Goal: Task Accomplishment & Management: Manage account settings

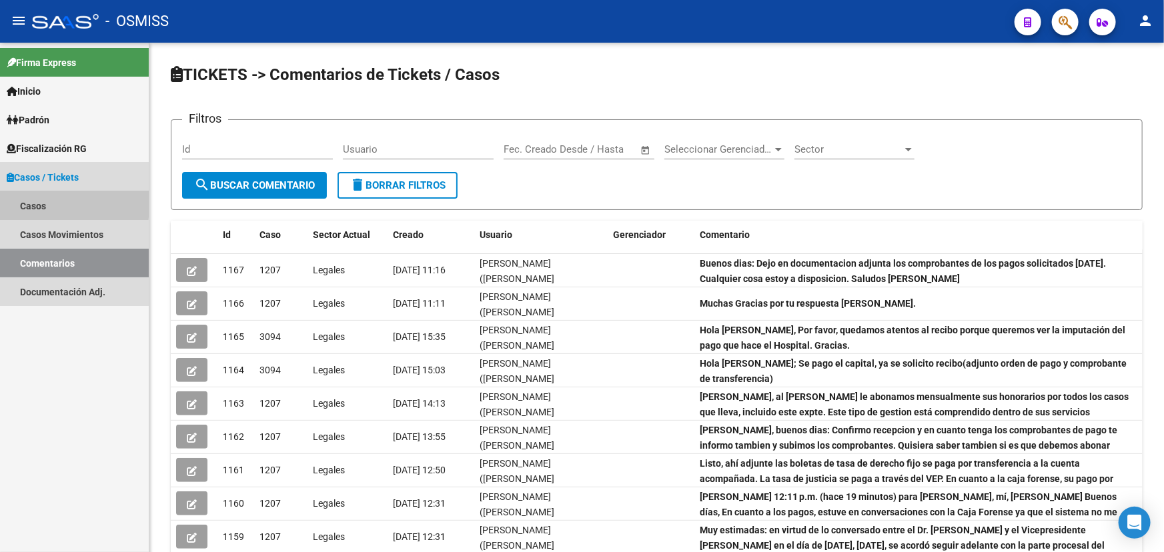
click at [33, 201] on link "Casos" at bounding box center [74, 205] width 149 height 29
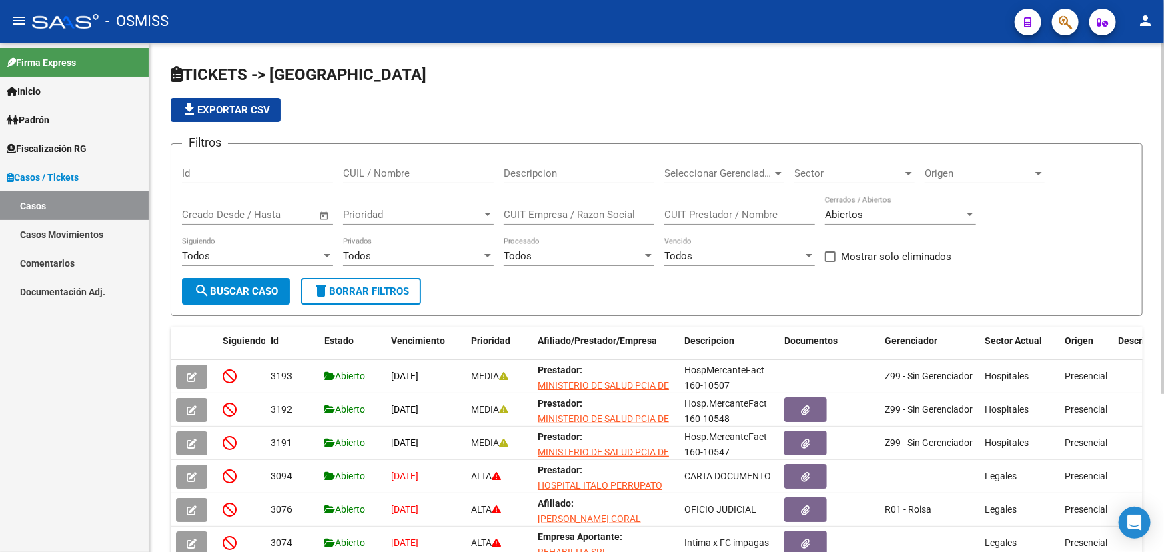
click at [852, 167] on span "Sector" at bounding box center [849, 173] width 108 height 12
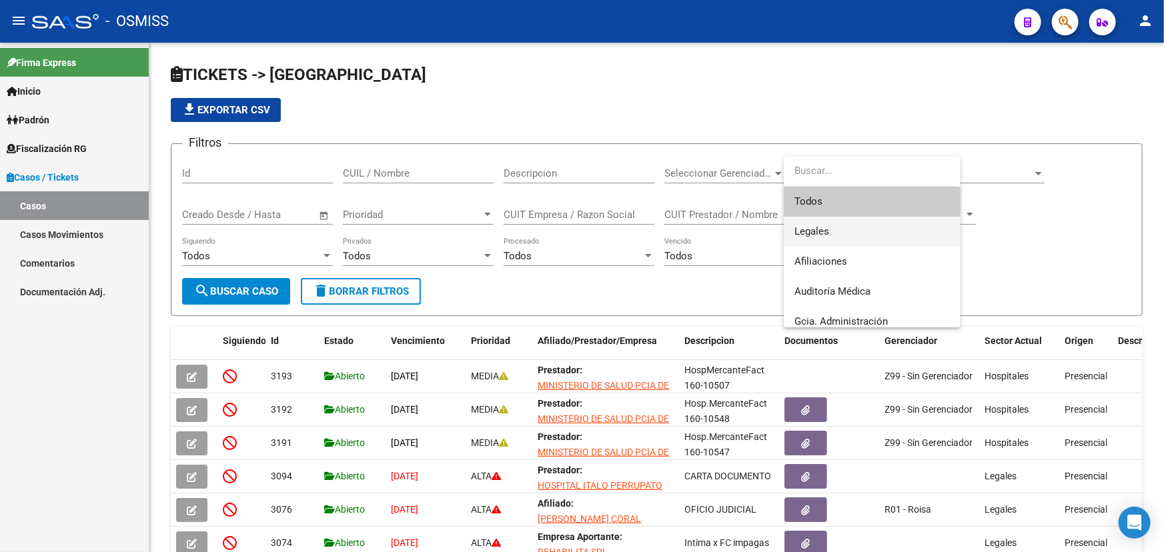
click at [847, 232] on span "Legales" at bounding box center [872, 232] width 155 height 30
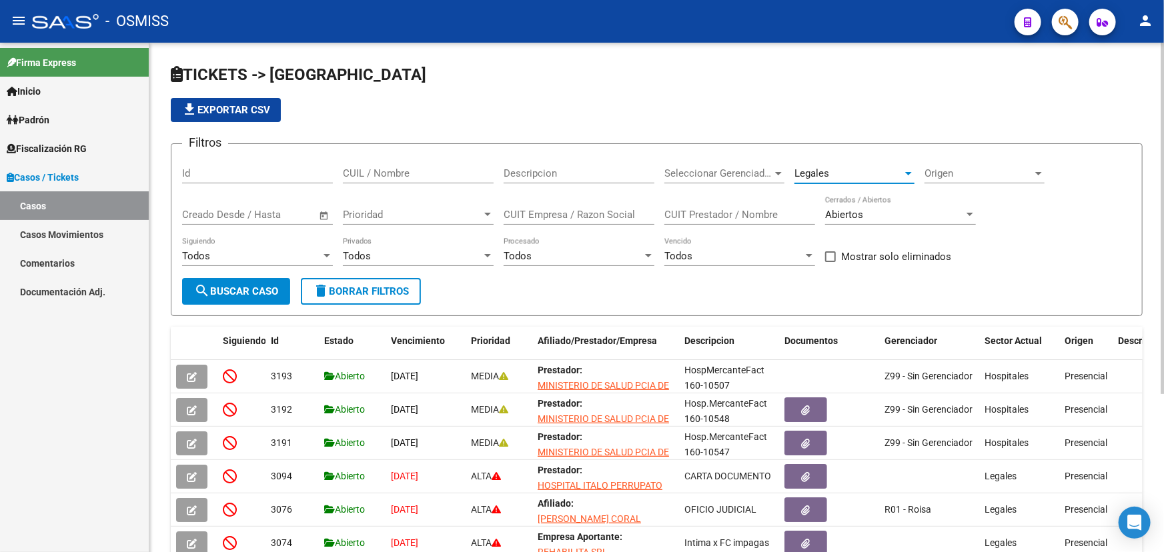
click at [208, 285] on mat-icon "search" at bounding box center [202, 291] width 16 height 16
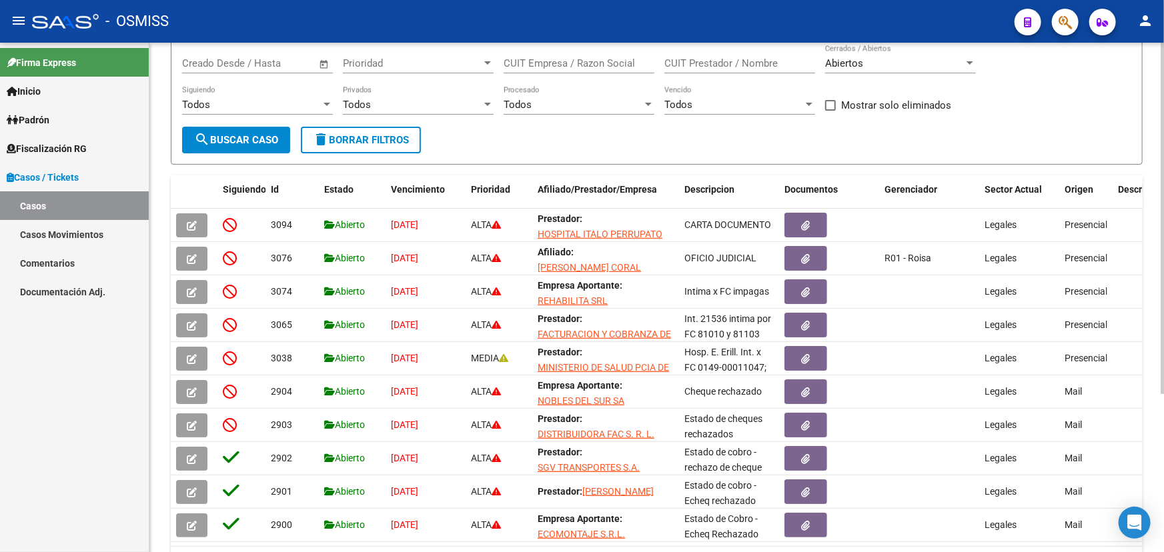
scroll to position [229, 0]
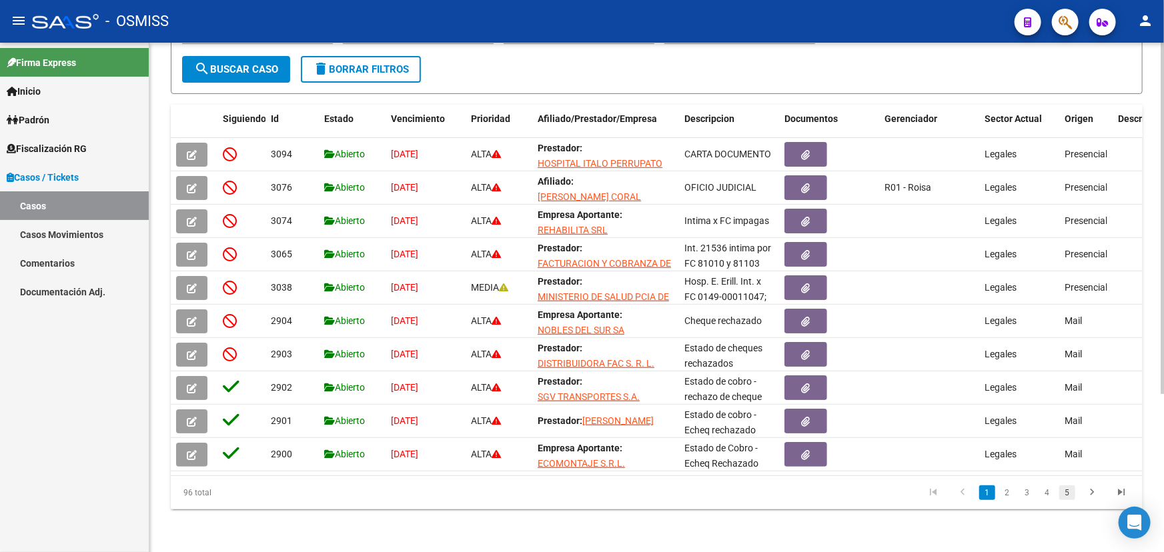
click at [1070, 497] on link "5" at bounding box center [1067, 493] width 16 height 15
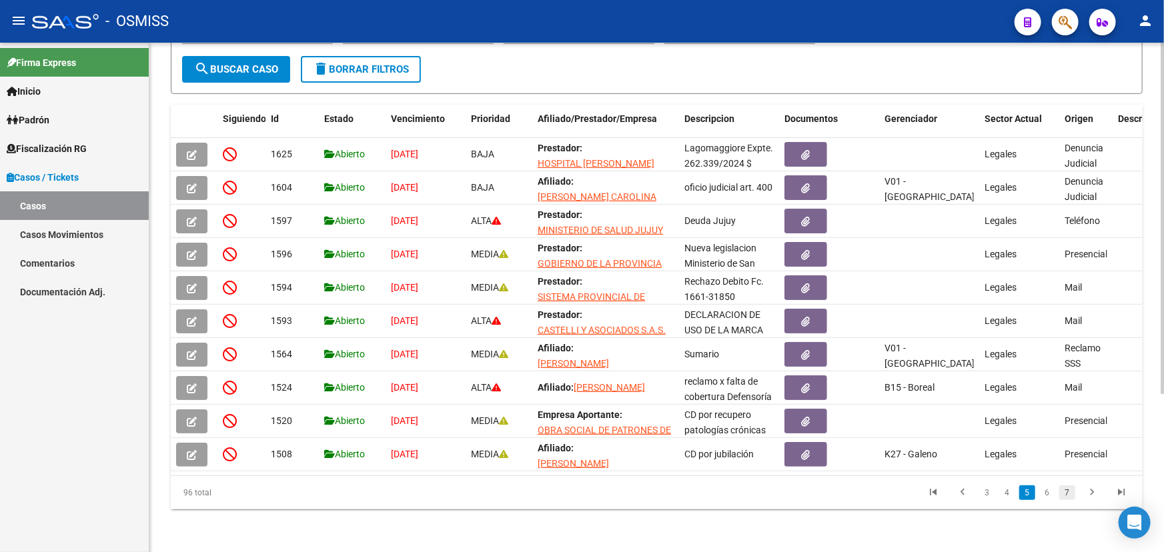
click at [1069, 496] on link "7" at bounding box center [1067, 493] width 16 height 15
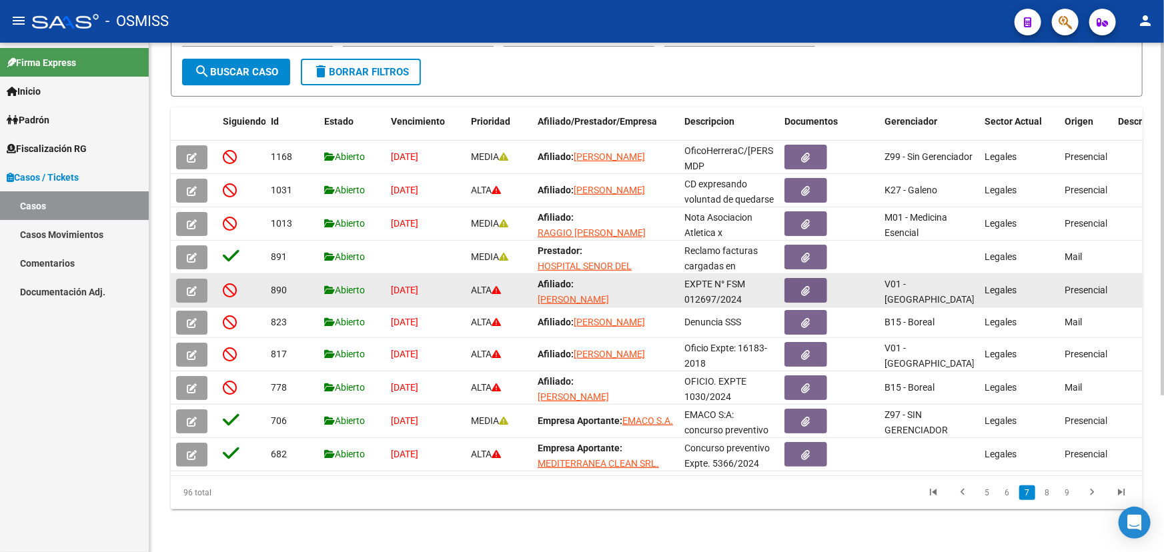
scroll to position [226, 0]
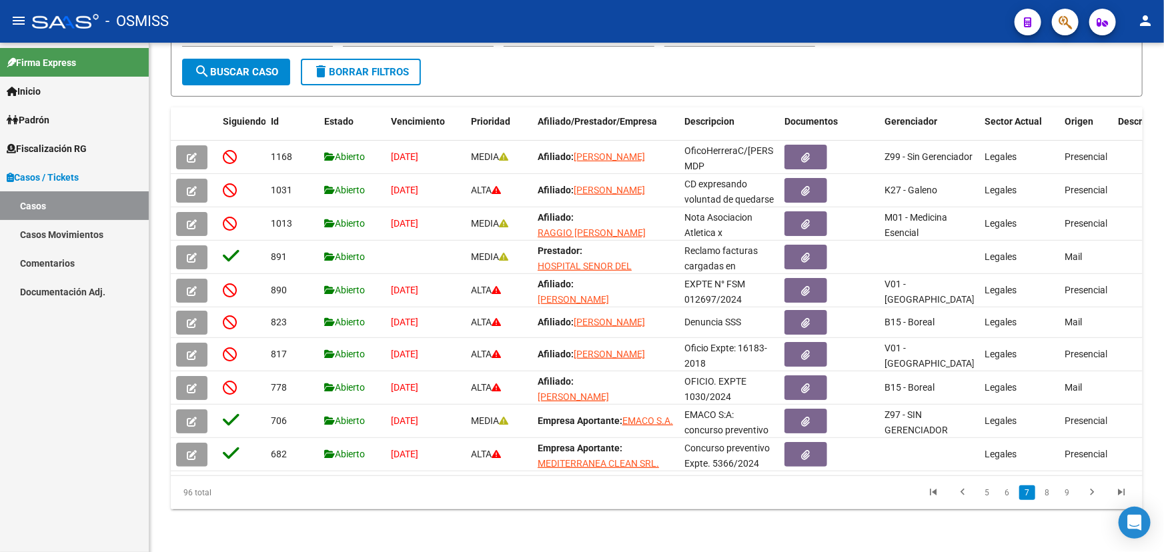
click at [1071, 501] on li "9" at bounding box center [1067, 493] width 20 height 23
click at [1064, 494] on link "9" at bounding box center [1067, 493] width 16 height 15
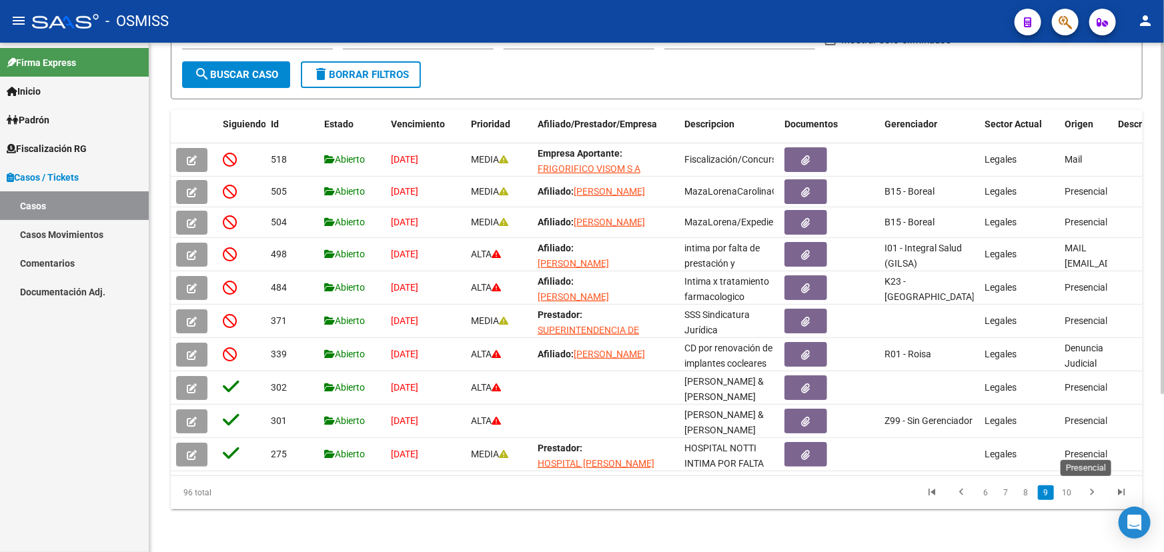
scroll to position [229, 0]
click at [1070, 496] on link "10" at bounding box center [1066, 493] width 17 height 15
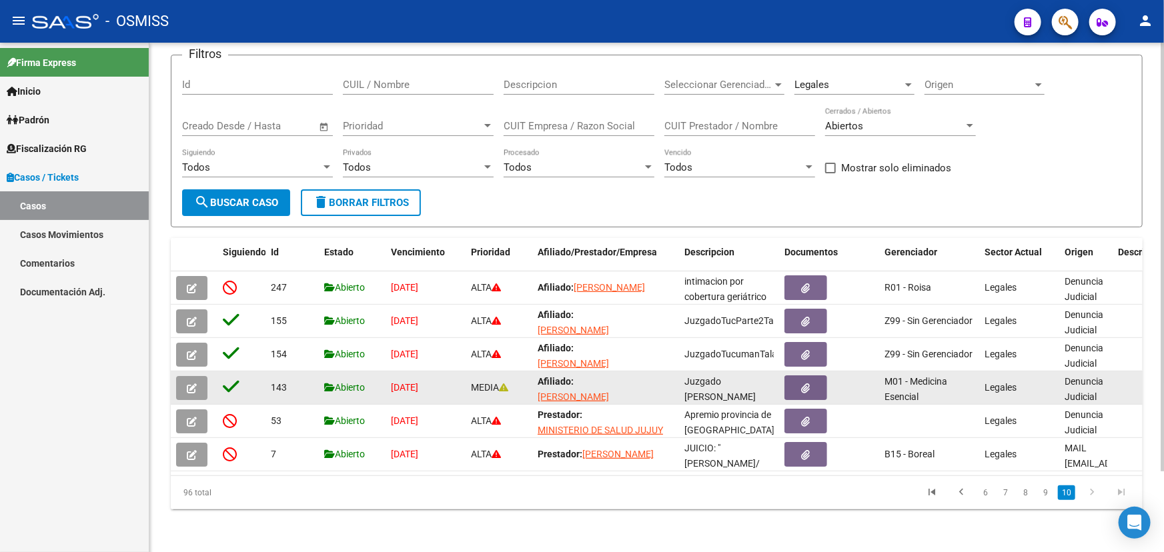
scroll to position [2, 0]
drag, startPoint x: 688, startPoint y: 373, endPoint x: 764, endPoint y: 392, distance: 78.5
click at [764, 392] on div "Juzgado [PERSON_NAME] [PERSON_NAME]" at bounding box center [728, 388] width 89 height 28
click at [730, 382] on span "Juzgado [PERSON_NAME] [PERSON_NAME]" at bounding box center [719, 394] width 71 height 41
click at [191, 384] on icon "button" at bounding box center [192, 389] width 10 height 10
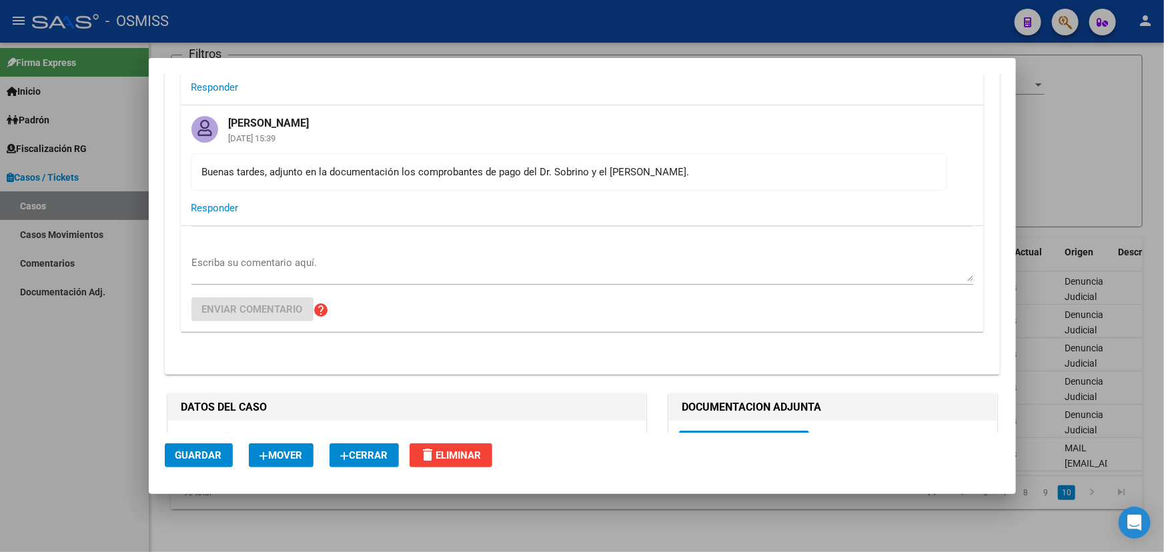
scroll to position [242, 0]
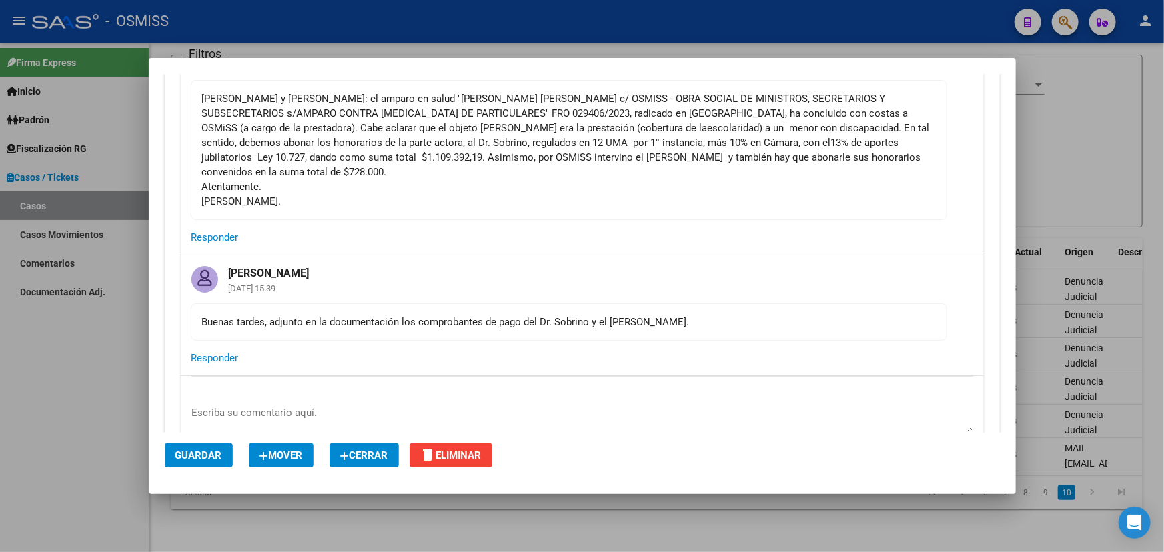
drag, startPoint x: 352, startPoint y: 305, endPoint x: 748, endPoint y: 304, distance: 395.6
click at [691, 315] on div "Buenas tardes, adjunto en la documentación los comprobantes de pago del Dr. Sob…" at bounding box center [569, 322] width 734 height 15
click at [748, 315] on div "Buenas tardes, adjunto en la documentación los comprobantes de pago del Dr. Sob…" at bounding box center [569, 322] width 734 height 15
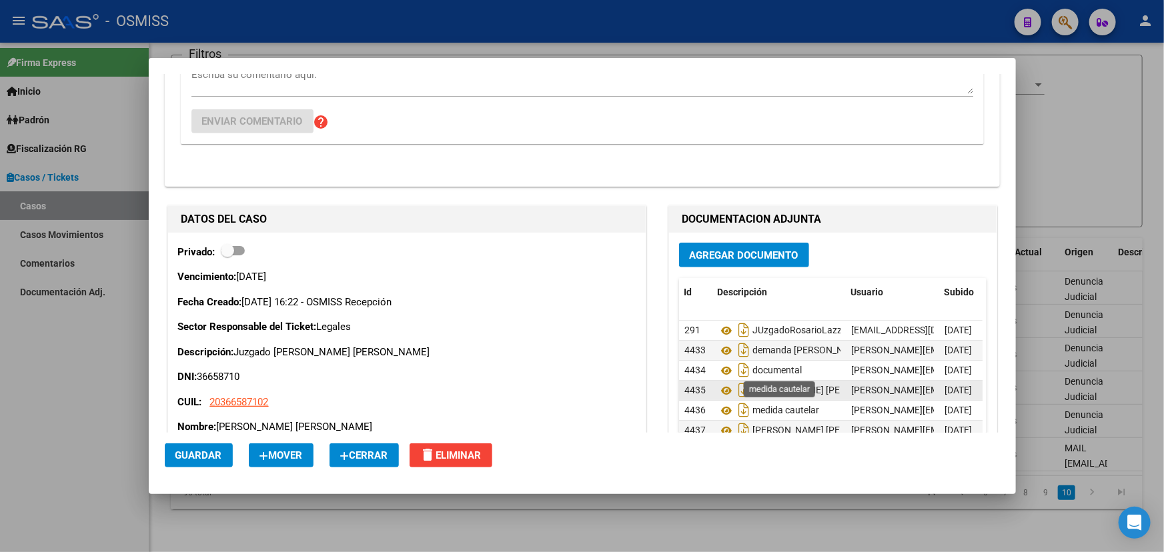
scroll to position [606, 0]
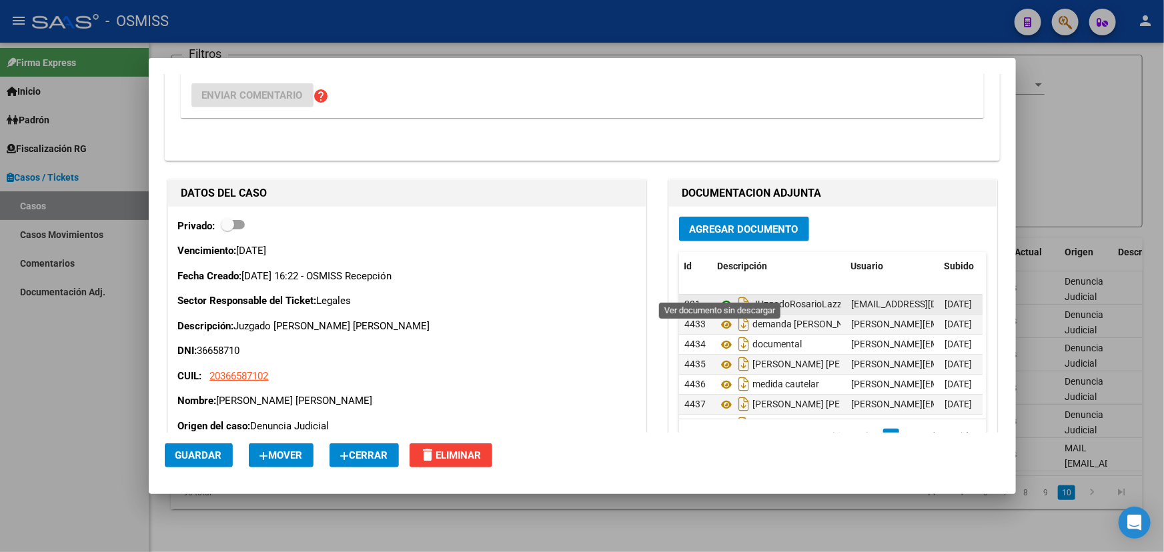
click at [723, 297] on icon at bounding box center [726, 305] width 17 height 16
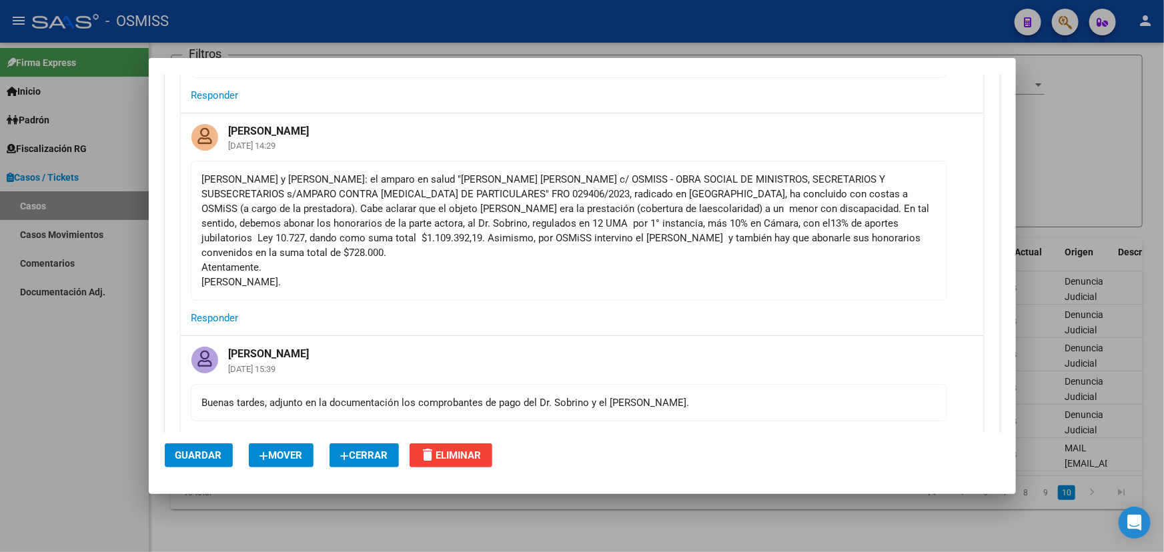
scroll to position [0, 0]
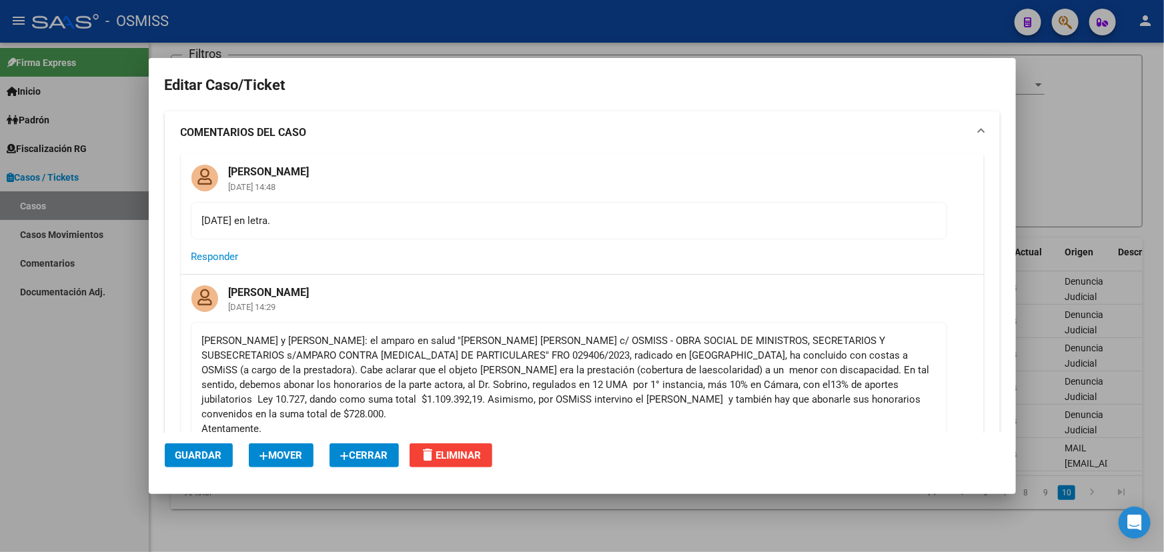
drag, startPoint x: 310, startPoint y: 326, endPoint x: 915, endPoint y: 328, distance: 605.7
click at [915, 328] on mat-card-content "[PERSON_NAME] y [PERSON_NAME]: el amparo en salud "[PERSON_NAME] [PERSON_NAME] …" at bounding box center [569, 392] width 757 height 140
click at [861, 392] on div "[PERSON_NAME] y [PERSON_NAME]: el amparo en salud "[PERSON_NAME] [PERSON_NAME] …" at bounding box center [569, 392] width 734 height 117
drag, startPoint x: 206, startPoint y: 350, endPoint x: 761, endPoint y: 358, distance: 554.4
click at [737, 360] on div "[PERSON_NAME] y [PERSON_NAME]: el amparo en salud "[PERSON_NAME] [PERSON_NAME] …" at bounding box center [569, 392] width 734 height 117
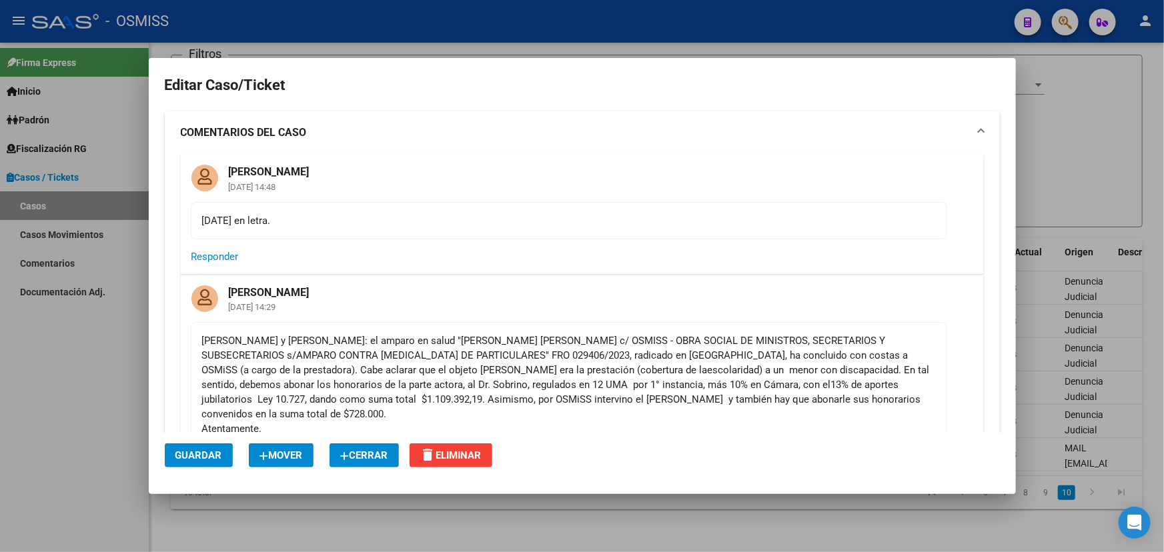
click at [820, 356] on div "[PERSON_NAME] y [PERSON_NAME]: el amparo en salud "[PERSON_NAME] [PERSON_NAME] …" at bounding box center [569, 392] width 734 height 117
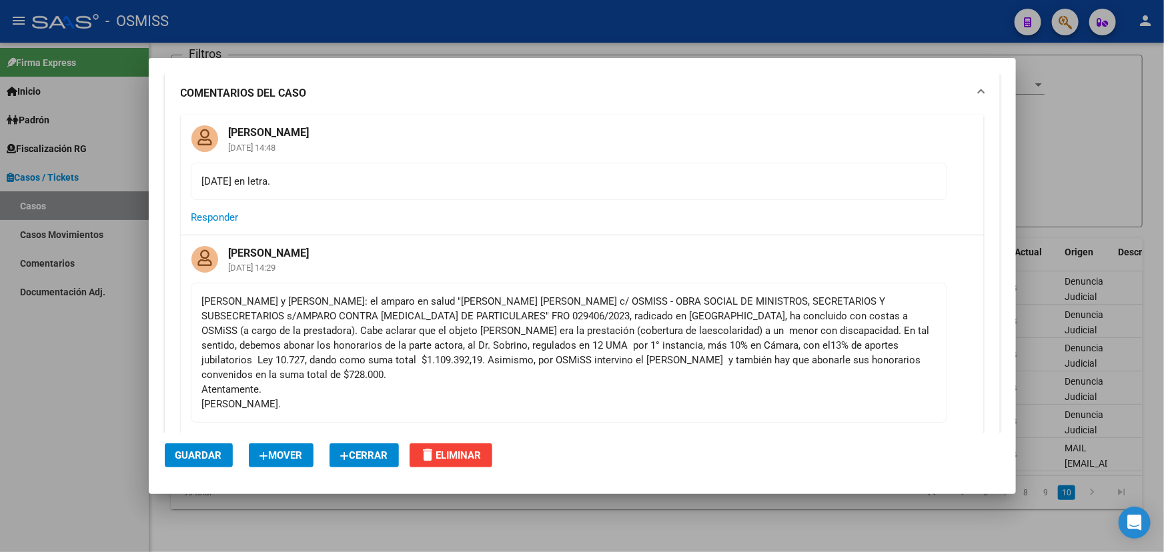
scroll to position [60, 0]
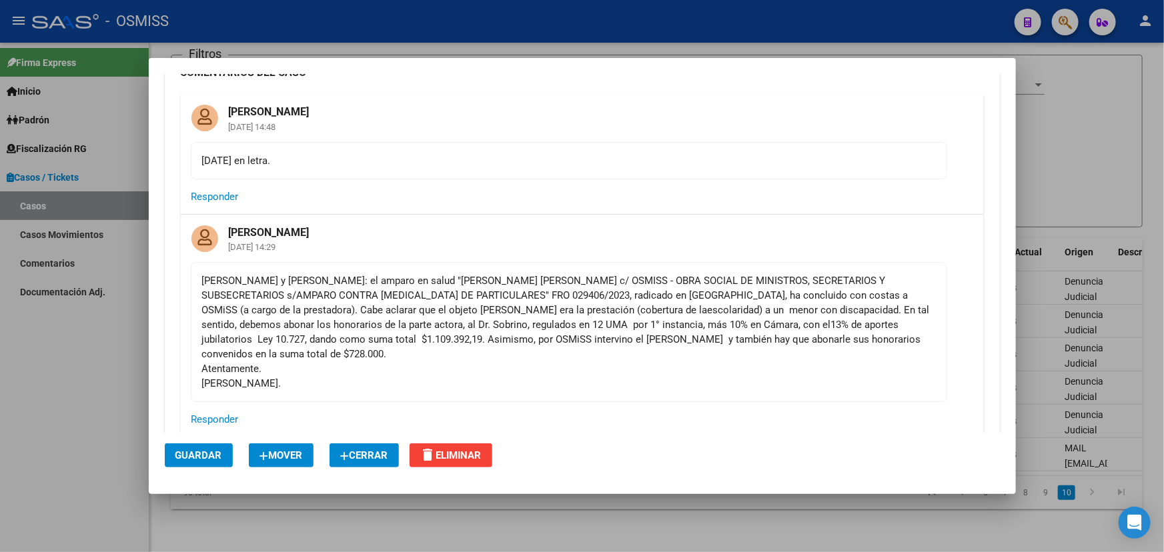
drag, startPoint x: 520, startPoint y: 288, endPoint x: 927, endPoint y: 315, distance: 407.8
click at [927, 315] on mat-card-content "[PERSON_NAME] y [PERSON_NAME]: el amparo en salud "[PERSON_NAME] [PERSON_NAME] …" at bounding box center [569, 332] width 757 height 140
click at [883, 338] on div "[PERSON_NAME] y [PERSON_NAME]: el amparo en salud "[PERSON_NAME] [PERSON_NAME] …" at bounding box center [569, 332] width 734 height 117
drag, startPoint x: 473, startPoint y: 308, endPoint x: 796, endPoint y: 310, distance: 322.9
click at [741, 312] on div "[PERSON_NAME] y [PERSON_NAME]: el amparo en salud "[PERSON_NAME] [PERSON_NAME] …" at bounding box center [569, 332] width 734 height 117
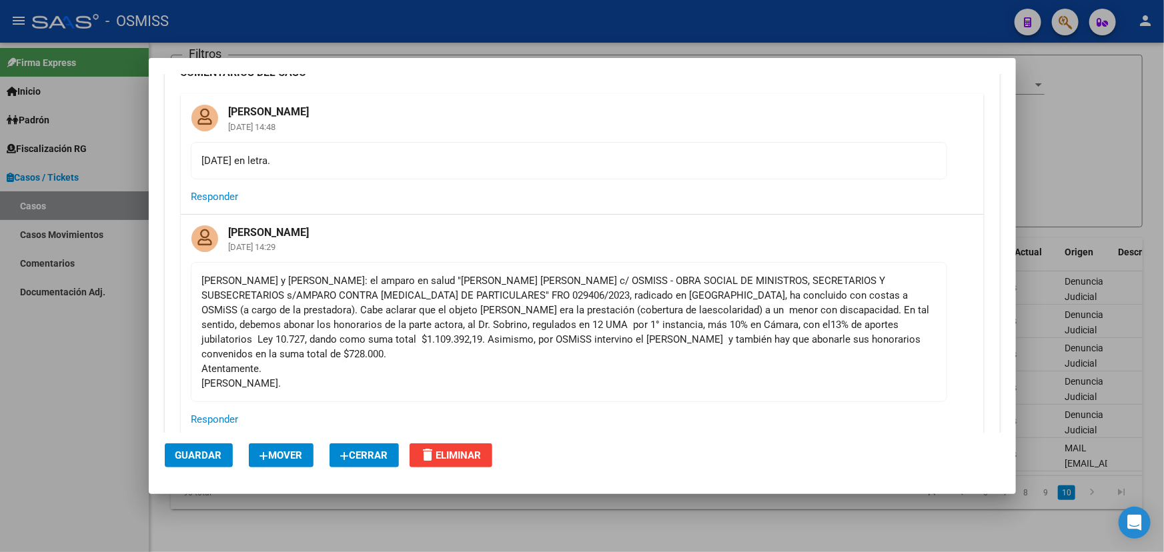
click at [831, 310] on div "[PERSON_NAME] y [PERSON_NAME]: el amparo en salud "[PERSON_NAME] [PERSON_NAME] …" at bounding box center [569, 332] width 734 height 117
drag, startPoint x: 606, startPoint y: 310, endPoint x: 935, endPoint y: 311, distance: 328.9
click at [935, 311] on mat-card-content "[PERSON_NAME] y [PERSON_NAME]: el amparo en salud "[PERSON_NAME] [PERSON_NAME] …" at bounding box center [569, 332] width 757 height 140
click at [917, 325] on div "[PERSON_NAME] y [PERSON_NAME]: el amparo en salud "[PERSON_NAME] [PERSON_NAME] …" at bounding box center [569, 332] width 734 height 117
drag, startPoint x: 564, startPoint y: 302, endPoint x: 909, endPoint y: 310, distance: 345.0
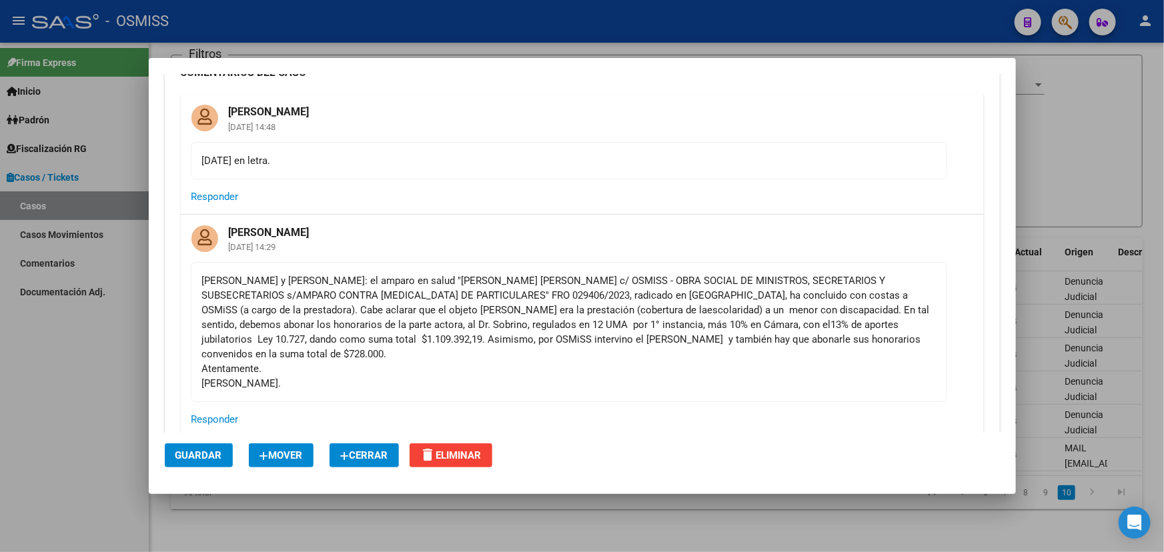
click at [905, 310] on div "[PERSON_NAME] y [PERSON_NAME]: el amparo en salud "[PERSON_NAME] [PERSON_NAME] …" at bounding box center [569, 332] width 734 height 117
click at [941, 310] on div "[PERSON_NAME] [DATE] 14:29 [PERSON_NAME] y [PERSON_NAME]: el amparo en salud "[…" at bounding box center [582, 326] width 803 height 222
drag, startPoint x: 202, startPoint y: 318, endPoint x: 571, endPoint y: 317, distance: 368.9
click at [555, 320] on div "[PERSON_NAME] y [PERSON_NAME]: el amparo en salud "[PERSON_NAME] [PERSON_NAME] …" at bounding box center [569, 332] width 734 height 117
drag, startPoint x: 631, startPoint y: 313, endPoint x: 485, endPoint y: 296, distance: 147.1
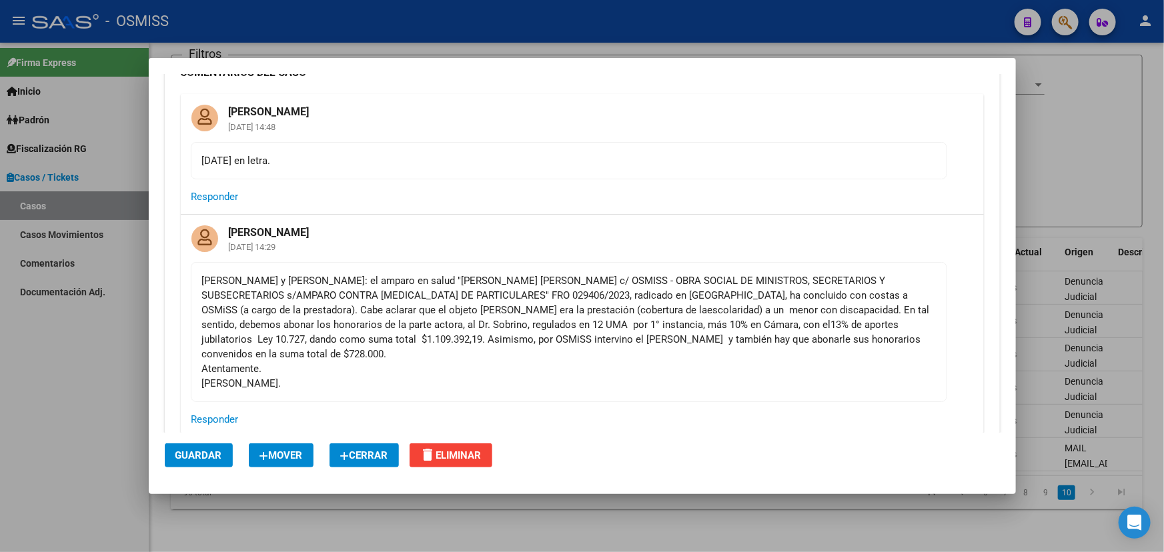
click at [631, 312] on div "[PERSON_NAME] y [PERSON_NAME]: el amparo en salud "[PERSON_NAME] [PERSON_NAME] …" at bounding box center [569, 332] width 734 height 117
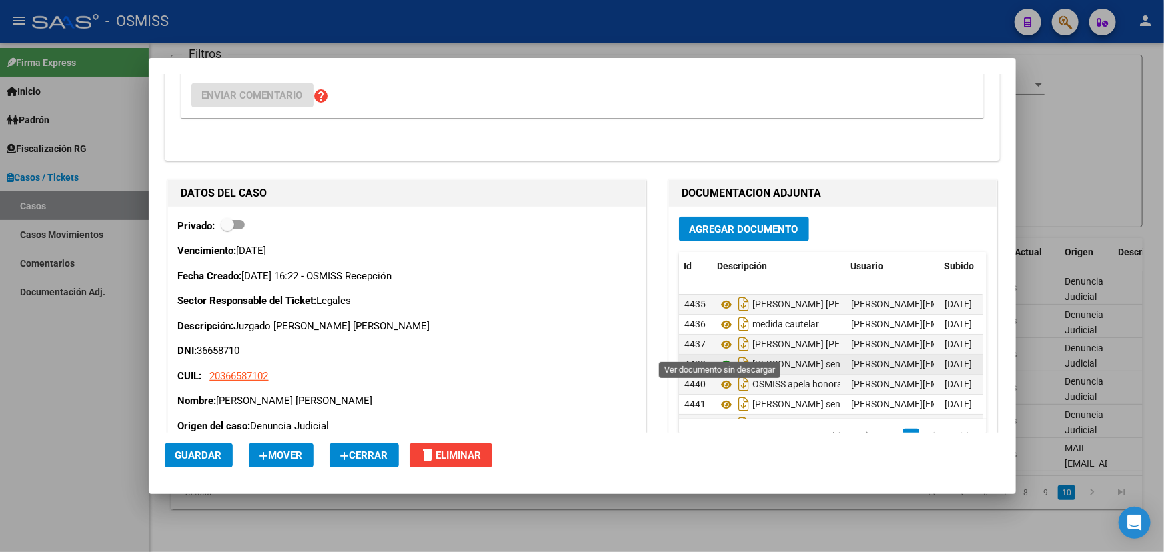
click at [722, 357] on icon at bounding box center [726, 365] width 17 height 16
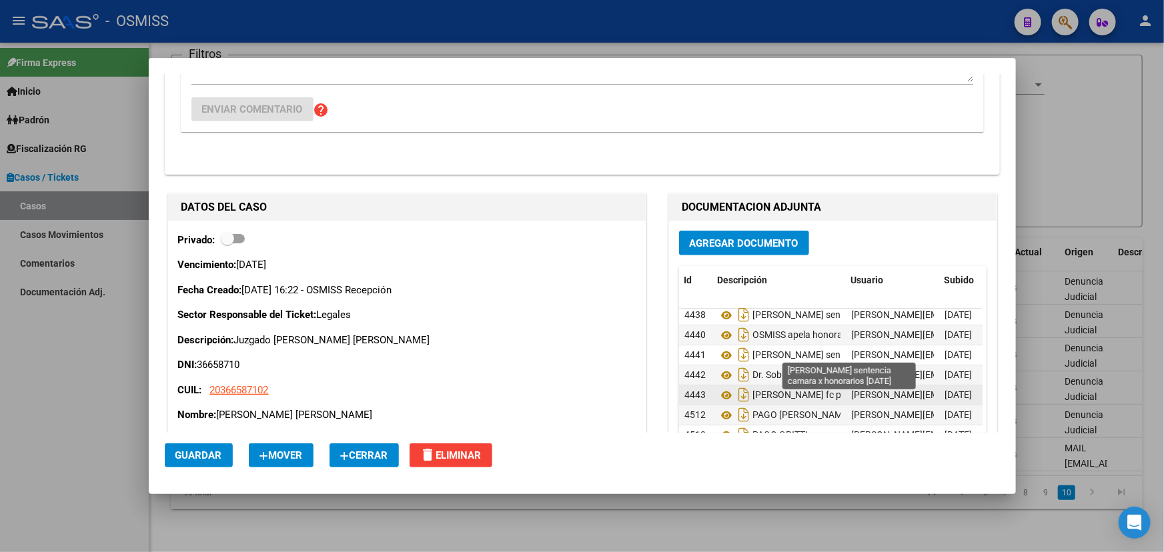
scroll to position [149, 0]
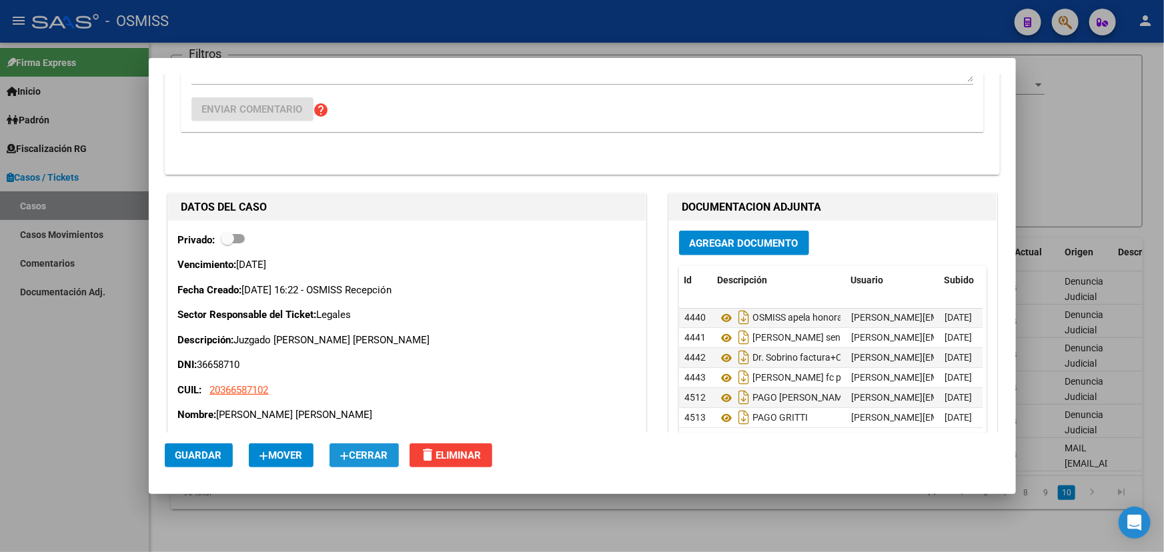
click at [367, 453] on span "Cerrar" at bounding box center [364, 456] width 48 height 12
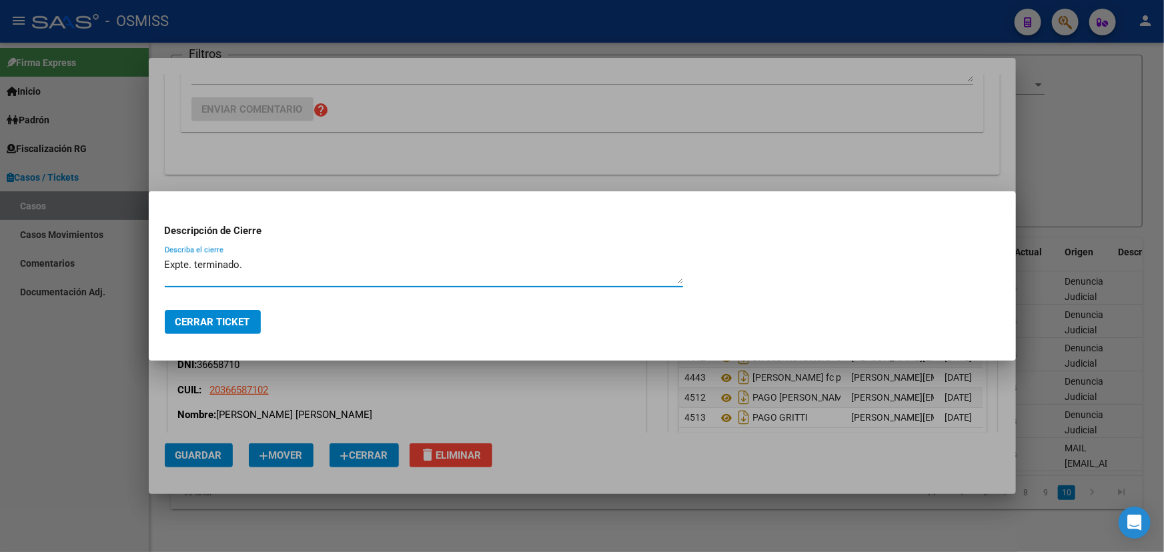
type textarea "Expte. terminado."
click at [220, 326] on span "Cerrar Ticket" at bounding box center [212, 322] width 75 height 12
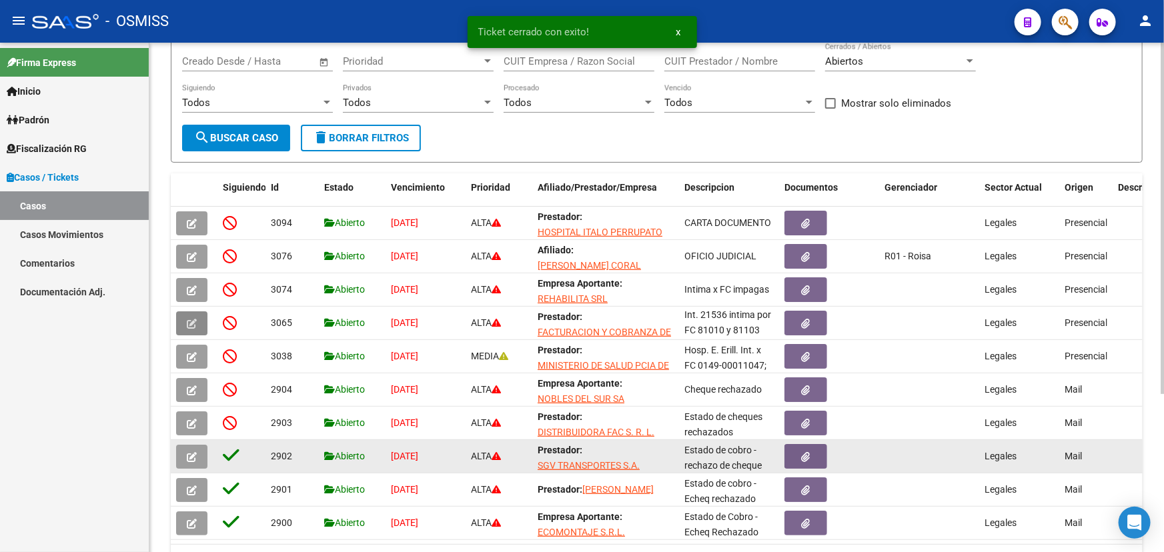
scroll to position [229, 0]
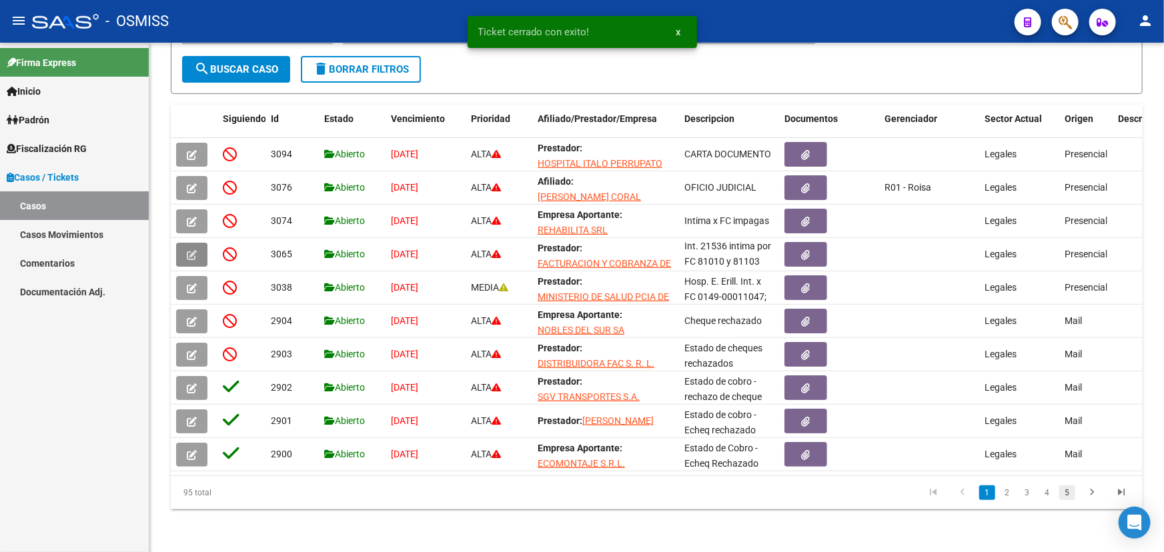
click at [1070, 496] on link "5" at bounding box center [1067, 493] width 16 height 15
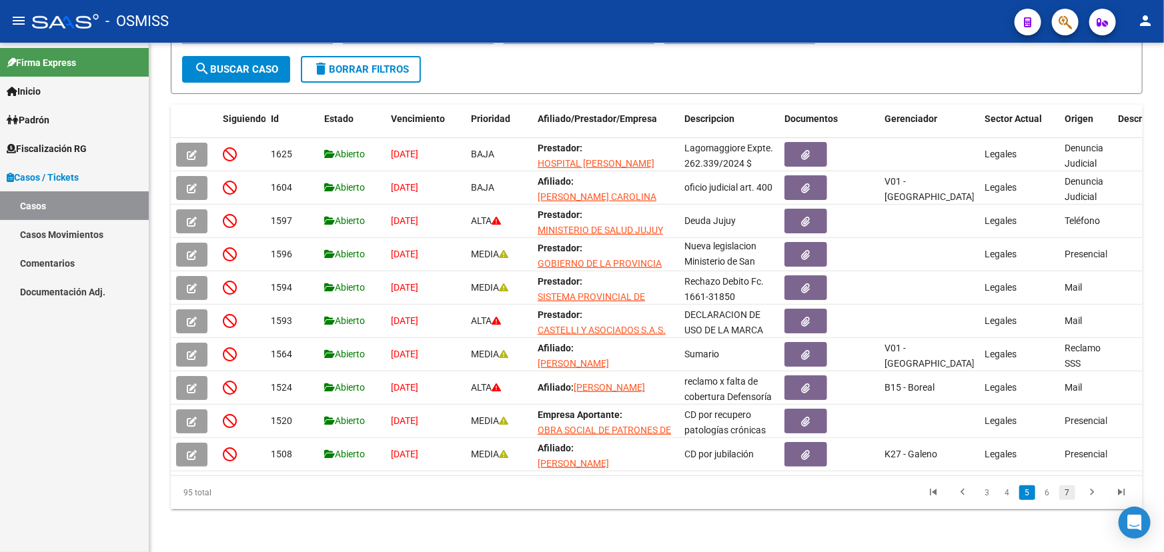
click at [1068, 494] on link "7" at bounding box center [1067, 493] width 16 height 15
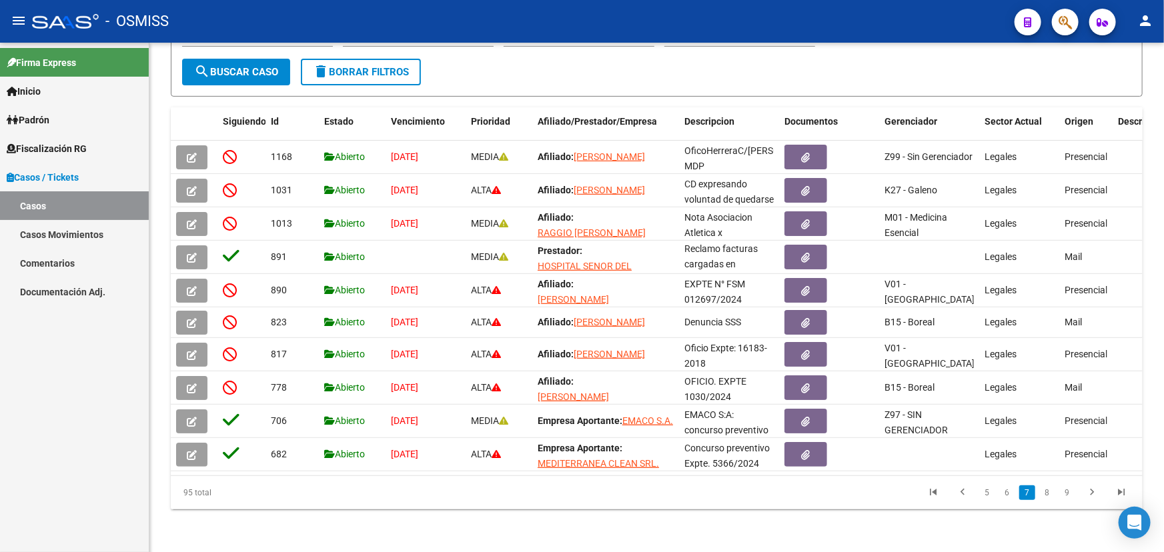
scroll to position [226, 0]
click at [1068, 494] on link "9" at bounding box center [1067, 493] width 16 height 15
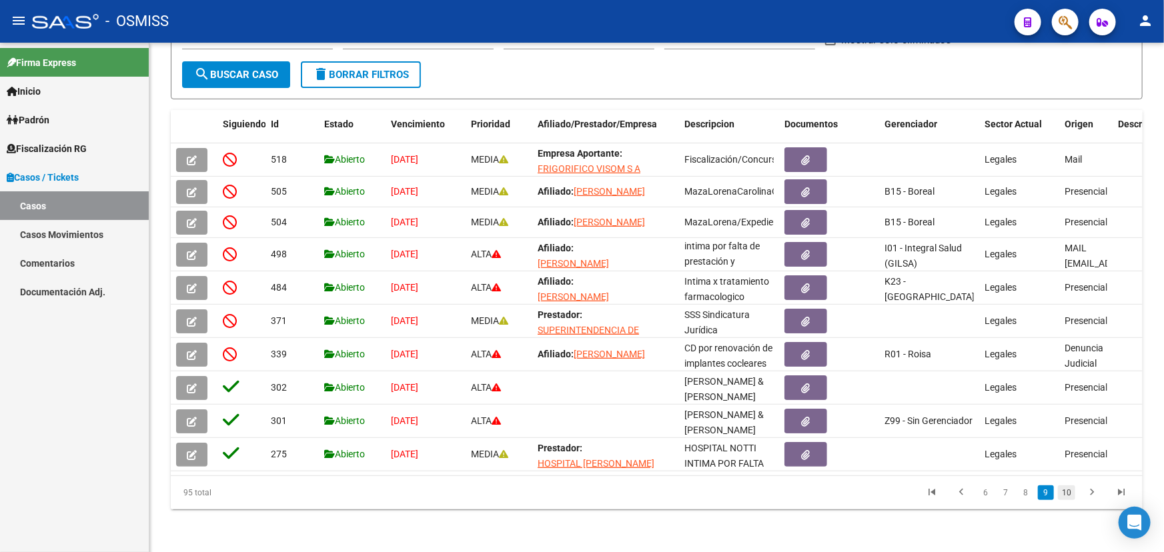
click at [1060, 498] on link "10" at bounding box center [1066, 493] width 17 height 15
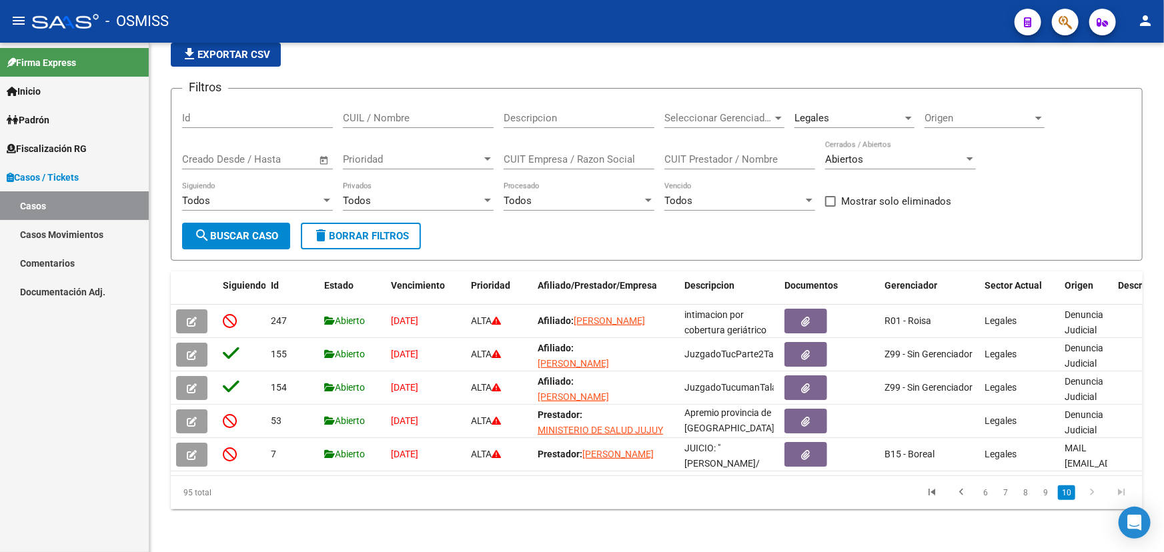
scroll to position [62, 0]
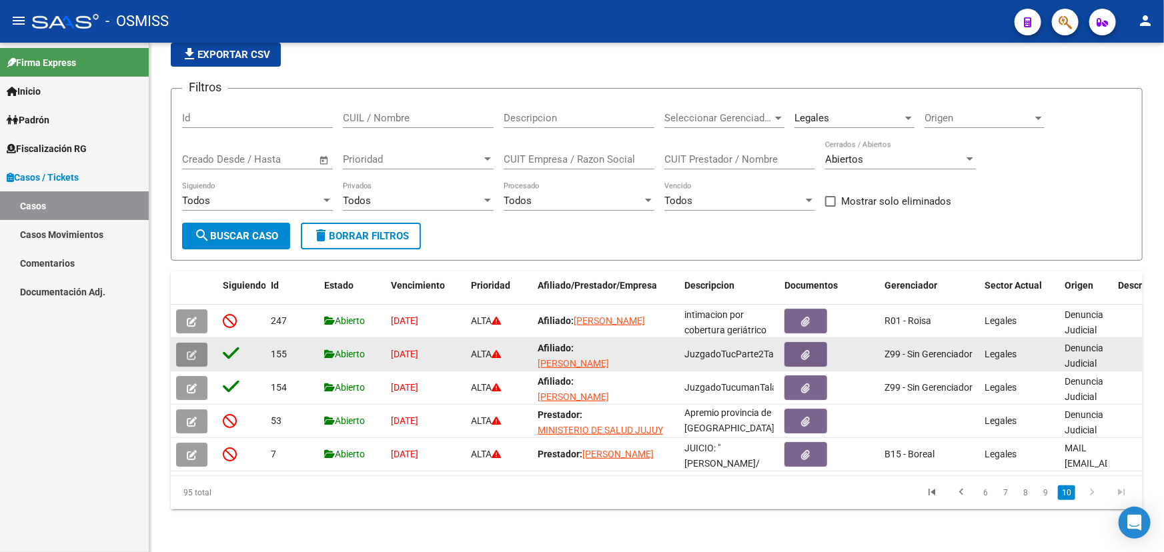
click at [185, 343] on button "button" at bounding box center [191, 355] width 31 height 24
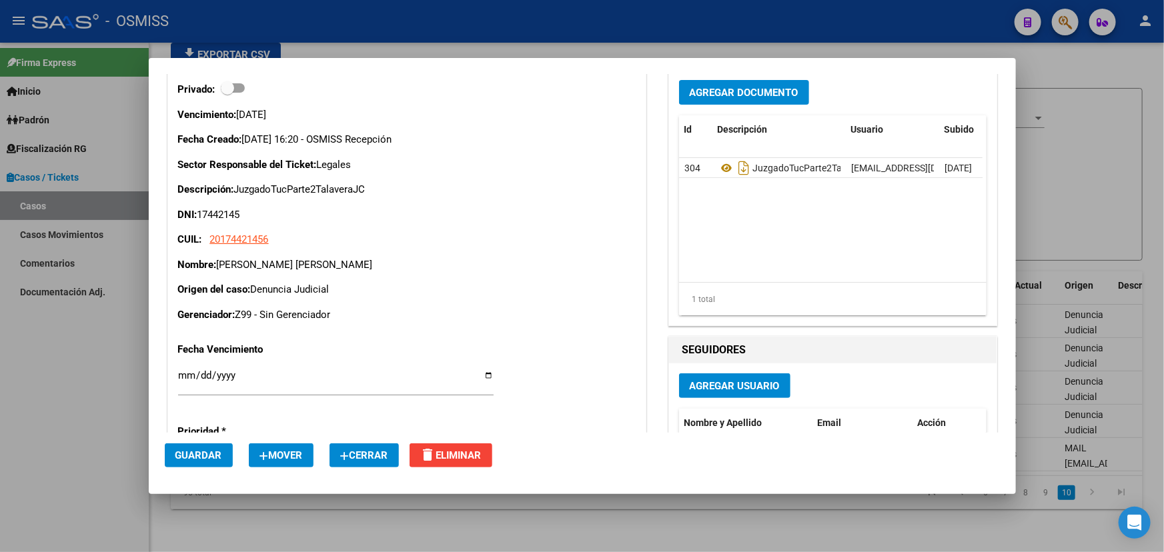
scroll to position [0, 0]
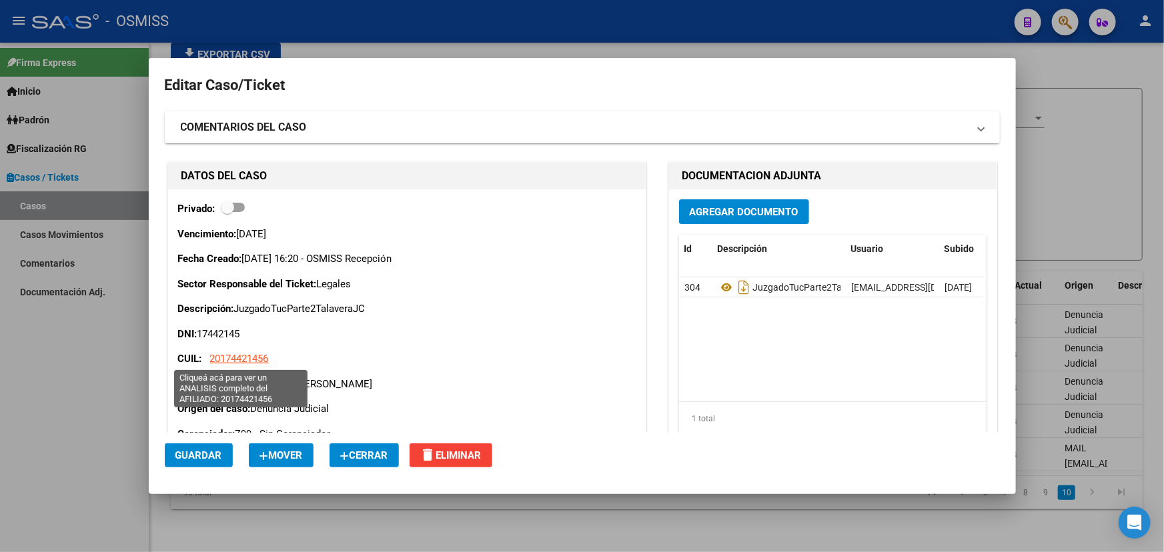
click at [257, 362] on span "20174421456" at bounding box center [239, 359] width 59 height 12
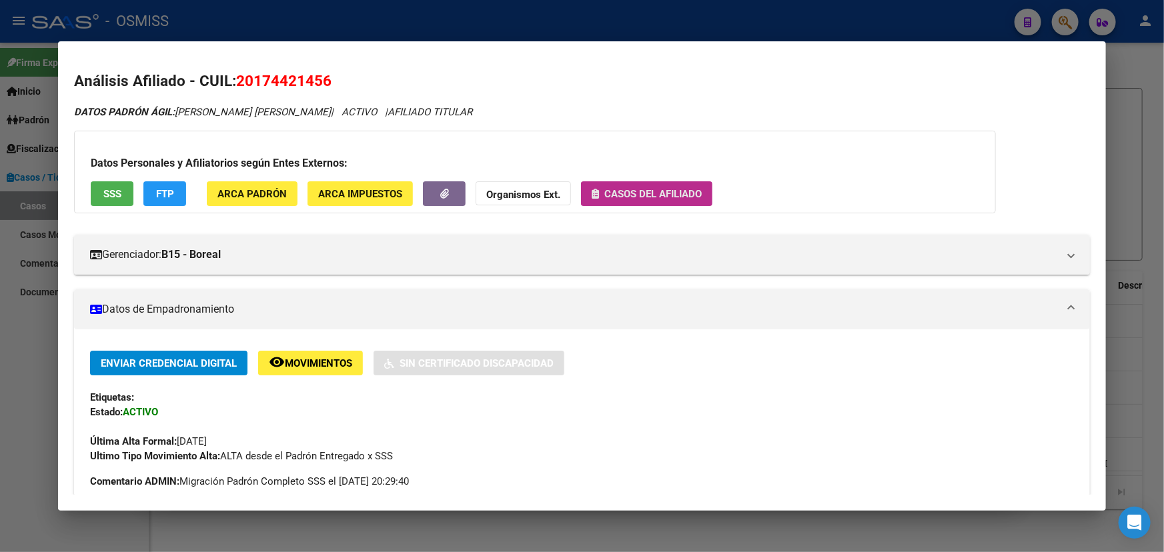
click at [676, 188] on span "Casos del afiliado" at bounding box center [652, 194] width 97 height 12
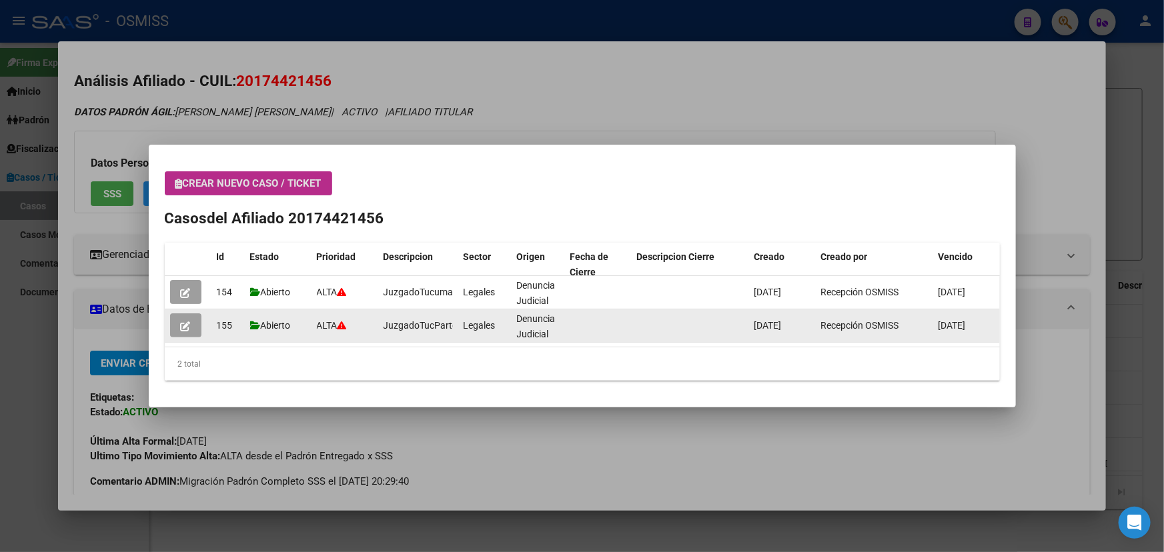
click at [185, 340] on datatable-body-cell at bounding box center [188, 326] width 47 height 33
click at [183, 328] on icon "button" at bounding box center [186, 327] width 10 height 10
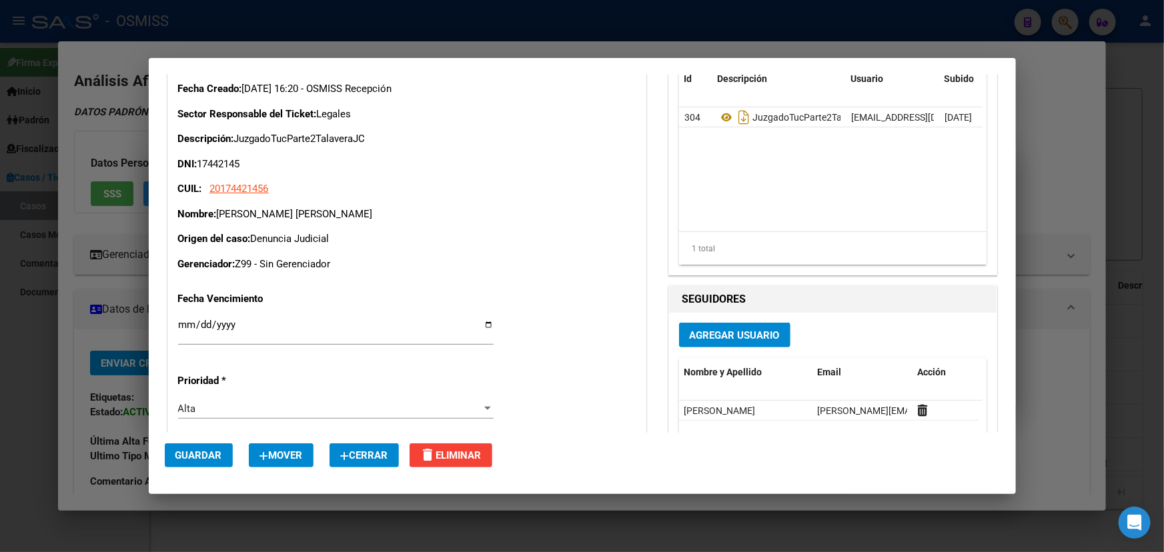
scroll to position [181, 0]
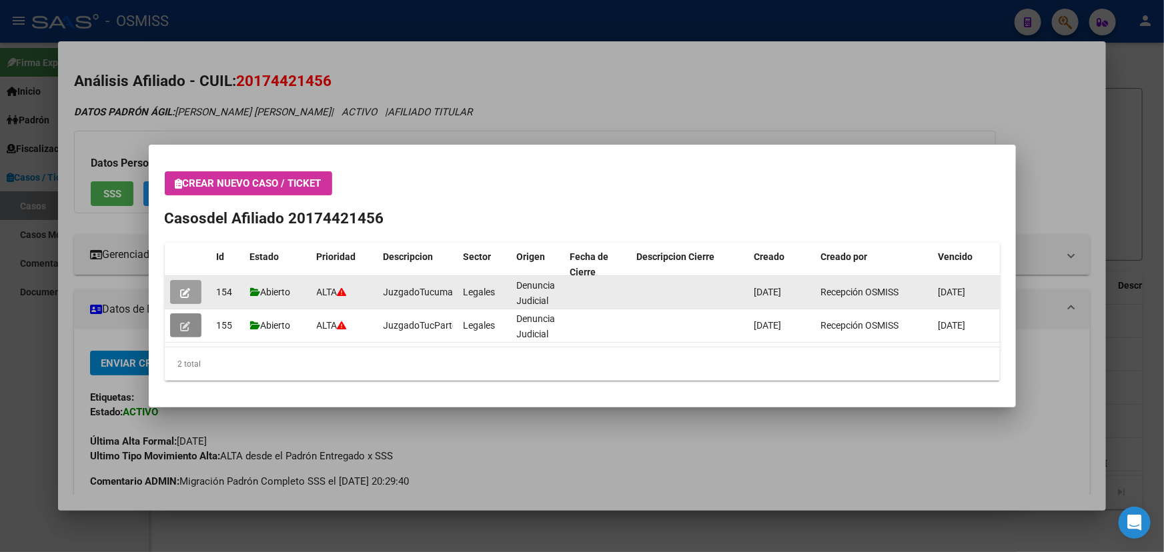
click at [175, 294] on button "button" at bounding box center [185, 292] width 31 height 24
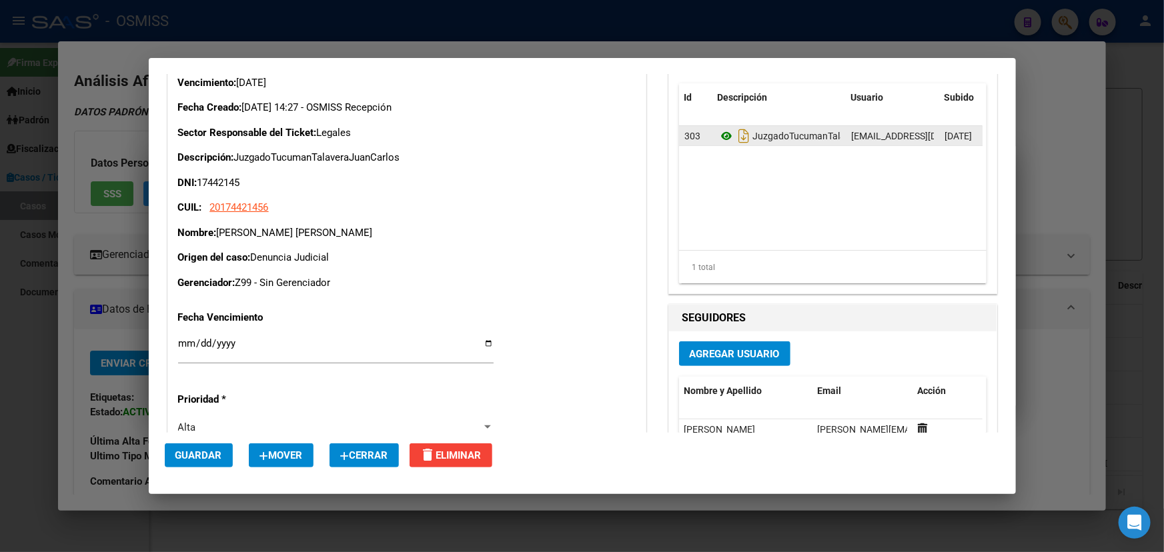
scroll to position [121, 0]
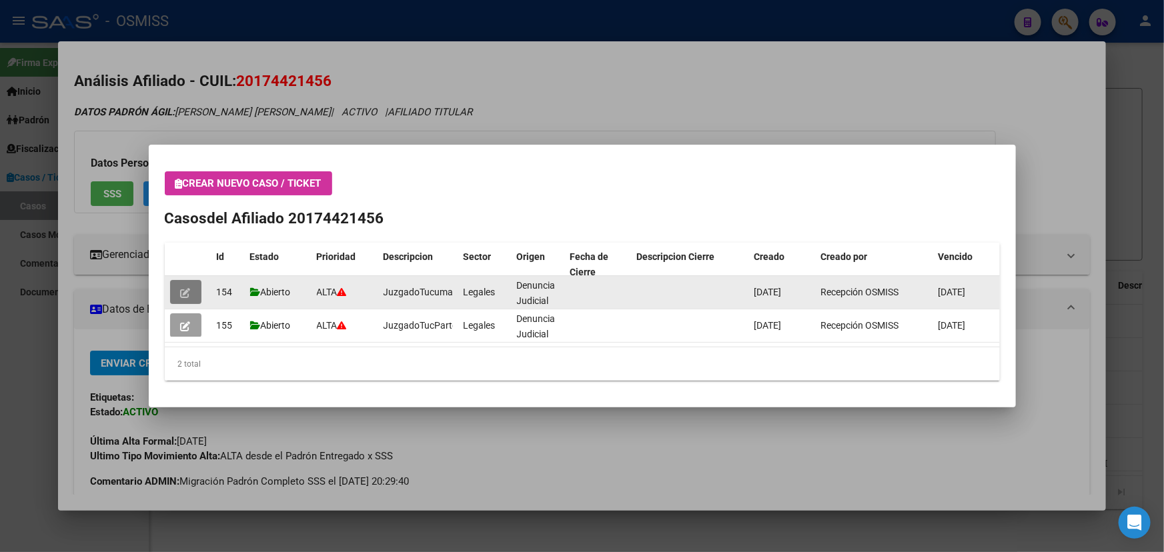
click at [184, 290] on icon "button" at bounding box center [186, 293] width 10 height 10
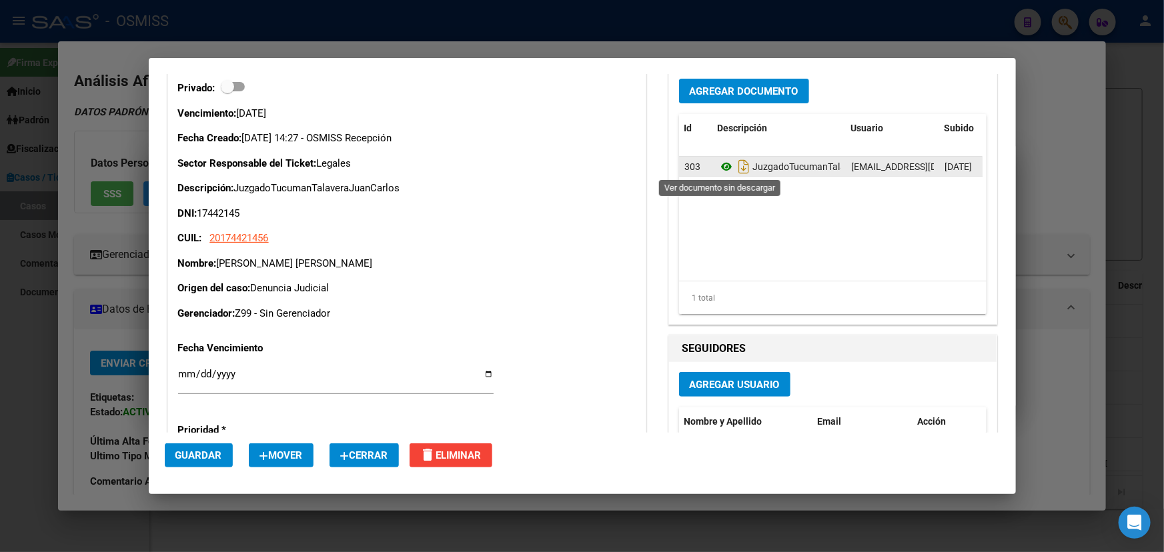
click at [721, 167] on icon at bounding box center [726, 167] width 17 height 16
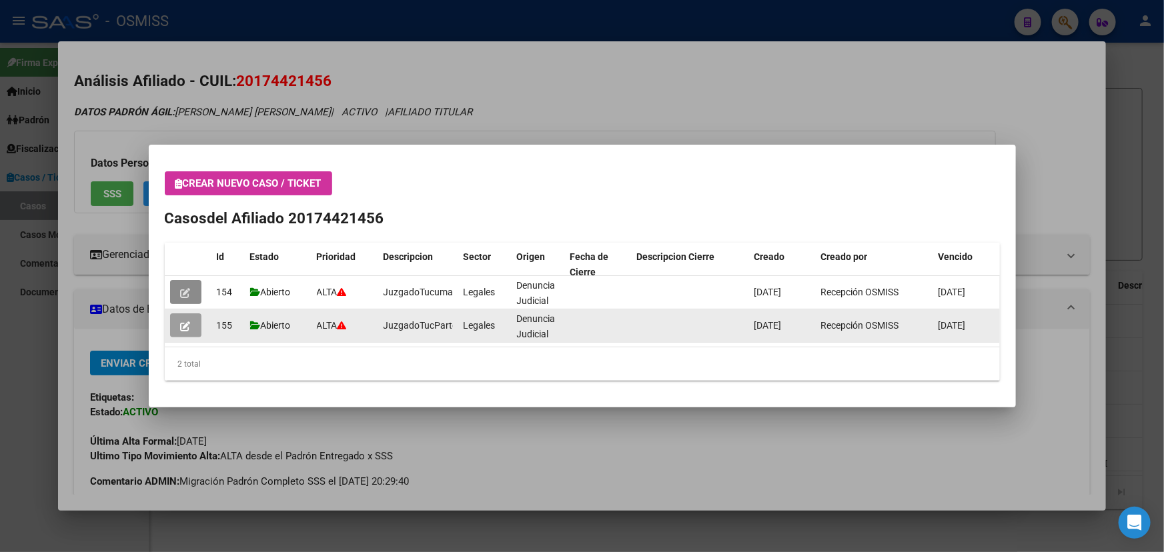
click at [192, 324] on button "button" at bounding box center [185, 326] width 31 height 24
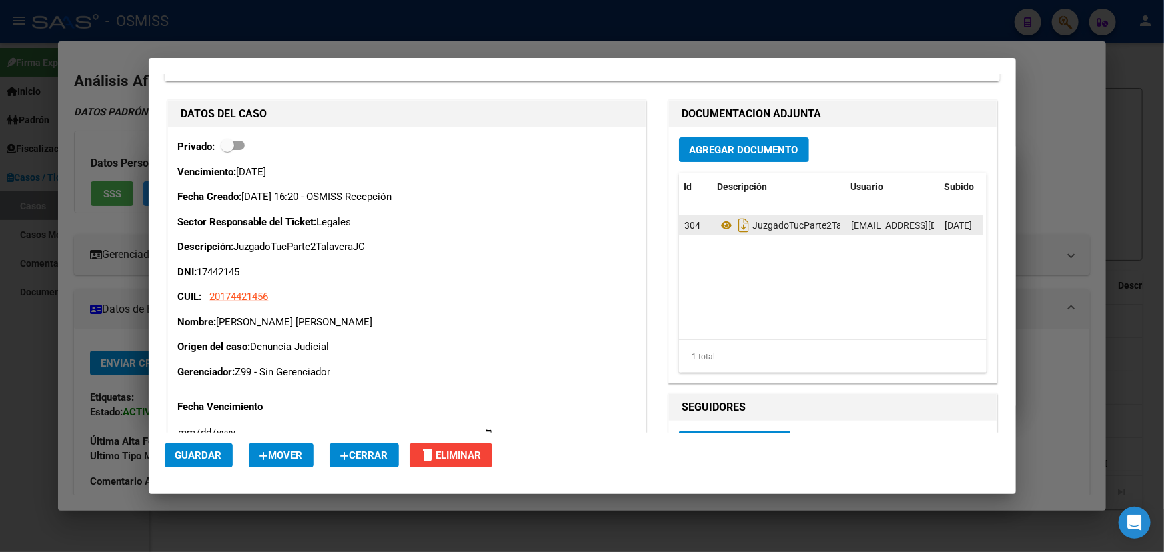
scroll to position [60, 0]
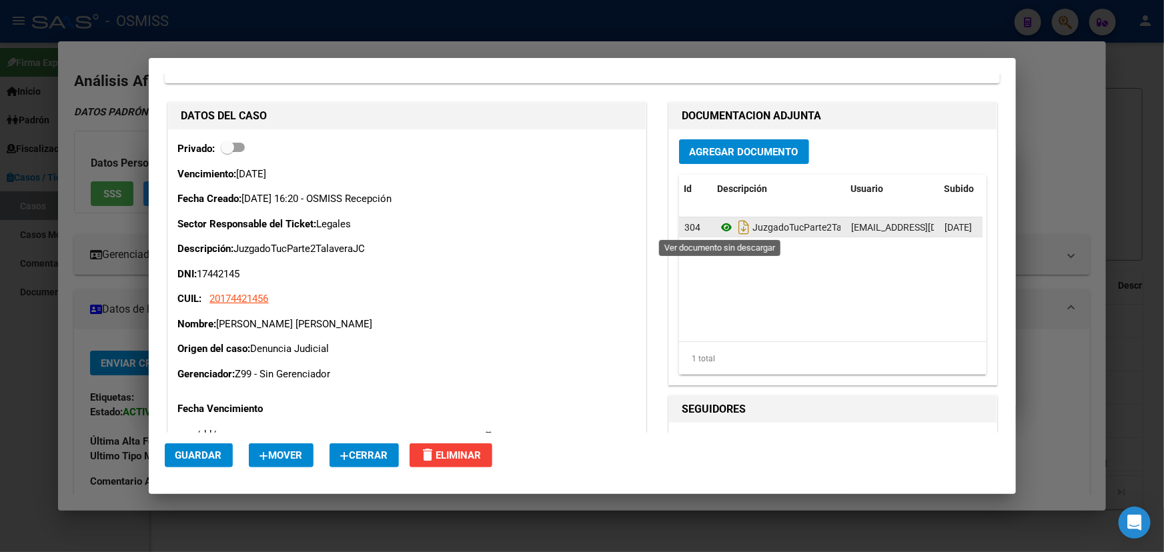
click at [720, 227] on icon at bounding box center [726, 227] width 17 height 16
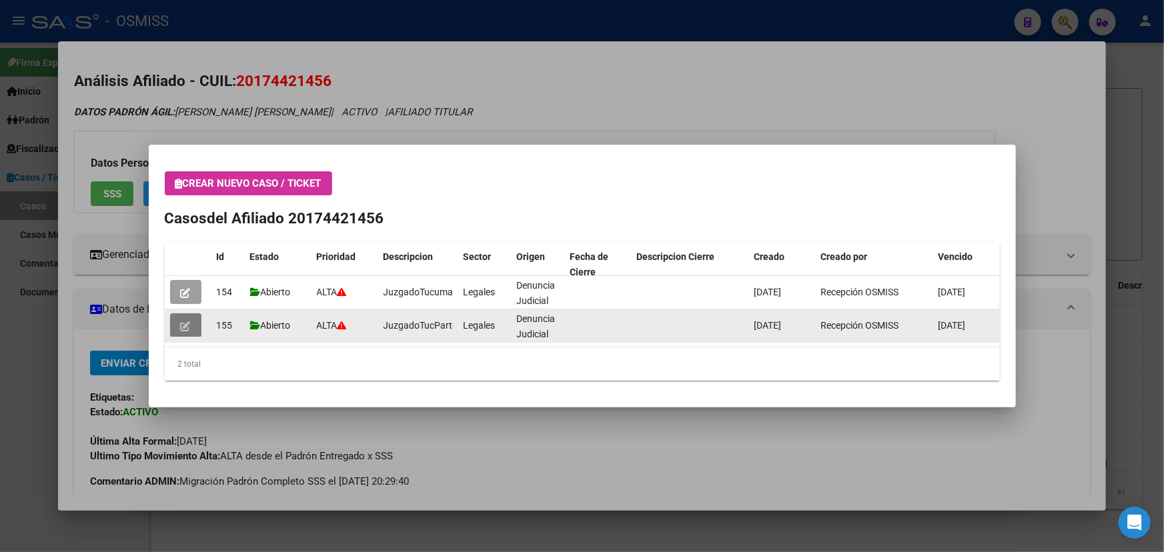
click at [187, 326] on icon "button" at bounding box center [186, 327] width 10 height 10
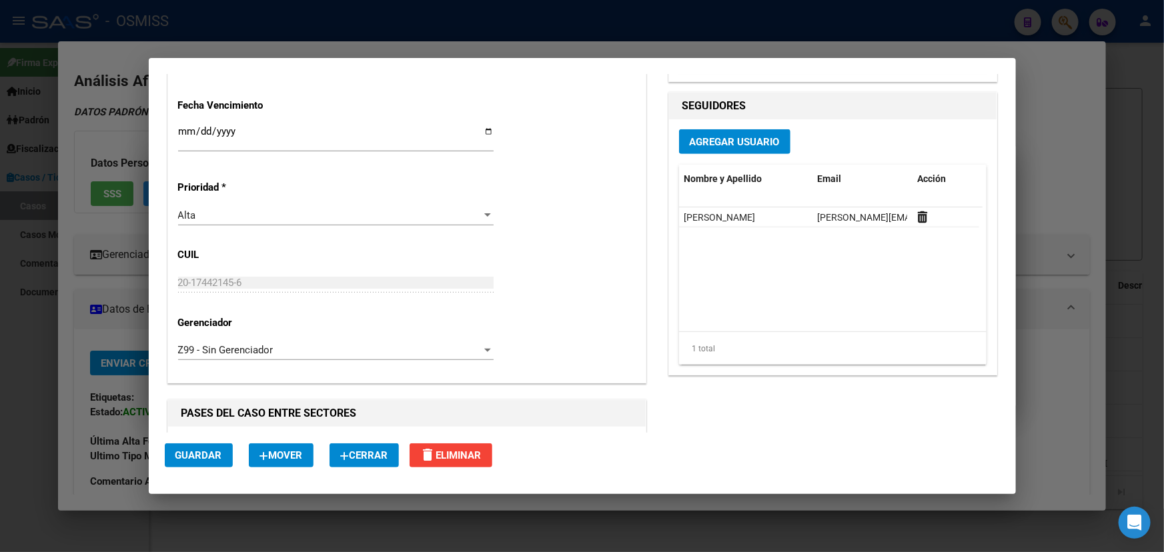
scroll to position [591, 0]
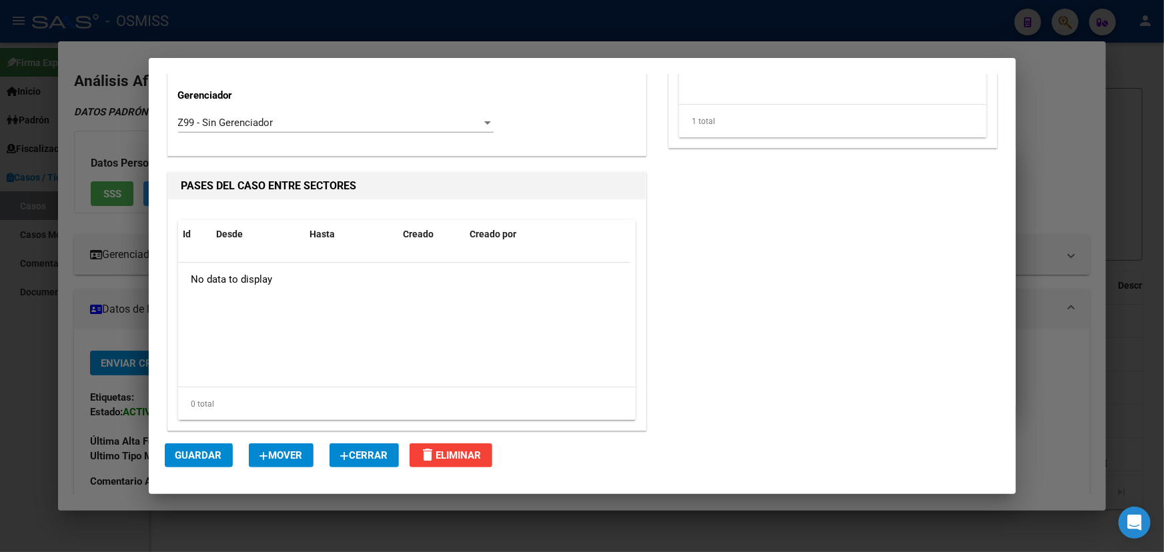
click at [378, 452] on span "Cerrar" at bounding box center [364, 456] width 48 height 12
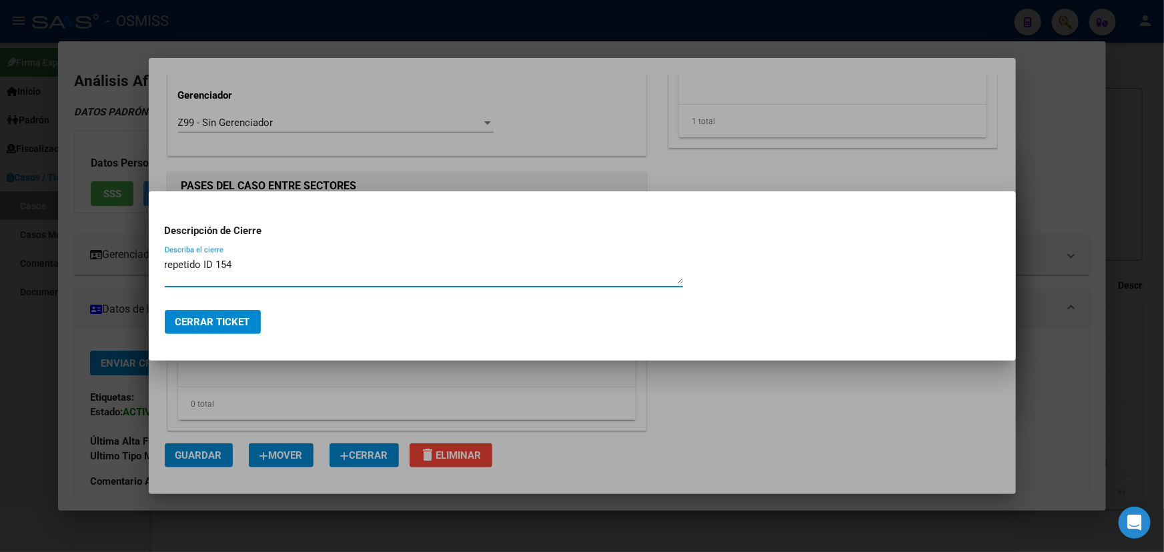
type textarea "repetido ID 154"
click at [215, 320] on span "Cerrar Ticket" at bounding box center [212, 322] width 75 height 12
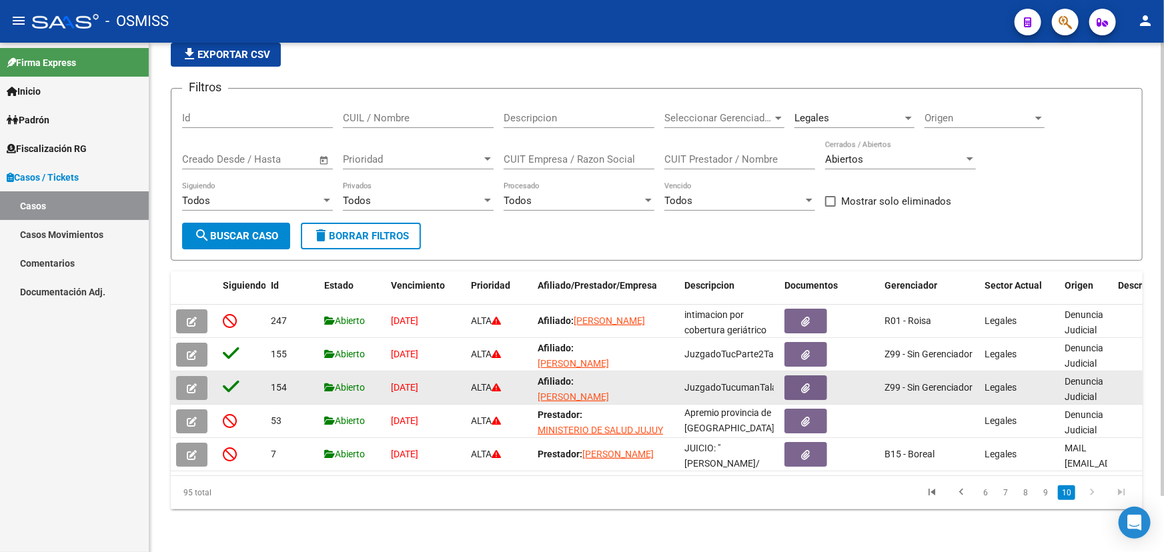
click at [187, 384] on icon "button" at bounding box center [192, 389] width 10 height 10
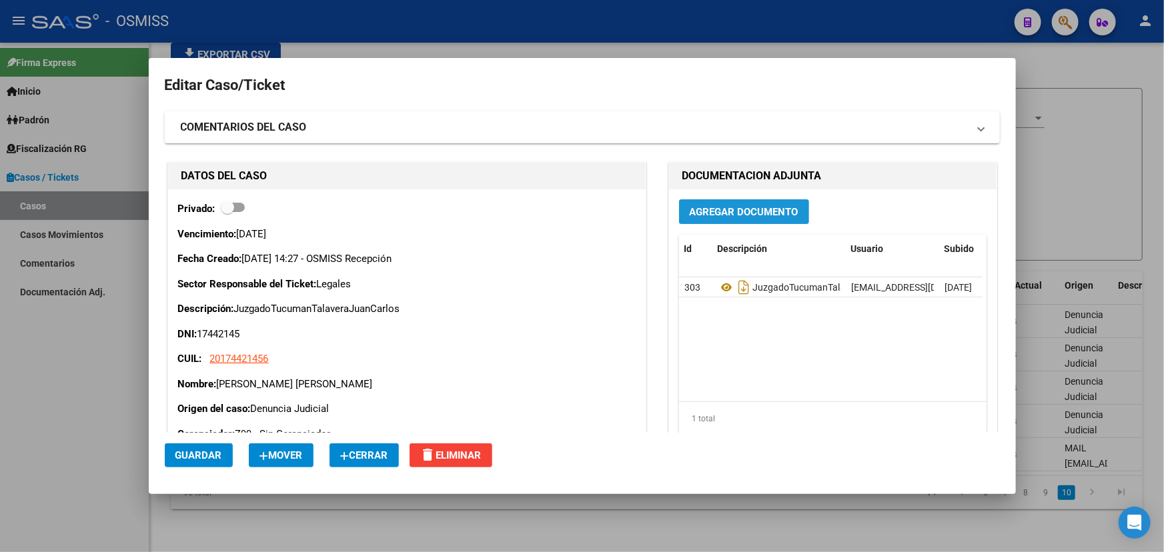
click at [726, 203] on button "Agregar Documento" at bounding box center [744, 211] width 130 height 25
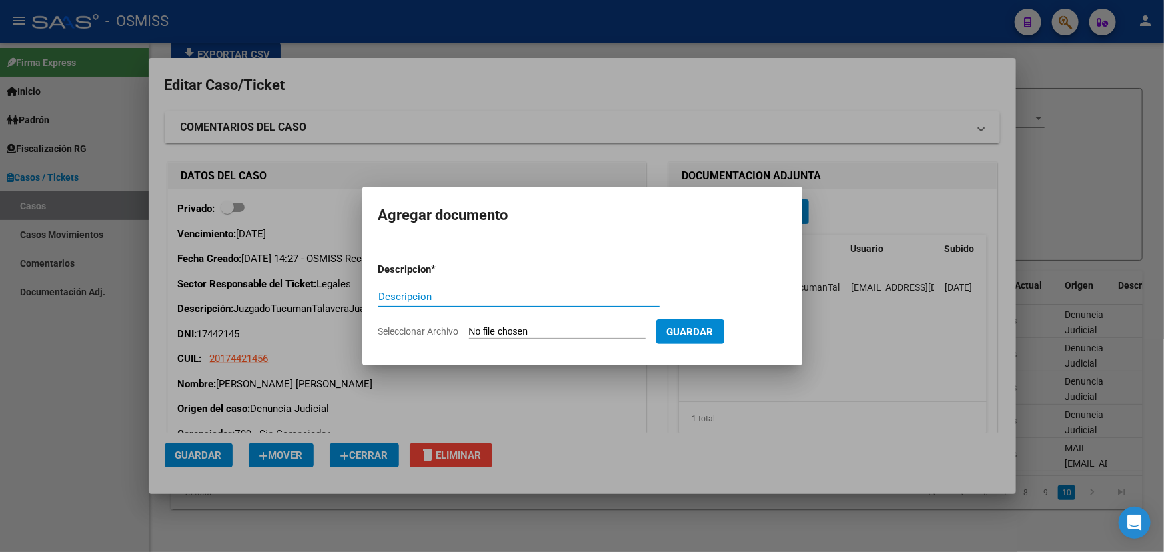
click at [547, 332] on input "Seleccionar Archivo" at bounding box center [557, 332] width 177 height 13
type input "C:\fakepath\[PERSON_NAME] informa internacion.pdf"
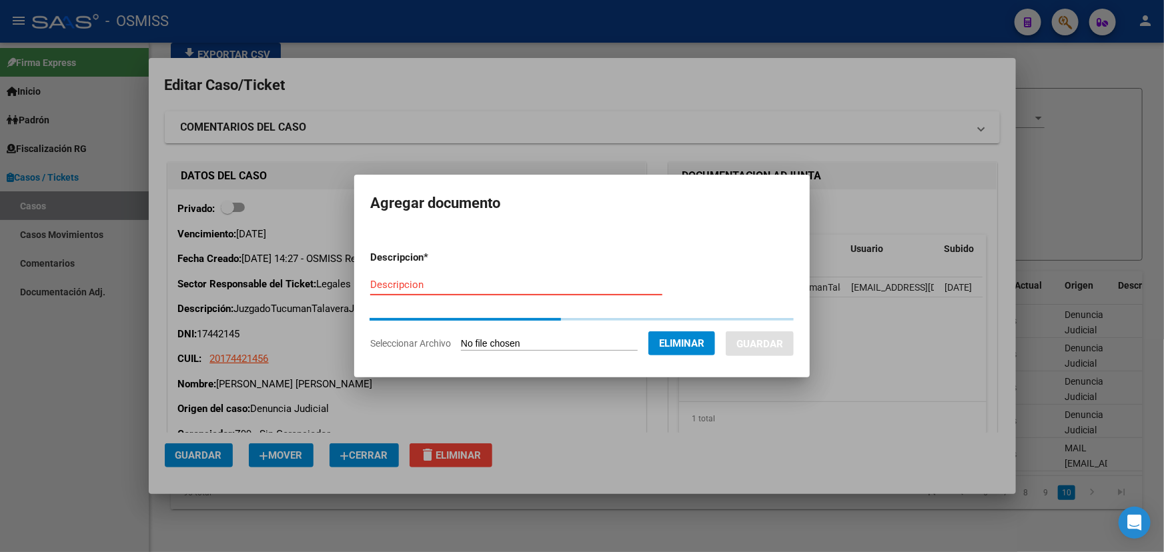
click at [377, 286] on input "Descripcion" at bounding box center [516, 285] width 292 height 12
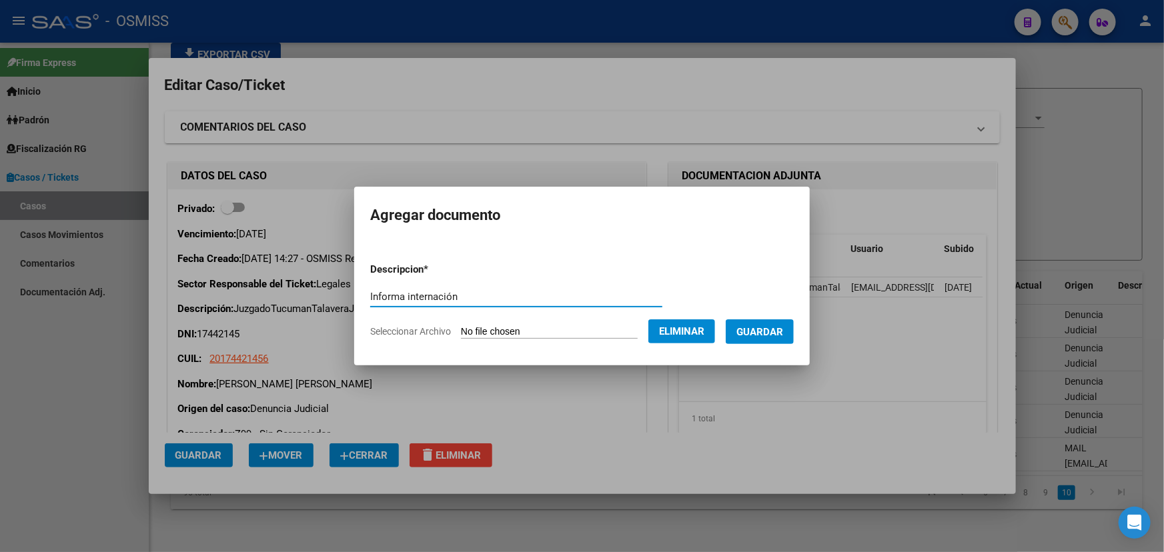
type input "Informa internación"
click at [771, 335] on span "Guardar" at bounding box center [759, 332] width 47 height 12
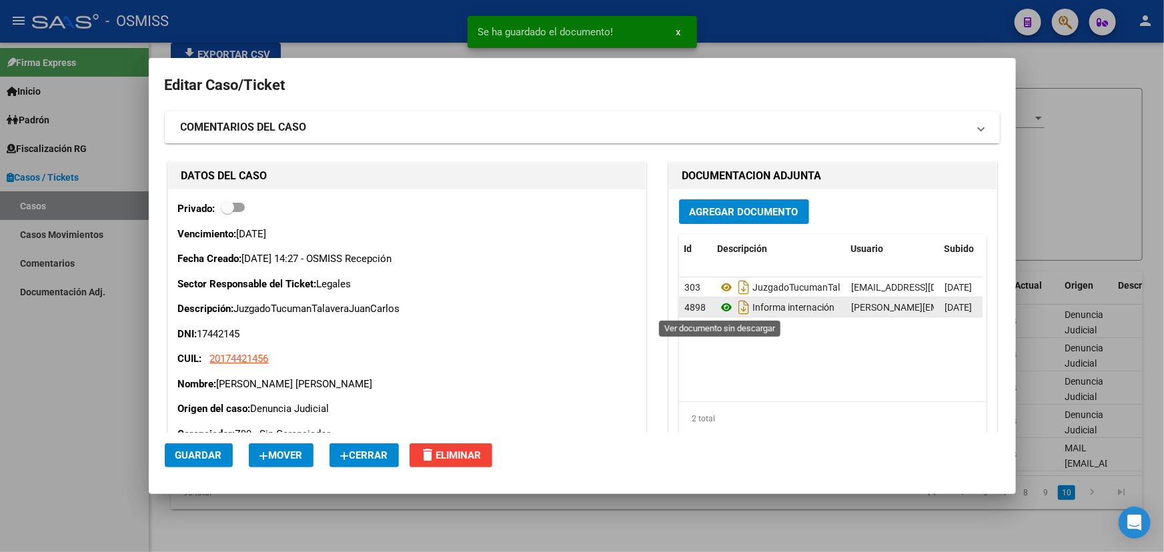
click at [720, 307] on icon at bounding box center [726, 308] width 17 height 16
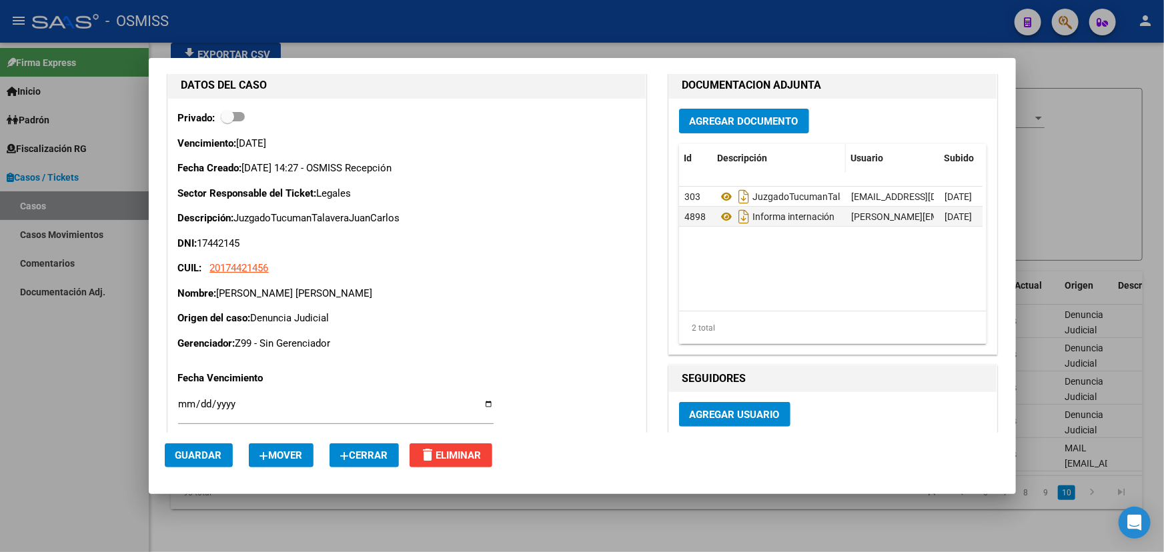
scroll to position [0, 0]
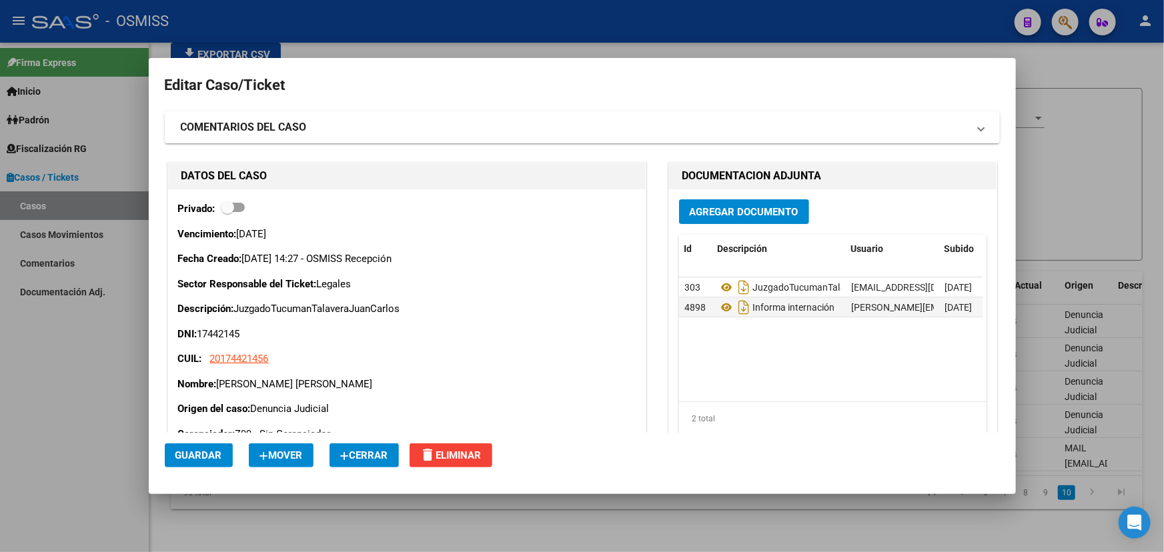
click at [732, 207] on span "Agregar Documento" at bounding box center [744, 212] width 109 height 12
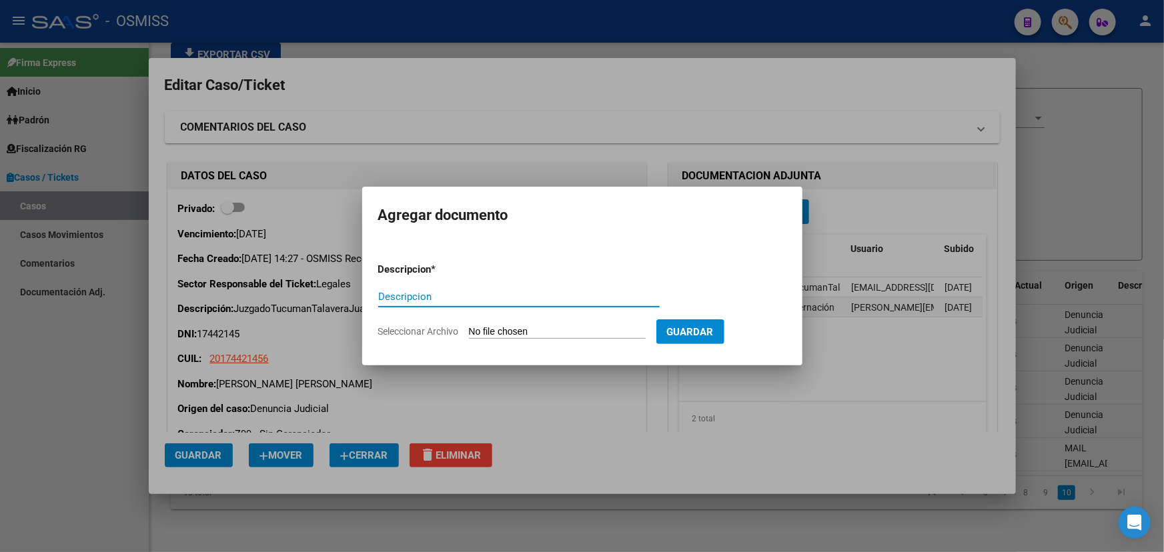
click at [524, 322] on form "Descripcion * Descripcion Seleccionar Archivo Guardar" at bounding box center [582, 300] width 408 height 97
click at [524, 335] on input "Seleccionar Archivo" at bounding box center [557, 332] width 177 height 13
type input "C:\fakepath\[PERSON_NAME] medida cautelar.pdf"
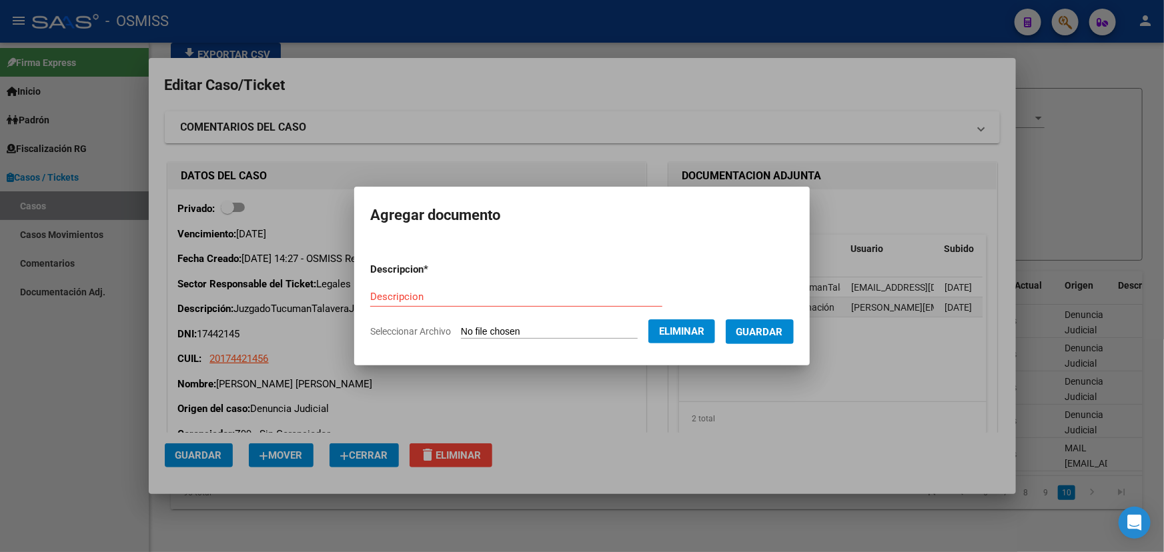
click at [409, 283] on form "Descripcion * Descripcion Seleccionar Archivo Eliminar Guardar" at bounding box center [582, 300] width 424 height 97
click at [410, 290] on div "Descripcion" at bounding box center [516, 297] width 292 height 20
paste input "[PERSON_NAME] medida cautelar"
type input "[PERSON_NAME] medida cautelar"
click at [779, 328] on span "Guardar" at bounding box center [759, 332] width 47 height 12
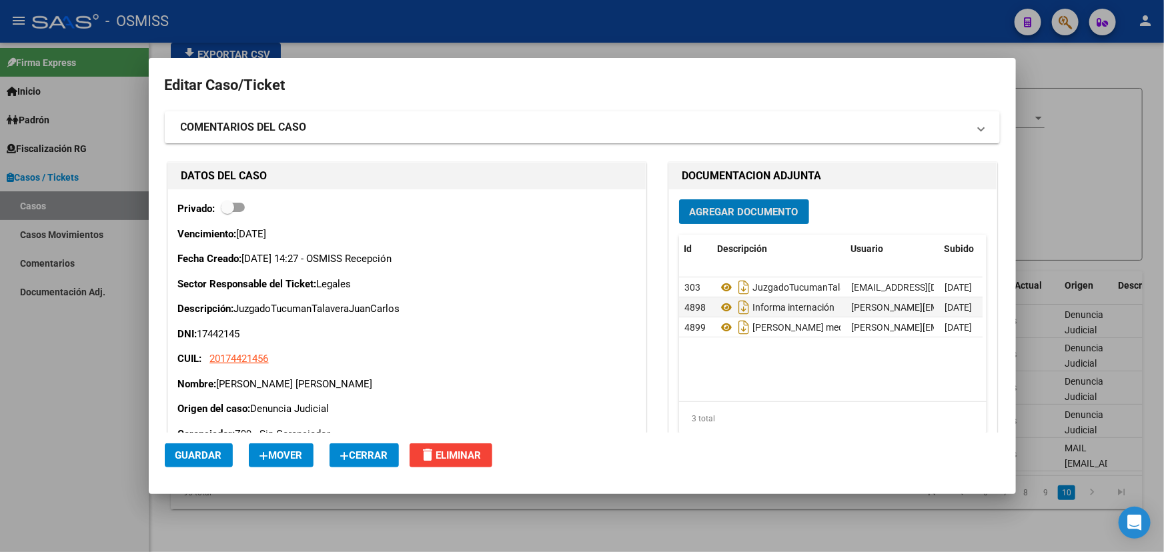
click at [706, 212] on span "Agregar Documento" at bounding box center [744, 212] width 109 height 12
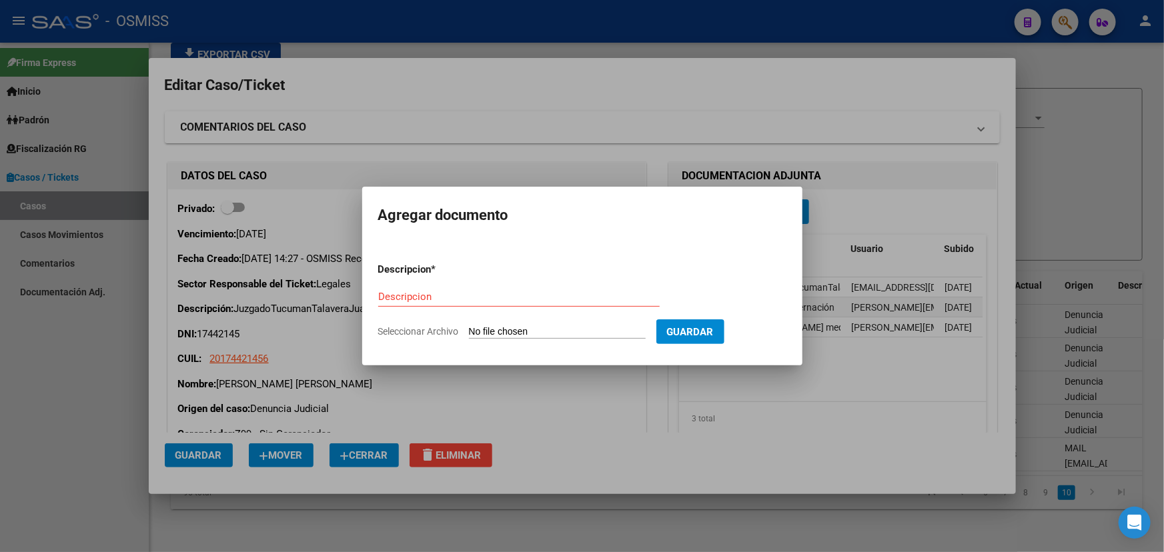
click at [577, 339] on form "Descripcion * Descripcion Seleccionar Archivo Guardar" at bounding box center [582, 300] width 408 height 97
click at [560, 333] on input "Seleccionar Archivo" at bounding box center [557, 332] width 177 height 13
type input "C:\fakepath\[PERSON_NAME]-contesta OSMiSS.pdf"
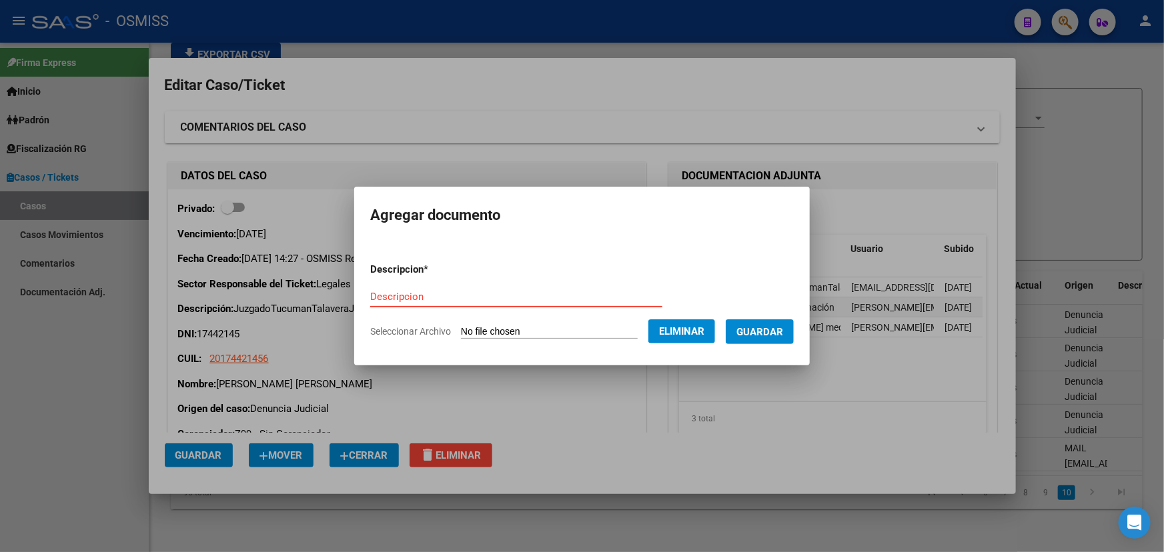
click at [384, 306] on div "Descripcion" at bounding box center [516, 297] width 292 height 20
paste input "[PERSON_NAME]-contesta OSMiSS"
type input "[PERSON_NAME]-contesta OSMiSS"
click at [763, 337] on span "Guardar" at bounding box center [759, 332] width 47 height 12
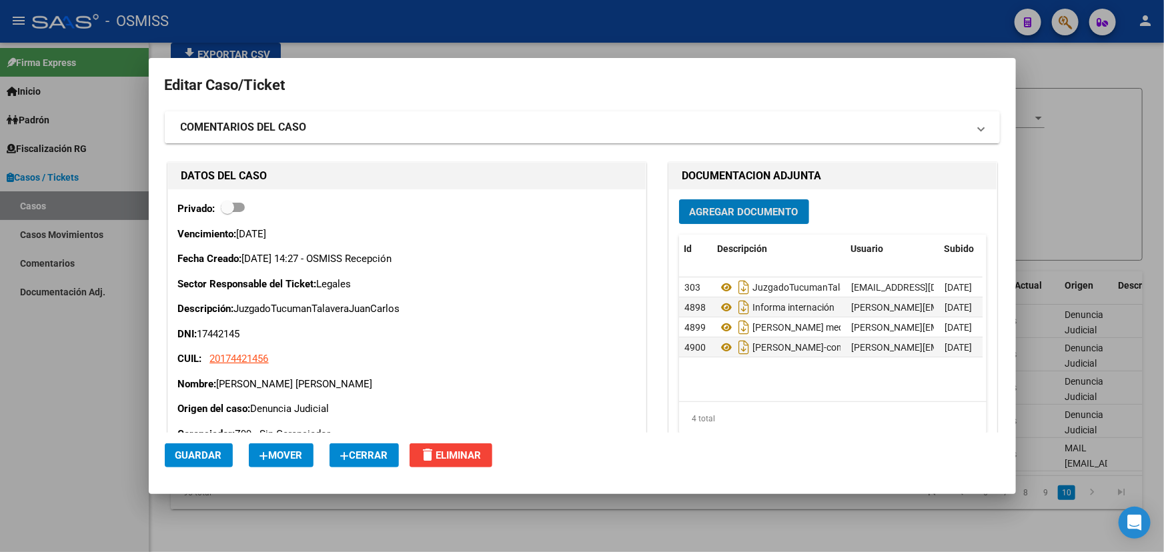
click at [225, 130] on strong "COMENTARIOS DEL CASO" at bounding box center [244, 127] width 126 height 16
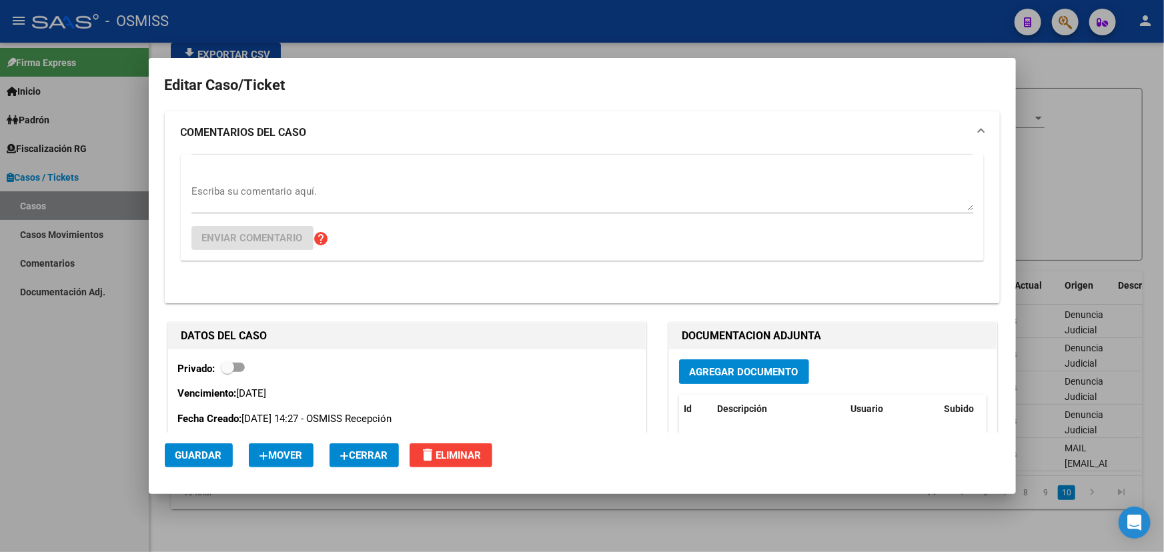
click at [294, 196] on textarea "Escriba su comentario aquí." at bounding box center [582, 197] width 782 height 27
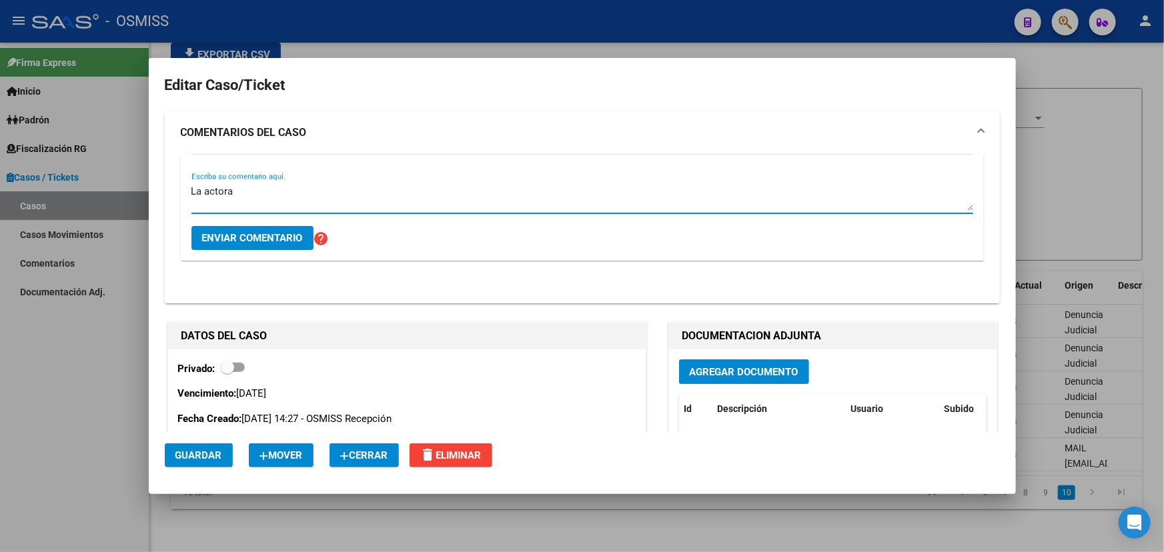
paste textarea "[PERSON_NAME], falleció en fecha [DATE] con motivo de una falla multiorgánica."
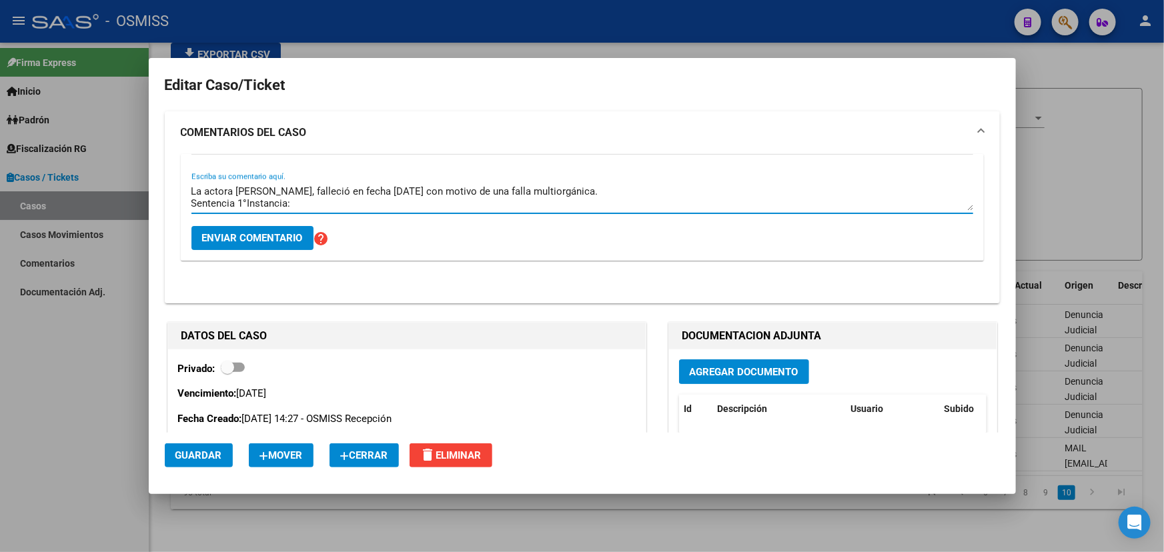
paste textarea "I) DECLARAR ABSTRACTA y de inoficioso tratamiento la acción [PERSON_NAME] por […"
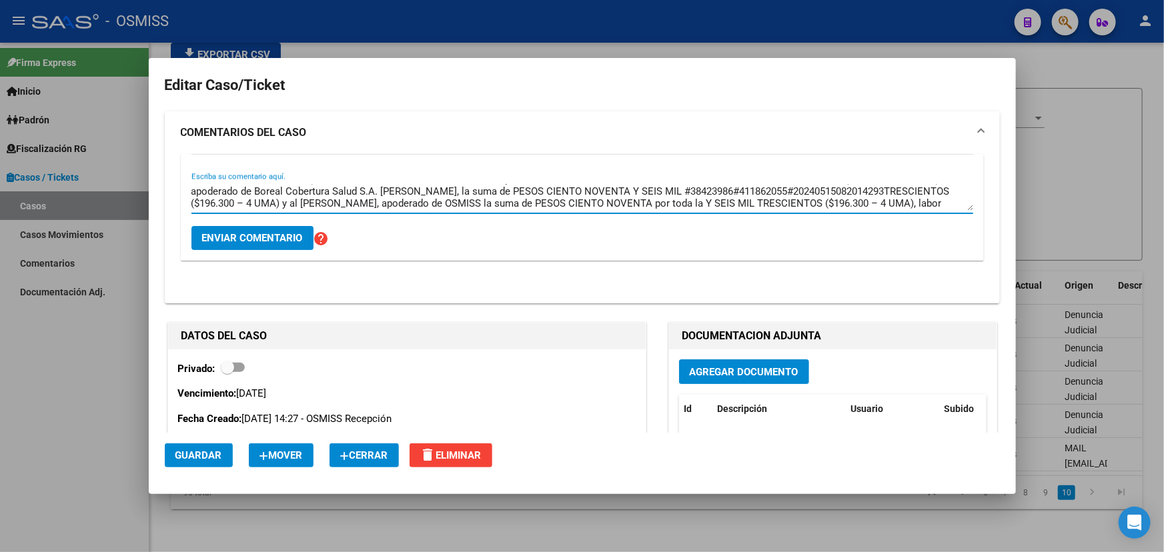
scroll to position [0, 0]
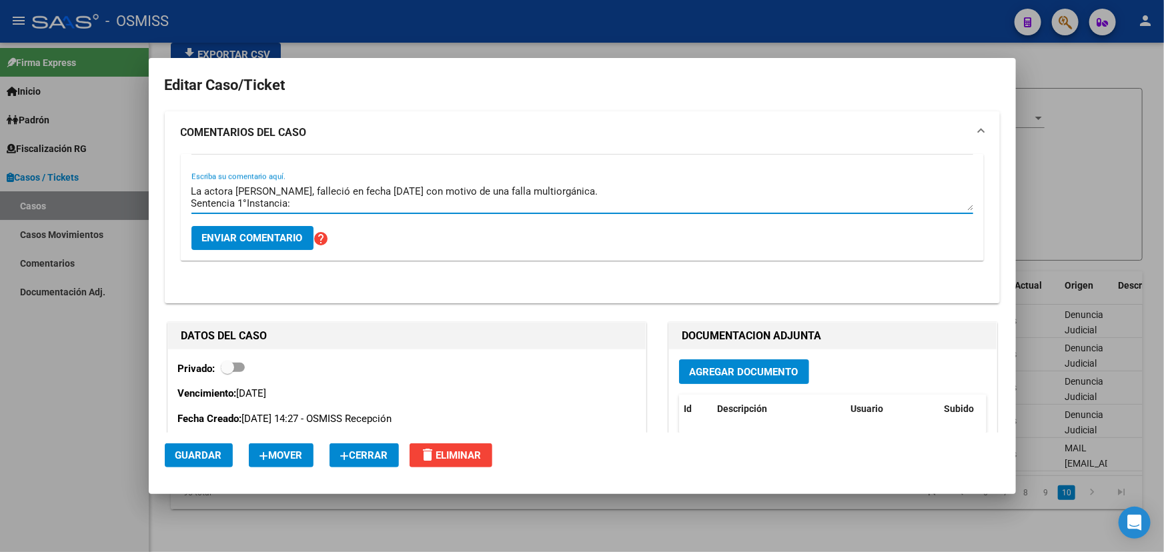
click at [191, 204] on textarea "La actora [PERSON_NAME], falleció en fecha [DATE] con motivo de una falla multi…" at bounding box center [582, 197] width 782 height 27
click at [356, 203] on textarea "La actora [PERSON_NAME], falleció en fecha [DATE] con motivo de una falla multi…" at bounding box center [582, 197] width 782 height 27
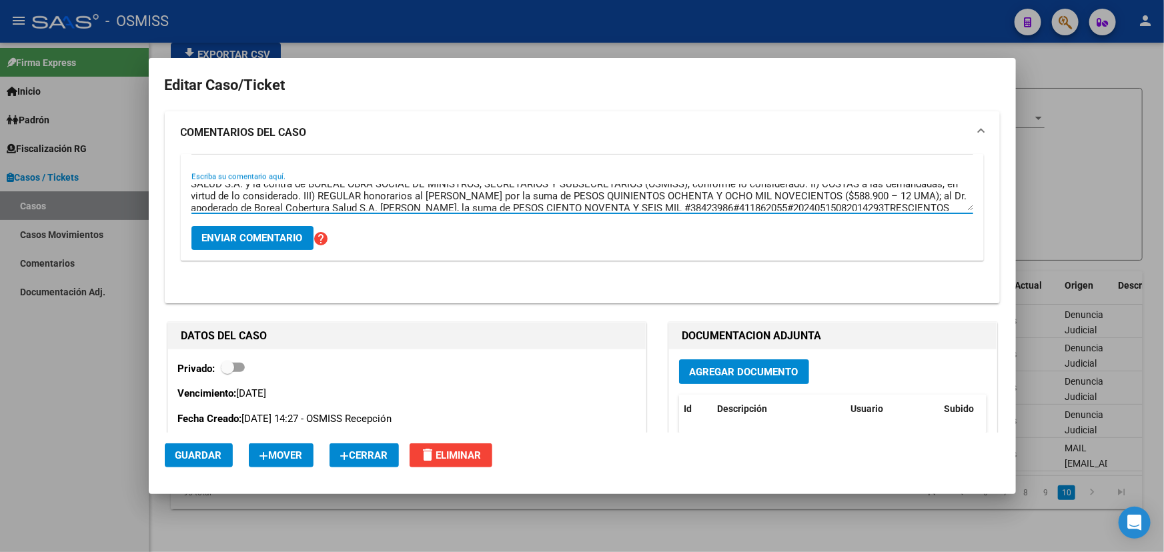
scroll to position [25, 0]
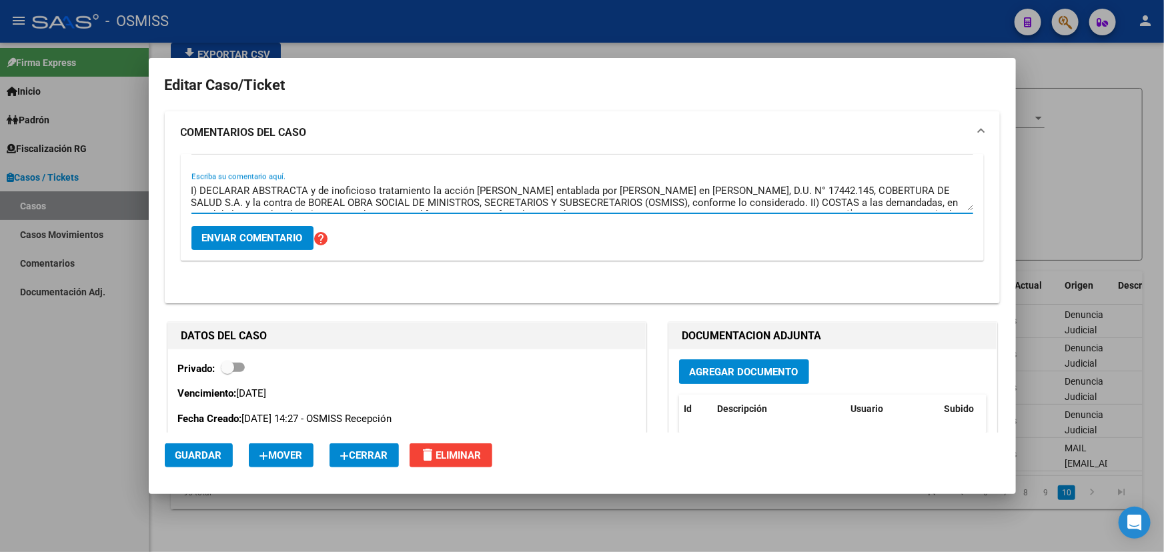
click at [732, 200] on textarea "La actora [PERSON_NAME], falleció en fecha [DATE] con motivo de una falla multi…" at bounding box center [582, 197] width 782 height 27
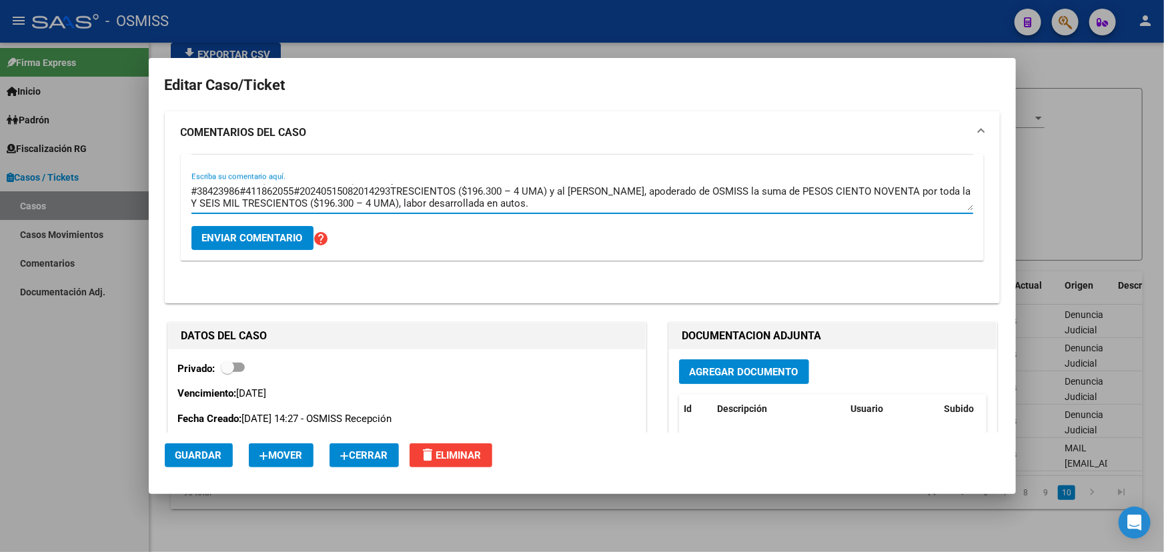
drag, startPoint x: 191, startPoint y: 203, endPoint x: 304, endPoint y: 203, distance: 112.1
click at [304, 203] on textarea "La actora [PERSON_NAME], falleció en fecha [DATE] con motivo de una falla multi…" at bounding box center [582, 197] width 782 height 27
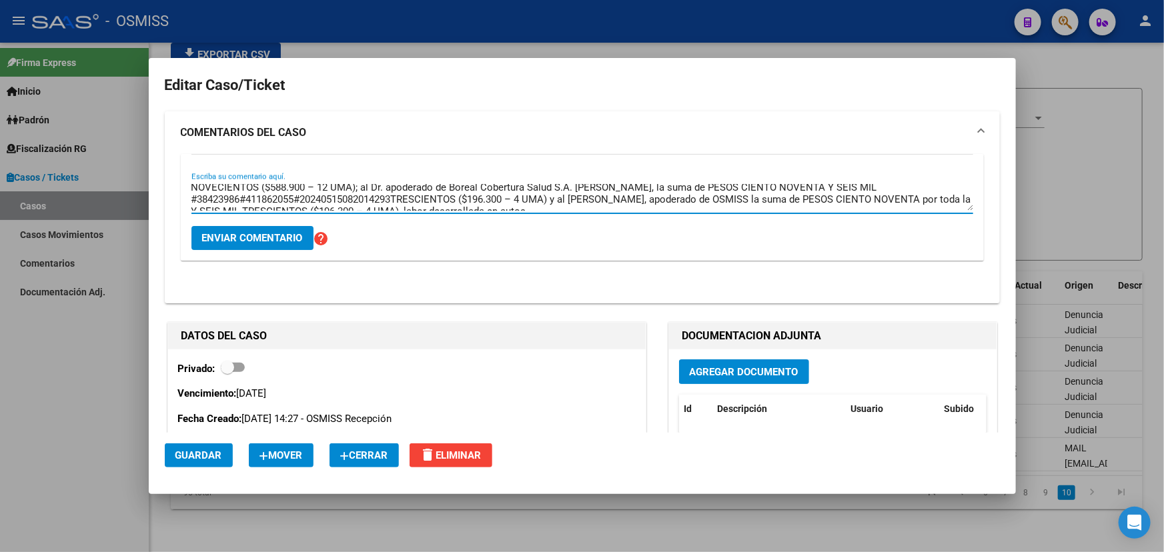
drag, startPoint x: 400, startPoint y: 187, endPoint x: 291, endPoint y: 194, distance: 109.0
click at [291, 194] on textarea "La actora [PERSON_NAME], falleció en fecha [DATE] con motivo de una falla multi…" at bounding box center [582, 197] width 782 height 27
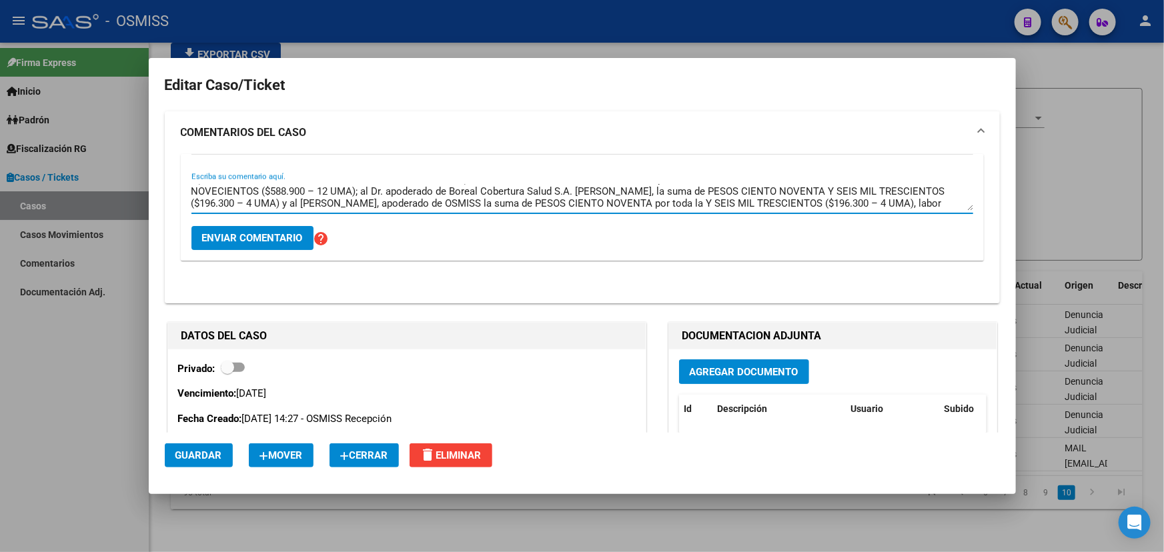
scroll to position [48, 0]
click at [454, 193] on textarea "La actora [PERSON_NAME], falleció en fecha [DATE] con motivo de una falla multi…" at bounding box center [582, 197] width 782 height 27
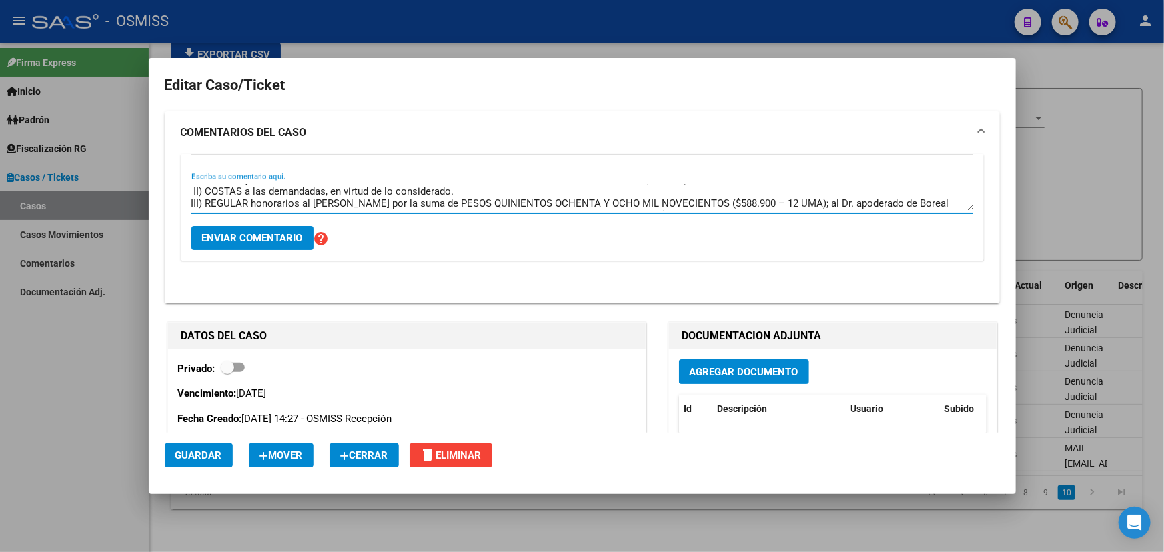
type textarea "La actora [PERSON_NAME], falleció en fecha [DATE] con motivo de una falla multi…"
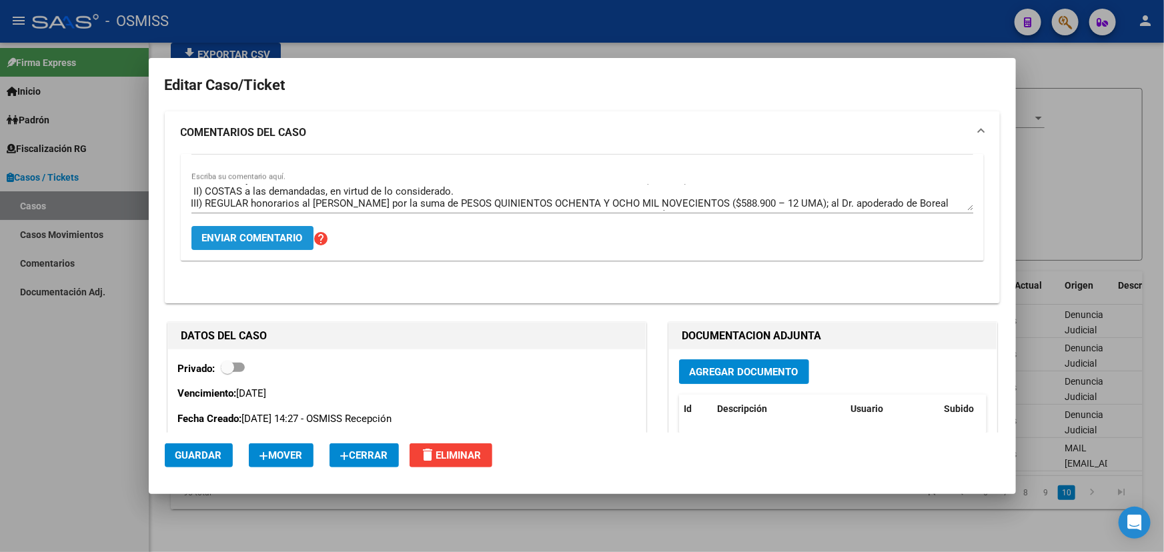
click at [266, 240] on span "Enviar comentario" at bounding box center [252, 238] width 101 height 12
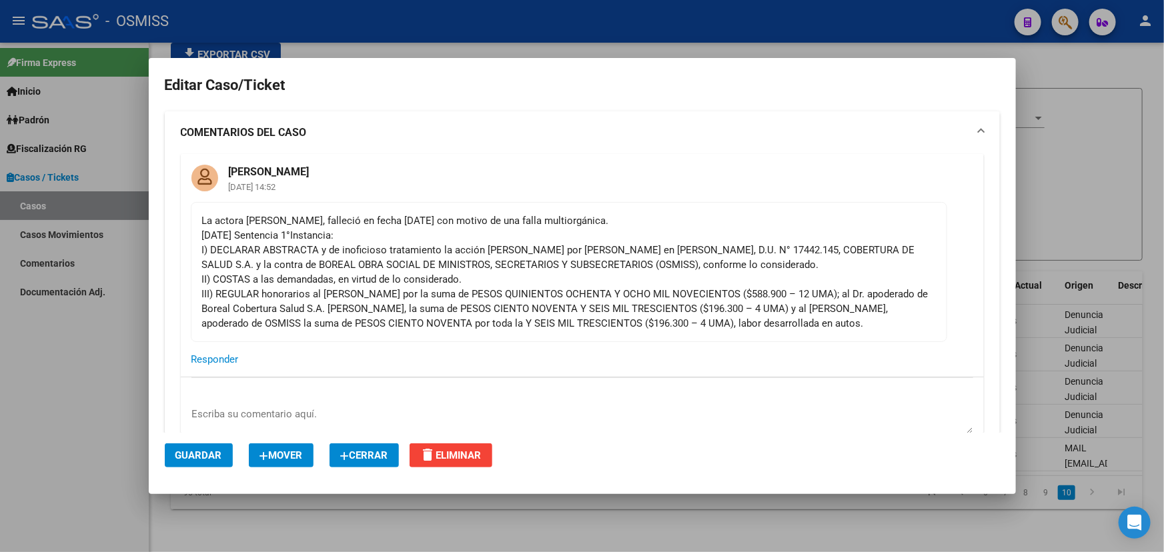
drag, startPoint x: 270, startPoint y: 258, endPoint x: 466, endPoint y: 267, distance: 197.0
click at [466, 267] on mat-card-content "La actora [PERSON_NAME], falleció en fecha [DATE] con motivo de una falla multi…" at bounding box center [569, 272] width 757 height 140
click at [512, 322] on div "La actora [PERSON_NAME], falleció en fecha [DATE] con motivo de una falla multi…" at bounding box center [569, 271] width 734 height 117
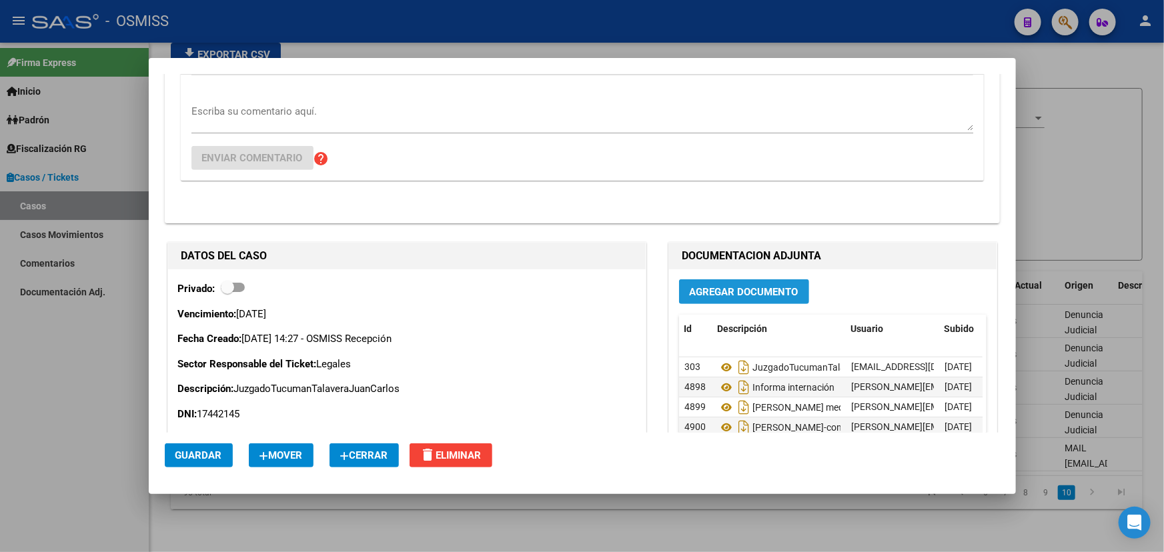
click at [706, 286] on span "Agregar Documento" at bounding box center [744, 292] width 109 height 12
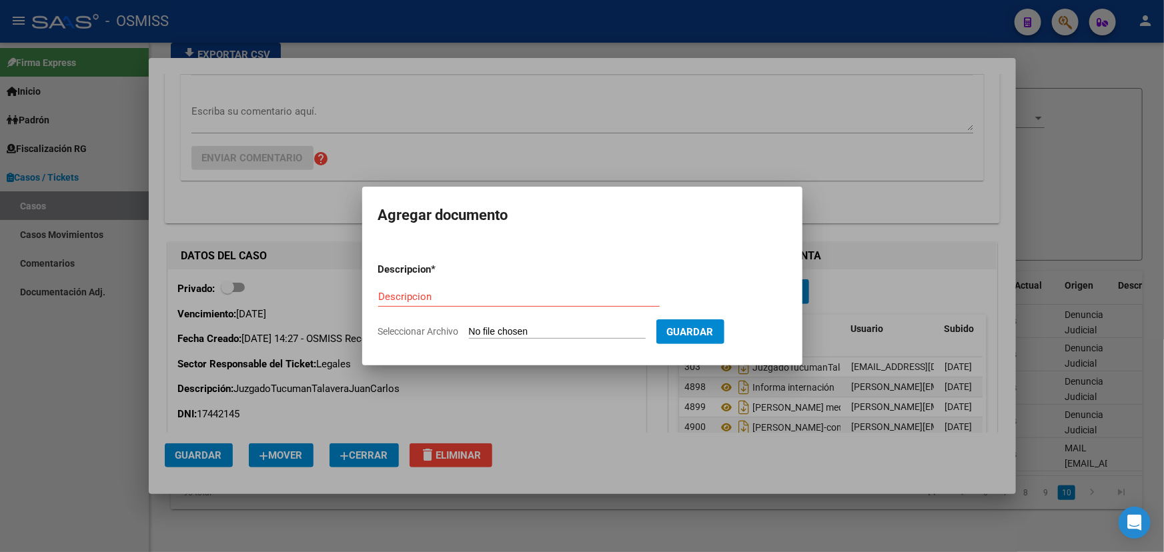
click at [514, 329] on input "Seleccionar Archivo" at bounding box center [557, 332] width 177 height 13
type input "C:\fakepath\[PERSON_NAME] sentencia 1.pdf"
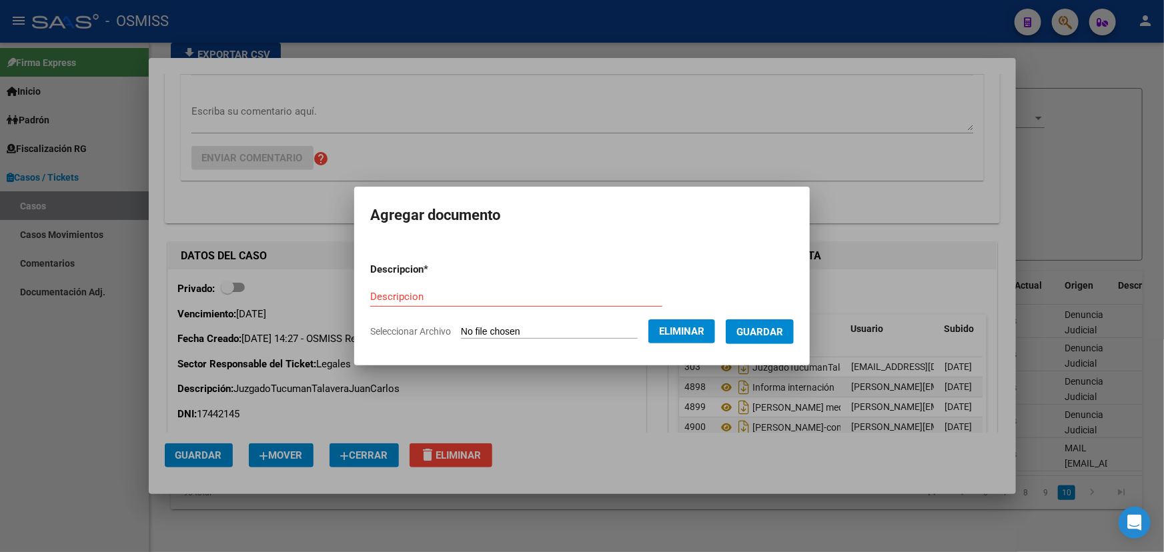
drag, startPoint x: 390, startPoint y: 287, endPoint x: 402, endPoint y: 297, distance: 15.6
click at [390, 288] on div "Descripcion" at bounding box center [516, 297] width 292 height 20
click at [402, 298] on input "Descripcion" at bounding box center [516, 297] width 292 height 12
paste input "[PERSON_NAME] sentencia 1"
type input "[PERSON_NAME] sentencia 1"
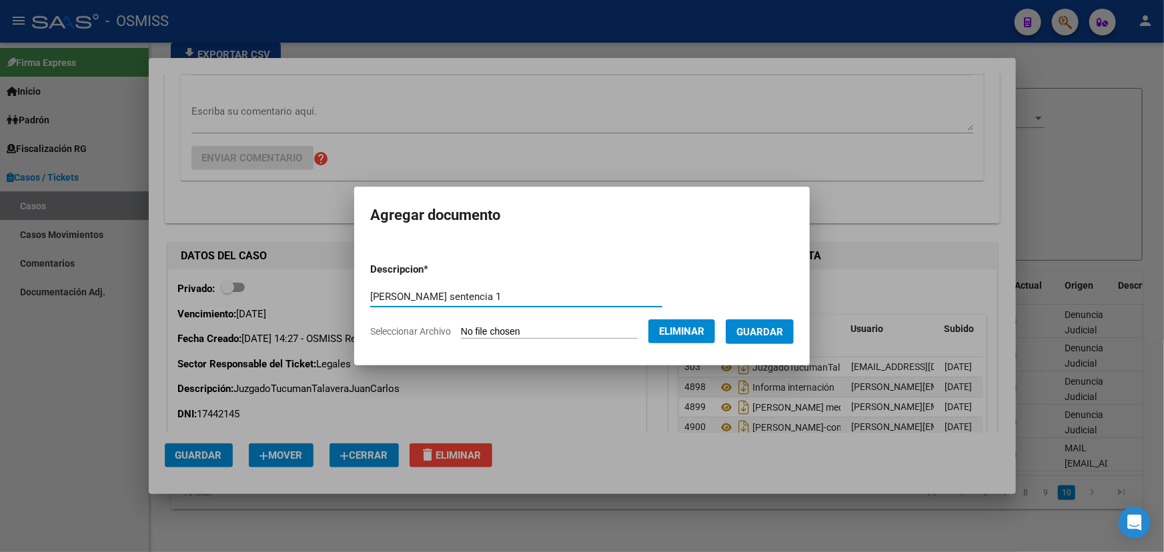
click at [769, 330] on span "Guardar" at bounding box center [759, 332] width 47 height 12
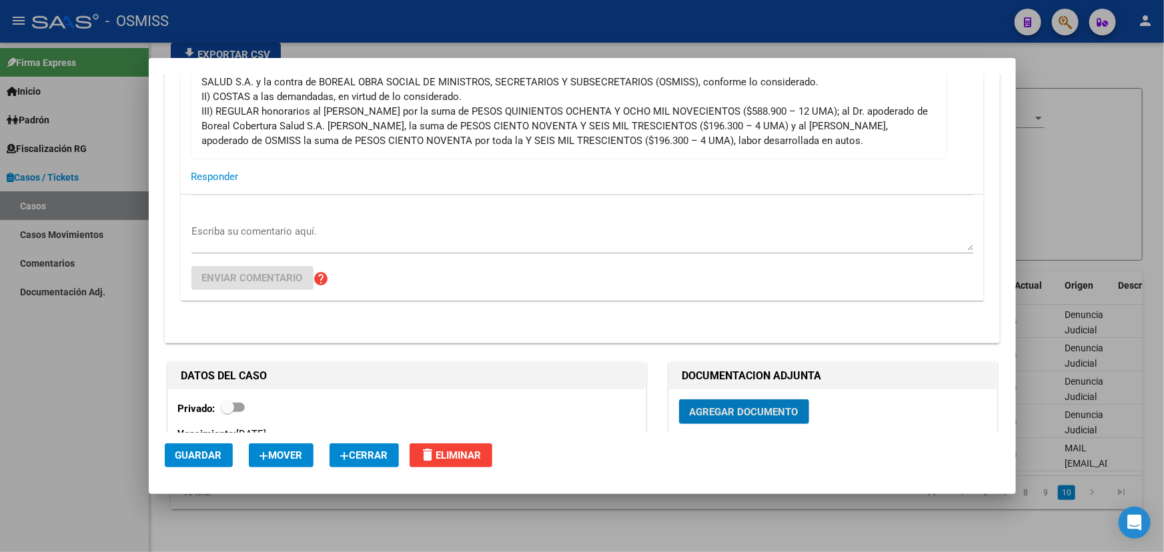
scroll to position [181, 0]
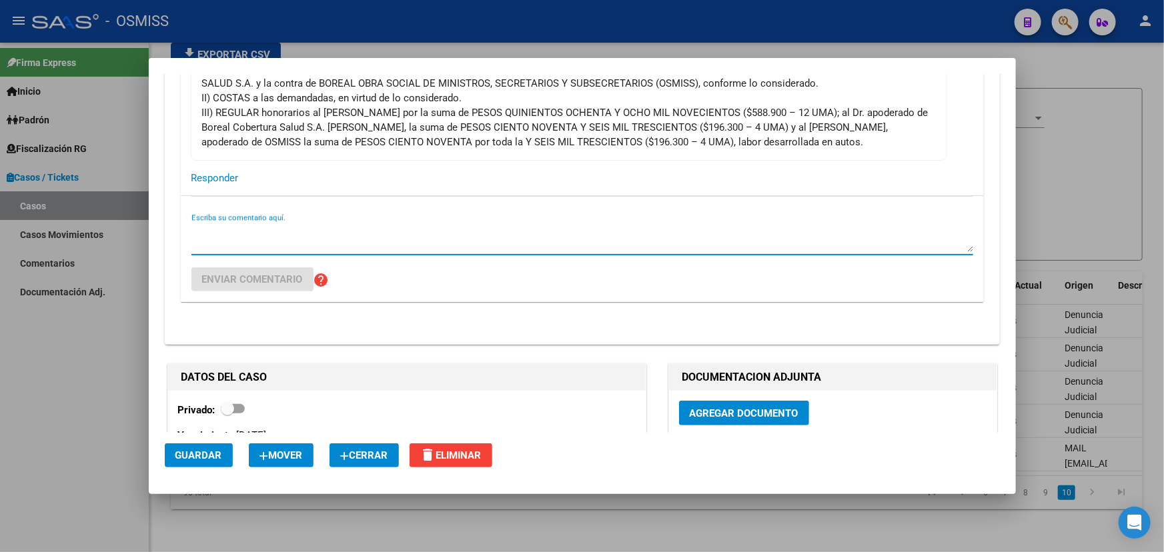
click at [261, 236] on textarea "Escriba su comentario aquí." at bounding box center [582, 238] width 782 height 27
type textarea "H"
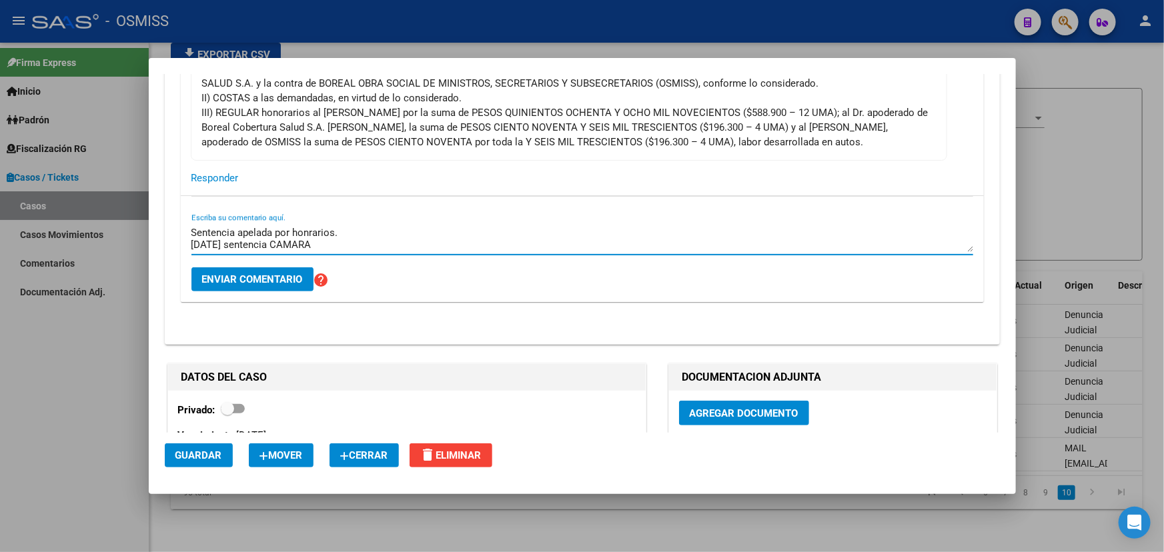
scroll to position [22, 0]
paste textarea "RESUELVE: I.-NO HACER LUGAR al recurso de apelación interpuesto por la demandad…"
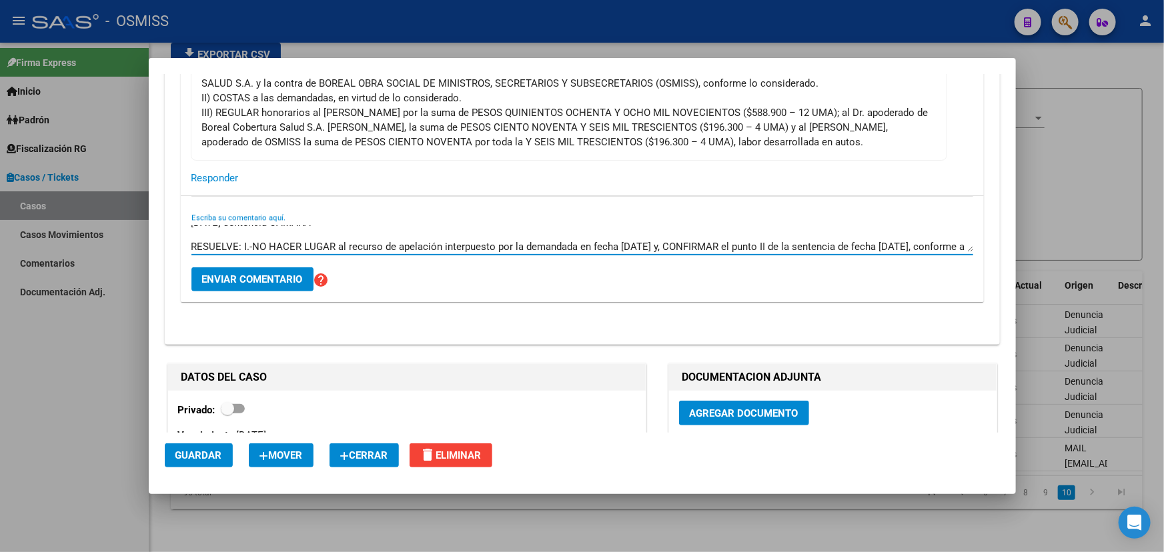
scroll to position [70, 0]
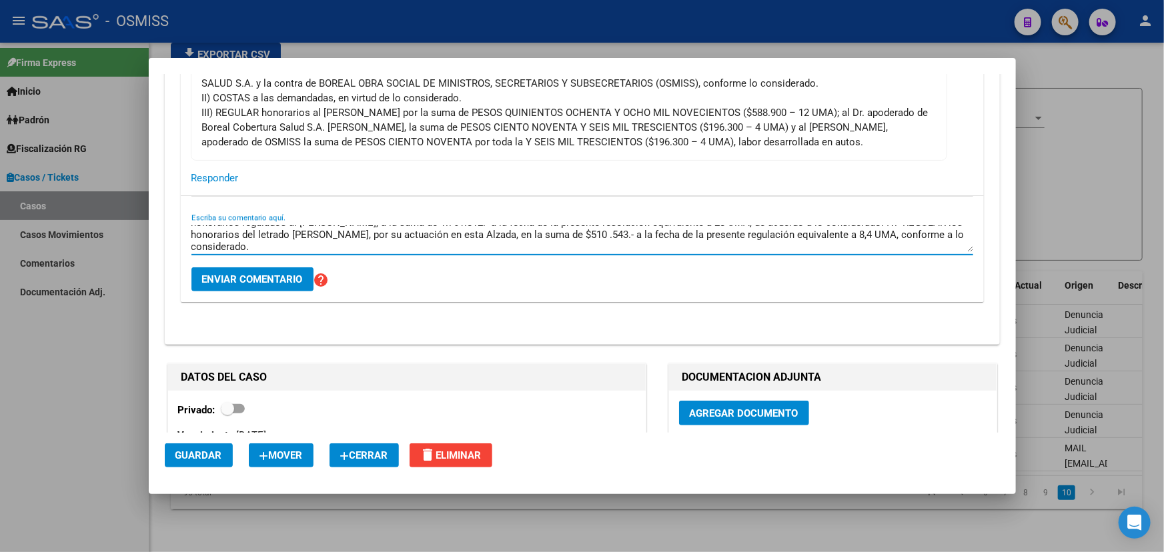
click at [250, 231] on textarea "Sentencia apelada por honrarios. [DATE] sentencia CAMARA RESUELVE: I.-NO HACER …" at bounding box center [582, 238] width 782 height 27
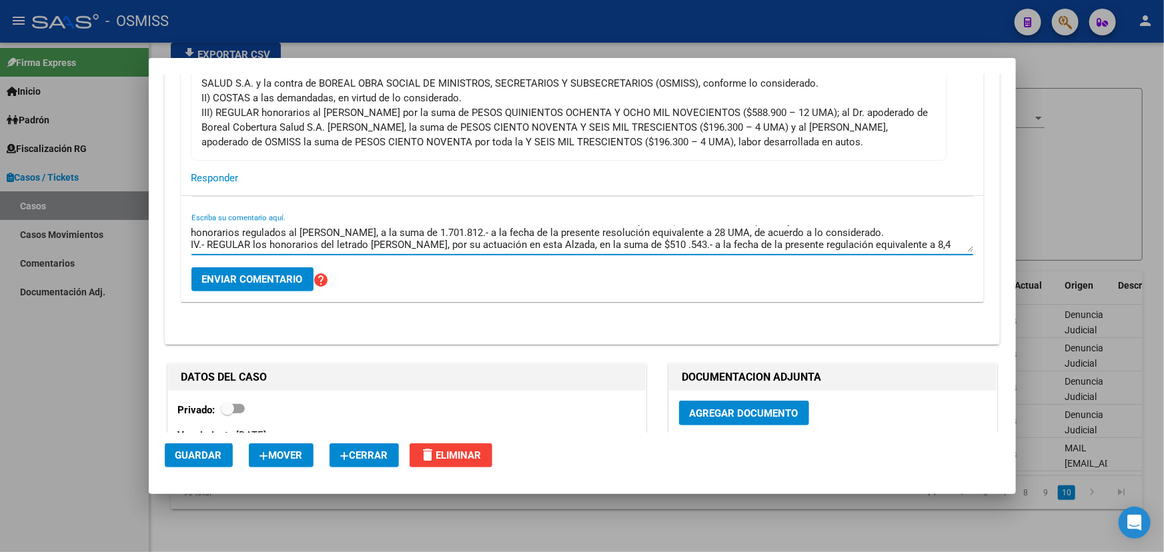
scroll to position [48, 0]
click at [313, 230] on textarea "Sentencia apelada por honrarios. [DATE] sentencia CAMARA RESUELVE: I.-NO HACER …" at bounding box center [582, 238] width 782 height 27
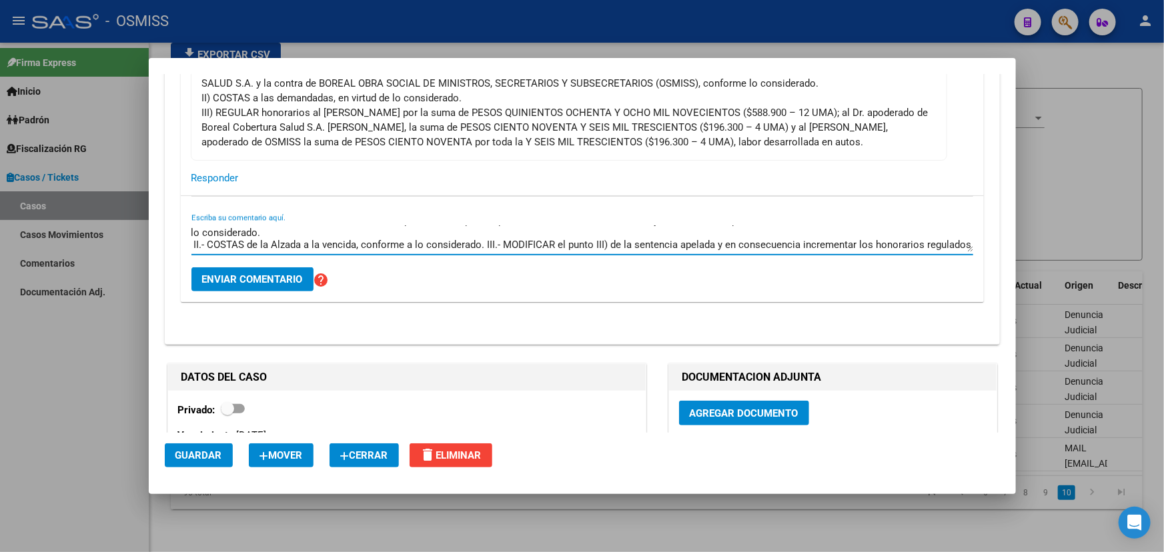
scroll to position [60, 0]
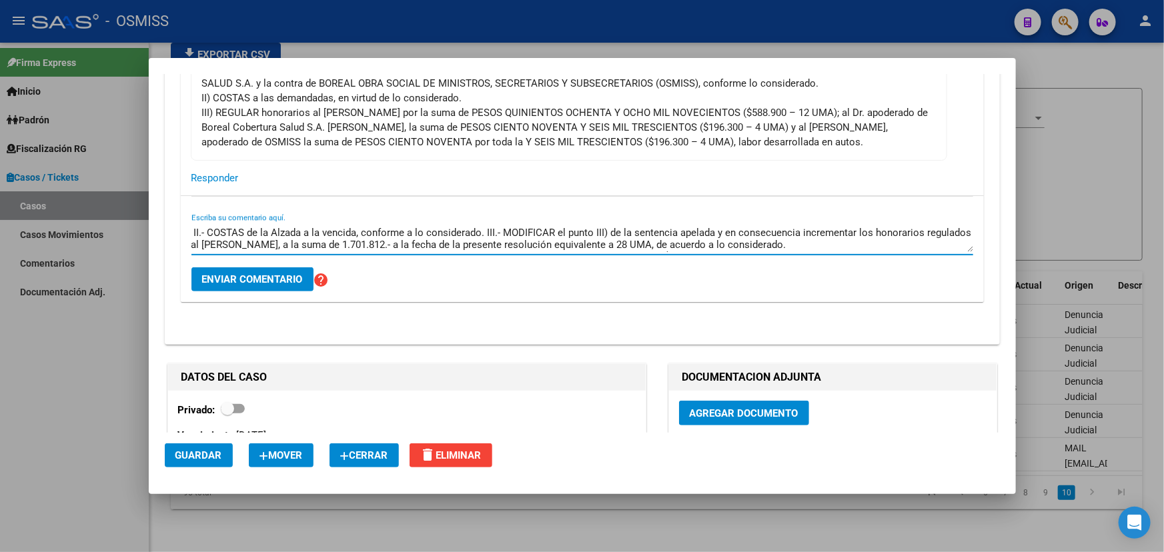
click at [487, 227] on textarea "Sentencia apelada por honrarios. [DATE] sentencia CAMARA RESUELVE: I.-NO HACER …" at bounding box center [582, 238] width 782 height 27
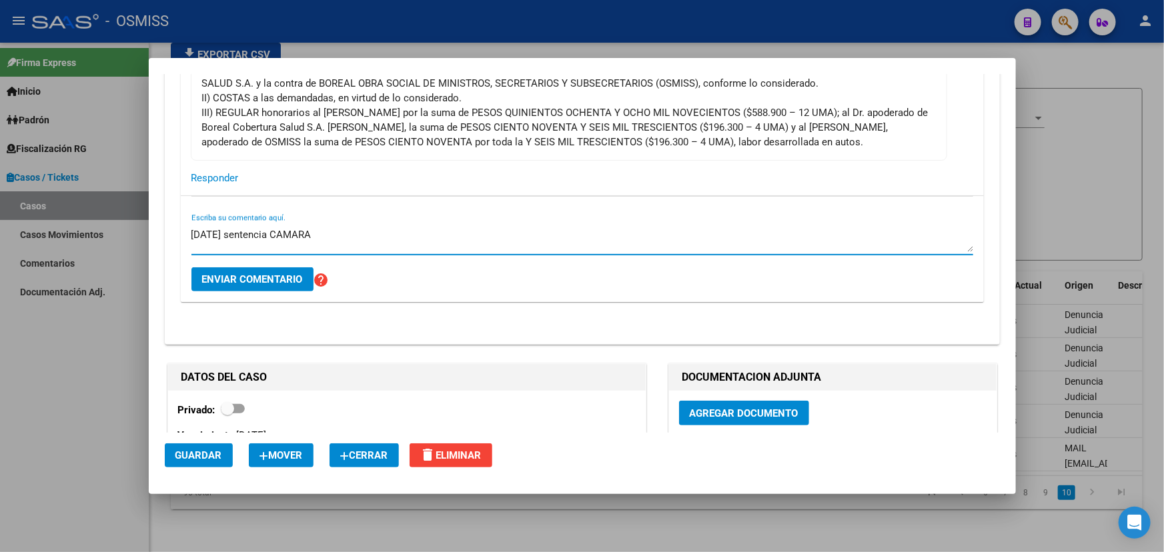
scroll to position [34, 0]
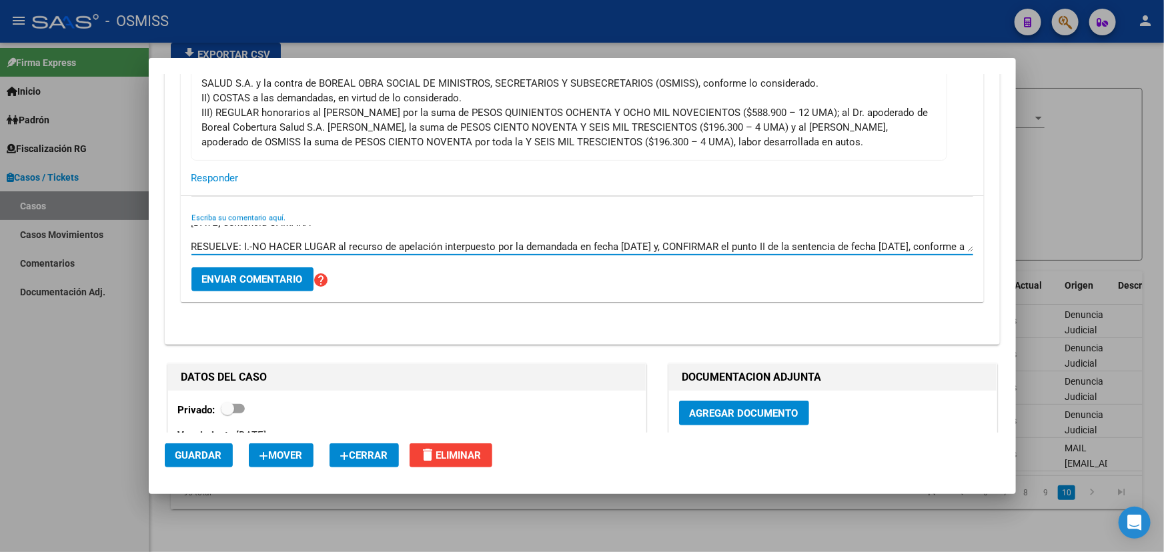
click at [242, 246] on textarea "Sentencia apelada por honrarios. [DATE] sentencia CAMARA RESUELVE: I.-NO HACER …" at bounding box center [582, 238] width 782 height 27
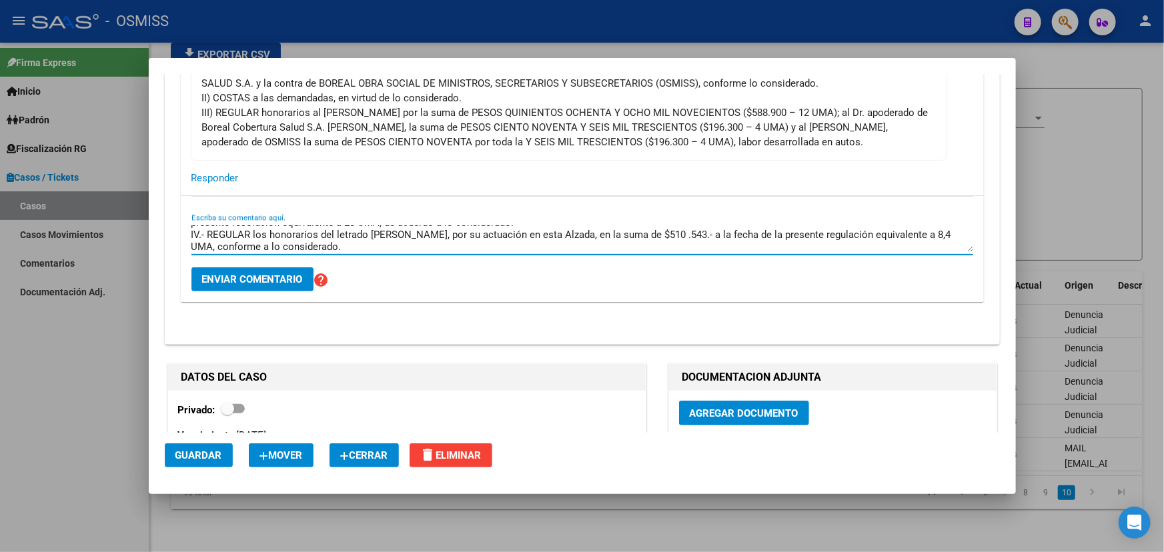
type textarea "Sentencia apelada por honrarios. [DATE] sentencia CAMARA RESUELVE: I.-NO HACER …"
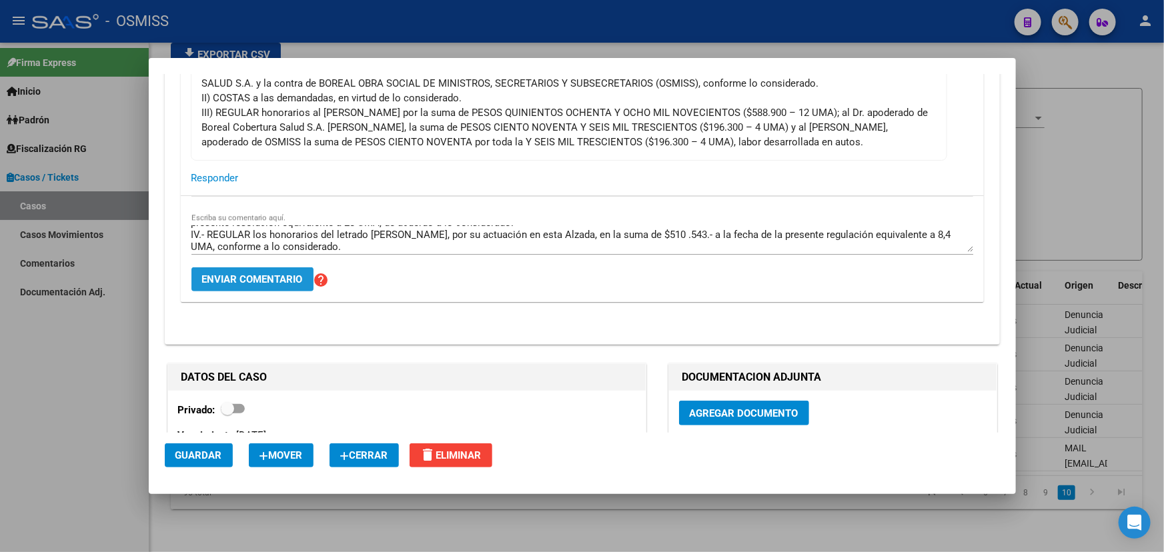
click at [239, 279] on span "Enviar comentario" at bounding box center [252, 280] width 101 height 12
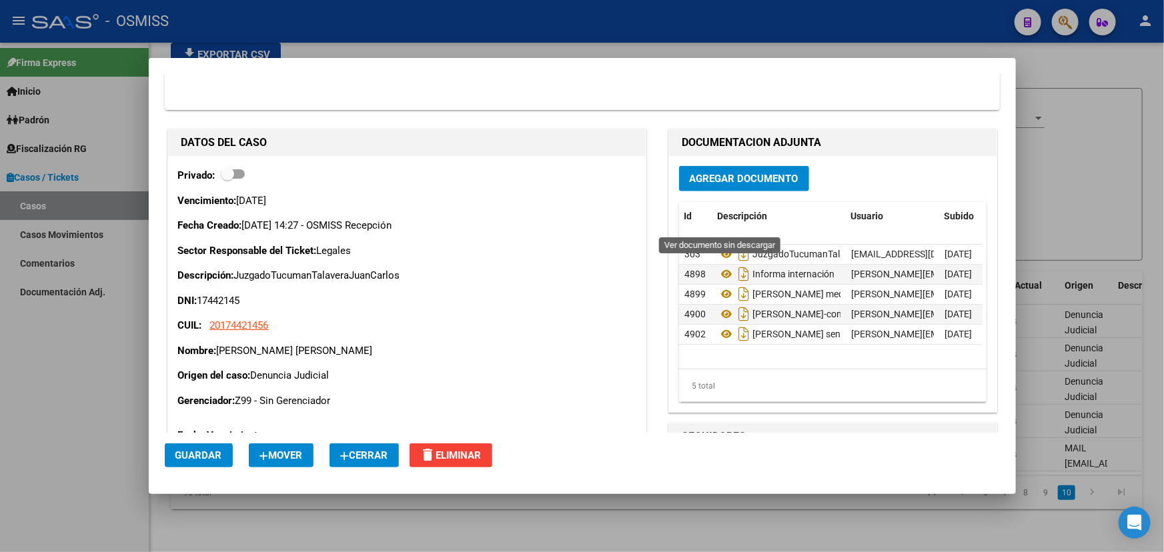
scroll to position [727, 0]
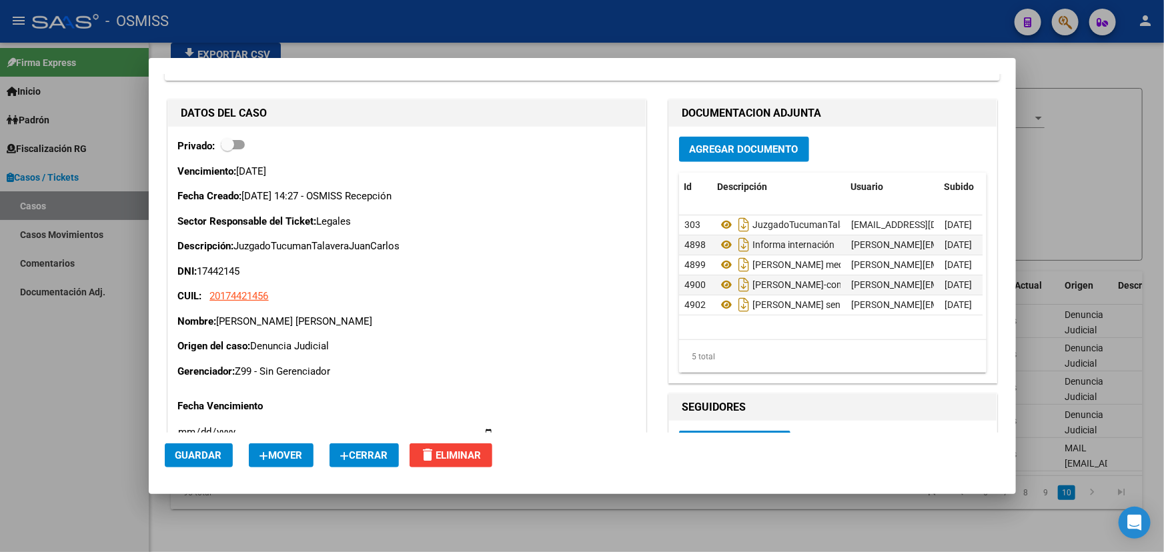
click at [720, 144] on span "Agregar Documento" at bounding box center [744, 150] width 109 height 12
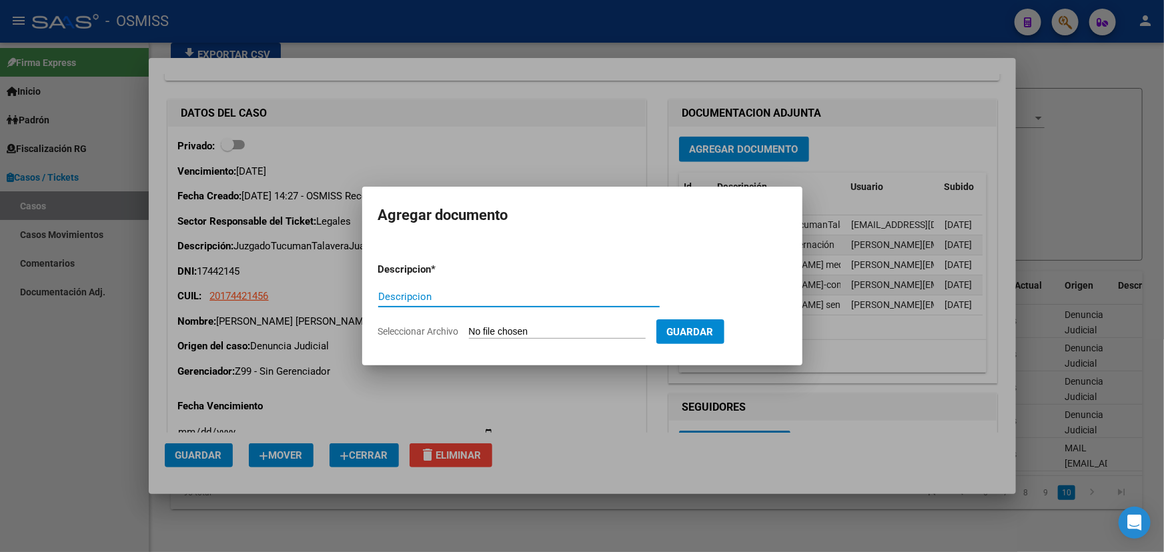
click at [514, 330] on input "Seleccionar Archivo" at bounding box center [557, 332] width 177 height 13
type input "C:\fakepath\[PERSON_NAME] sentencia Camara.pdf"
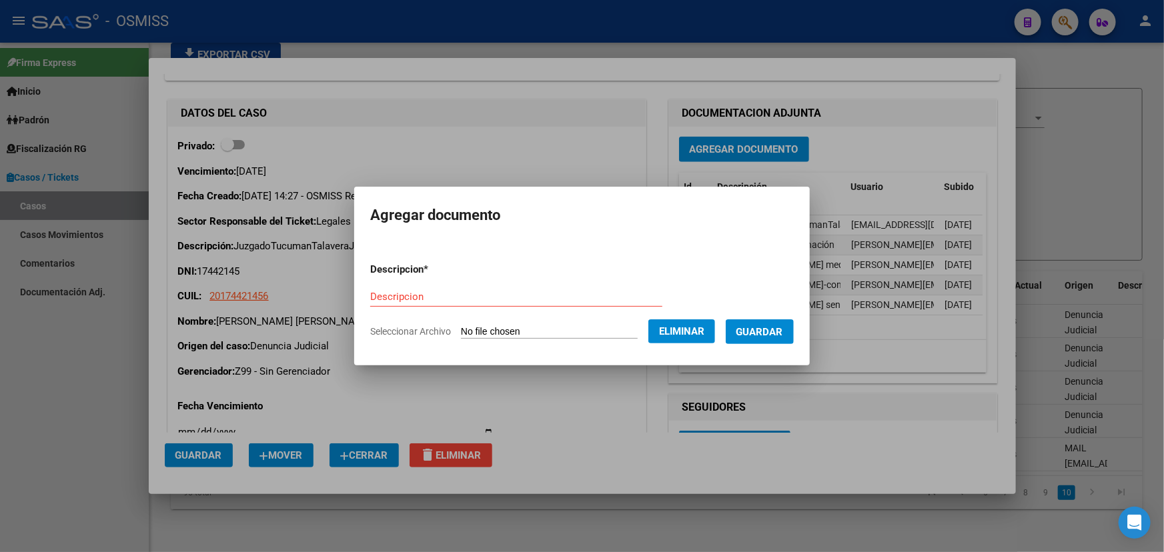
click at [393, 286] on form "Descripcion * Descripcion Seleccionar Archivo Eliminar Guardar" at bounding box center [582, 300] width 424 height 97
click at [395, 293] on input "Descripcion" at bounding box center [516, 297] width 292 height 12
paste input "[PERSON_NAME] sentencia Camara"
type input "[PERSON_NAME] sentencia Camara"
click at [783, 336] on span "Guardar" at bounding box center [759, 332] width 47 height 12
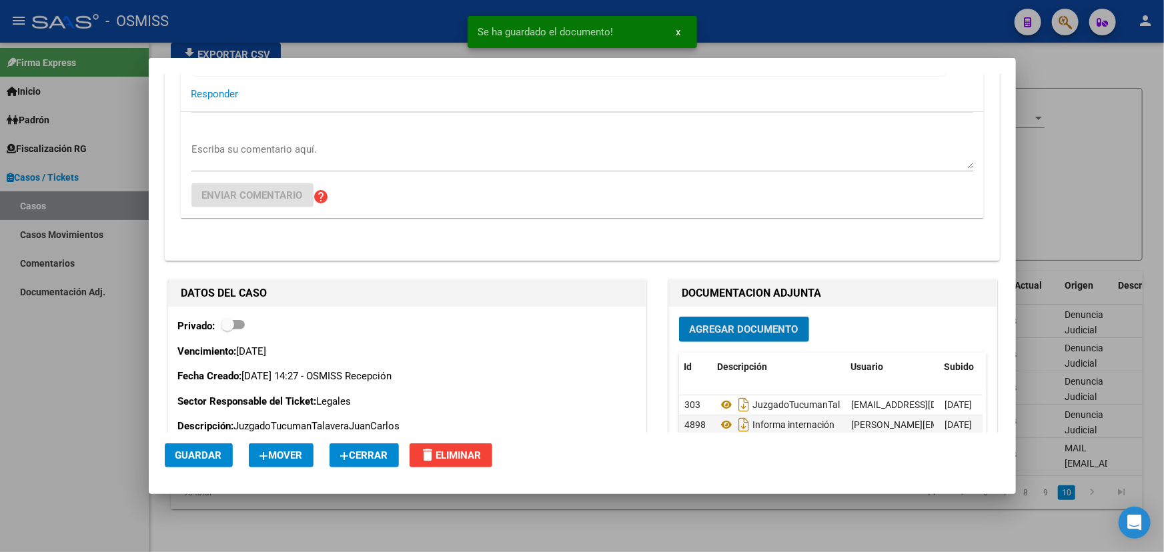
scroll to position [546, 0]
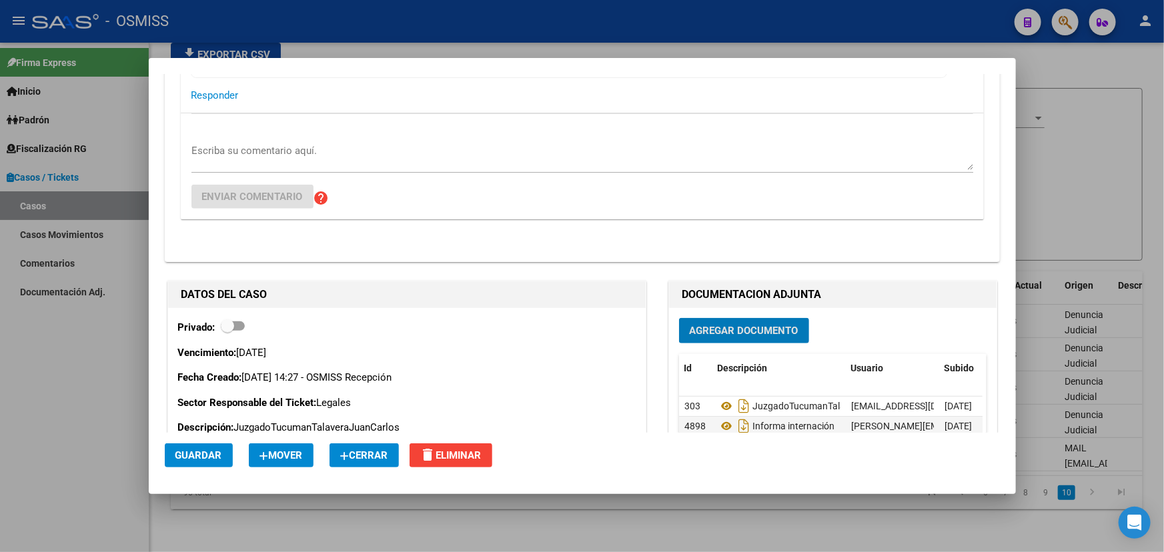
click at [764, 333] on span "Agregar Documento" at bounding box center [744, 332] width 109 height 12
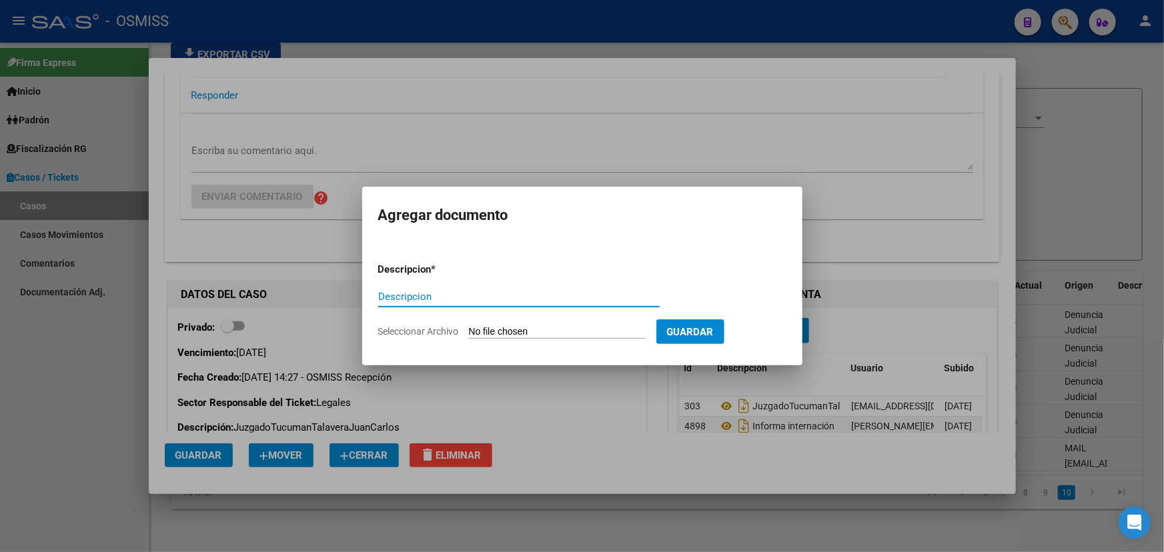
click at [507, 332] on input "Seleccionar Archivo" at bounding box center [557, 332] width 177 height 13
type input "C:\fakepath\[PERSON_NAME] sentencia camara honrarios.pdf"
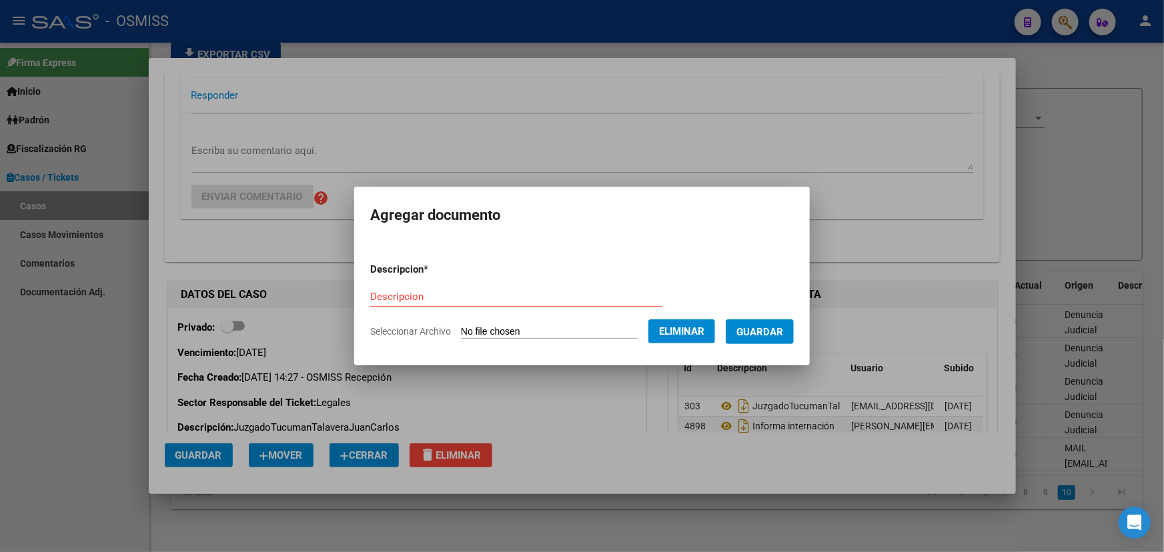
click at [384, 298] on input "Descripcion" at bounding box center [516, 297] width 292 height 12
paste input "[PERSON_NAME] sentencia camara honrarios"
type input "[PERSON_NAME] sentencia camara honrarios"
click at [773, 339] on button "Guardar" at bounding box center [760, 332] width 68 height 25
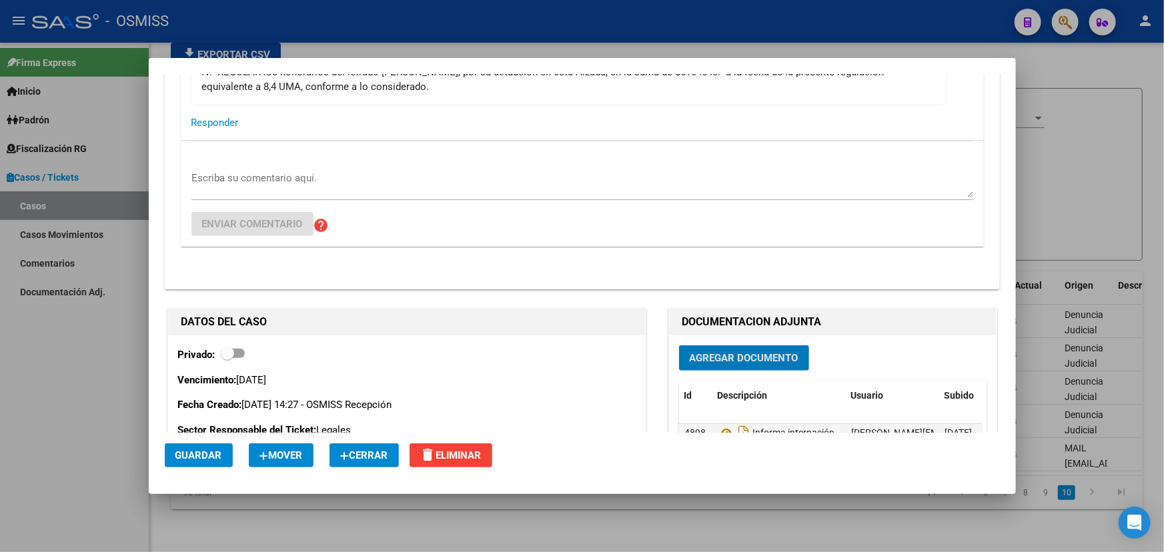
scroll to position [424, 0]
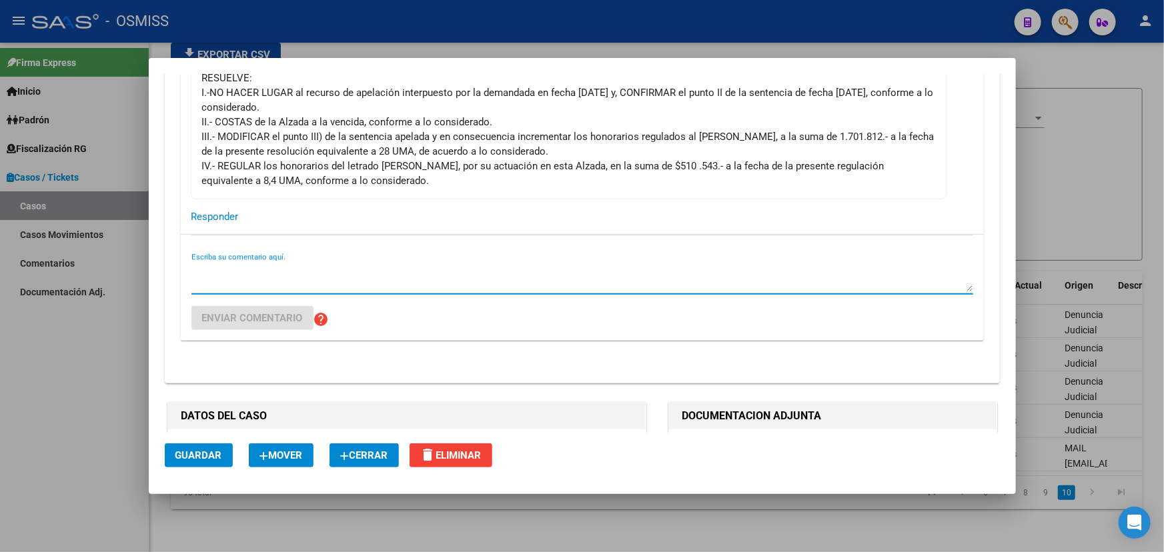
click at [274, 277] on textarea "Escriba su comentario aquí." at bounding box center [582, 278] width 782 height 27
paste textarea "Fecha:[DATE] Tipo actuacion:MOVIMIENTO Detalle:COMENTARIO (En fecha [DATE] se p…"
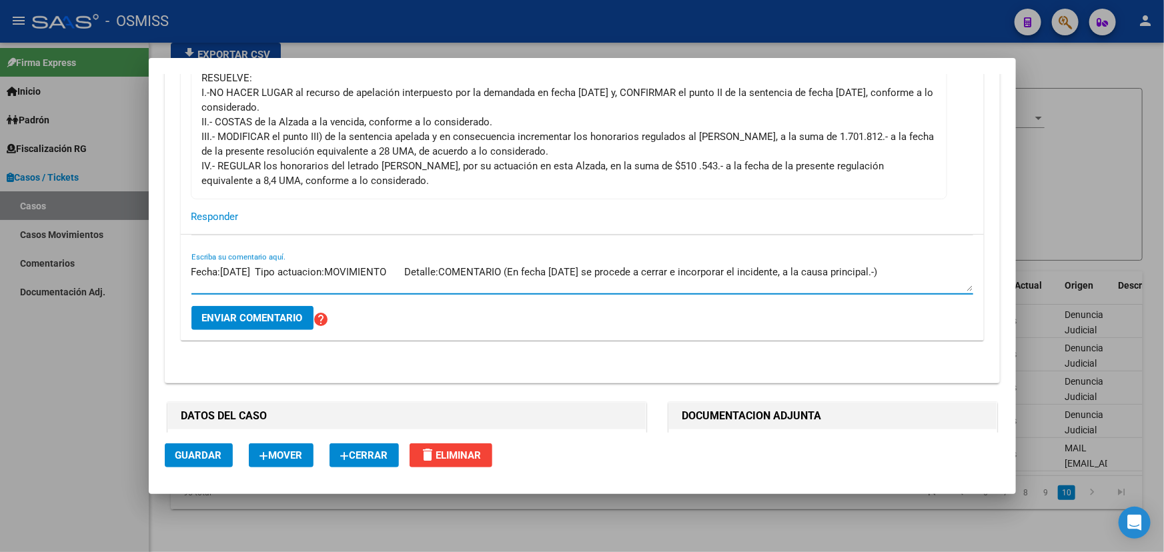
click at [236, 279] on textarea "Fecha:[DATE] Tipo actuacion:MOVIMIENTO Detalle:COMENTARIO (En fecha [DATE] se p…" at bounding box center [582, 278] width 782 height 27
click at [340, 278] on textarea "Fecha:[DATE] Tipo actuacion:MOVIMIENTO Detalle:COMENTARIO (En fecha [DATE] se p…" at bounding box center [582, 278] width 782 height 27
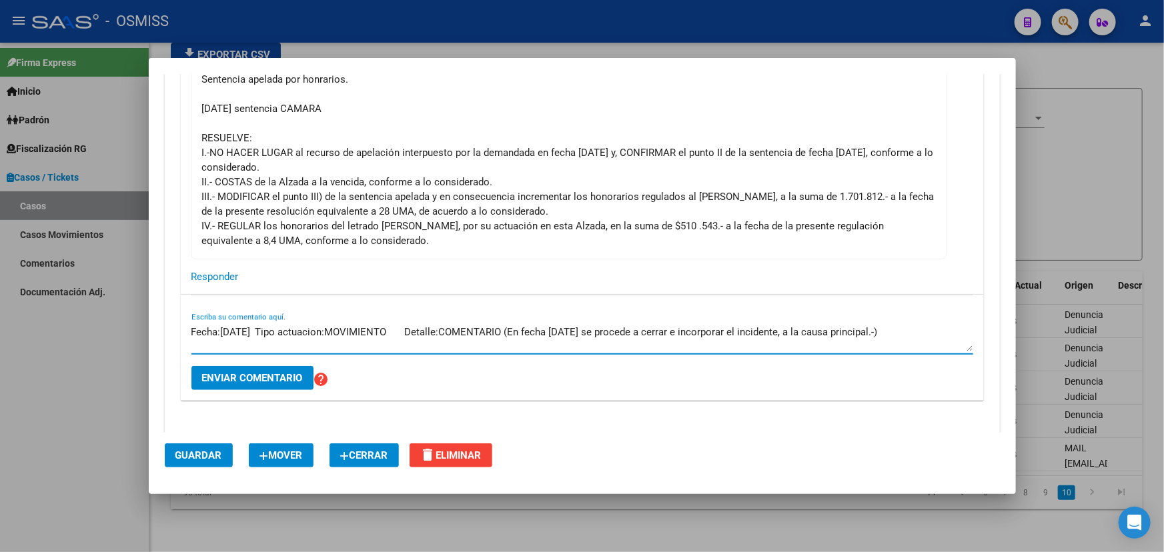
scroll to position [364, 0]
click at [917, 328] on textarea "Fecha:[DATE] Tipo actuacion:MOVIMIENTO Detalle:COMENTARIO (En fecha [DATE] se p…" at bounding box center [582, 339] width 782 height 27
click at [207, 333] on textarea "Fecha:[DATE] Tipo actuacion:MOVIMIENTO Detalle:COMENTARIO (En fecha [DATE] se p…" at bounding box center [582, 339] width 782 height 27
click at [225, 330] on textarea "Fecha:[DATE] Tipo actuacion:MOVIMIENTO Detalle:COMENTARIO (En fecha [DATE] se p…" at bounding box center [582, 339] width 782 height 27
type textarea "Fecha:[DATE] Tipo actuacion:MOVIMIENTO Detalle:COMENTARIO (En fecha [DATE] se p…"
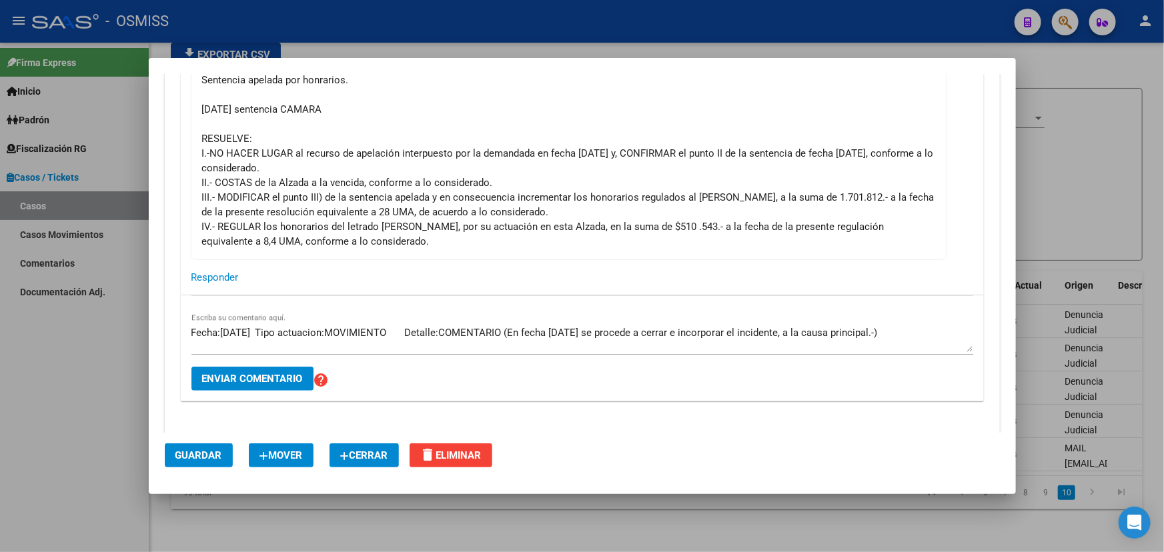
drag, startPoint x: 190, startPoint y: 330, endPoint x: 652, endPoint y: 337, distance: 462.4
click at [645, 337] on div "Fecha:[DATE] Tipo actuacion:MOVIMIENTO Detalle:COMENTARIO (En fecha [DATE] se p…" at bounding box center [582, 349] width 803 height 106
click at [724, 336] on textarea "Fecha:[DATE] Tipo actuacion:MOVIMIENTO Detalle:COMENTARIO (En fecha [DATE] se p…" at bounding box center [582, 339] width 782 height 27
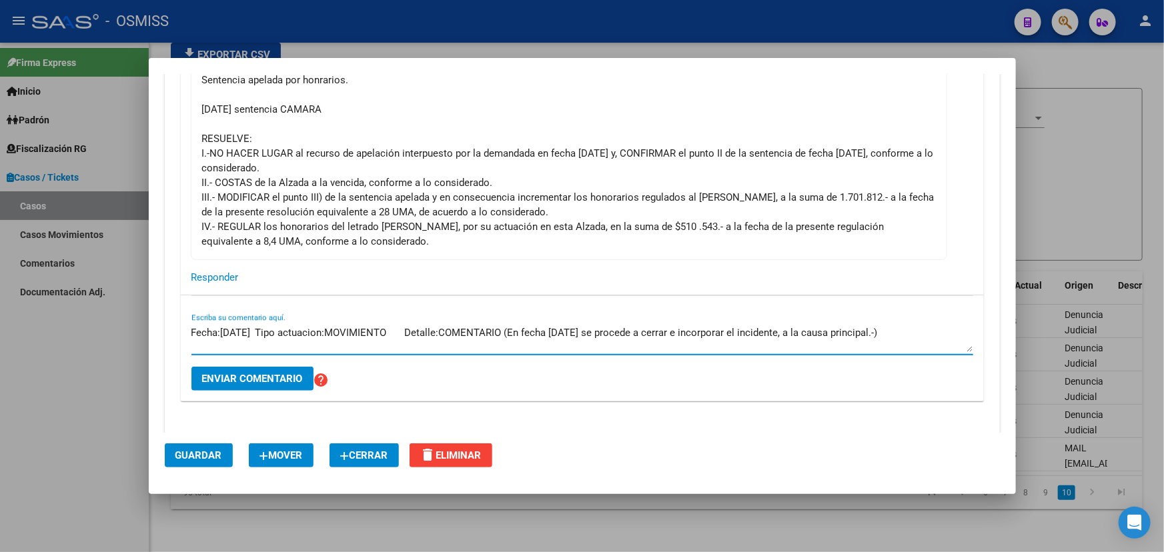
click at [899, 342] on textarea "Fecha:[DATE] Tipo actuacion:MOVIMIENTO Detalle:COMENTARIO (En fecha [DATE] se p…" at bounding box center [582, 339] width 782 height 27
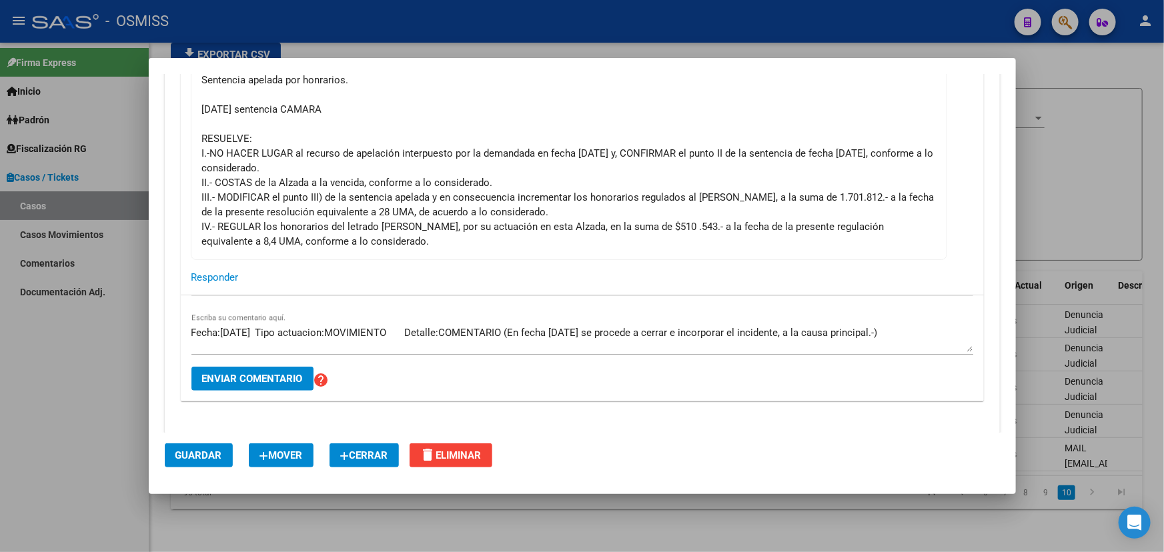
click at [260, 334] on textarea "Fecha:[DATE] Tipo actuacion:MOVIMIENTO Detalle:COMENTARIO (En fecha [DATE] se p…" at bounding box center [582, 339] width 782 height 27
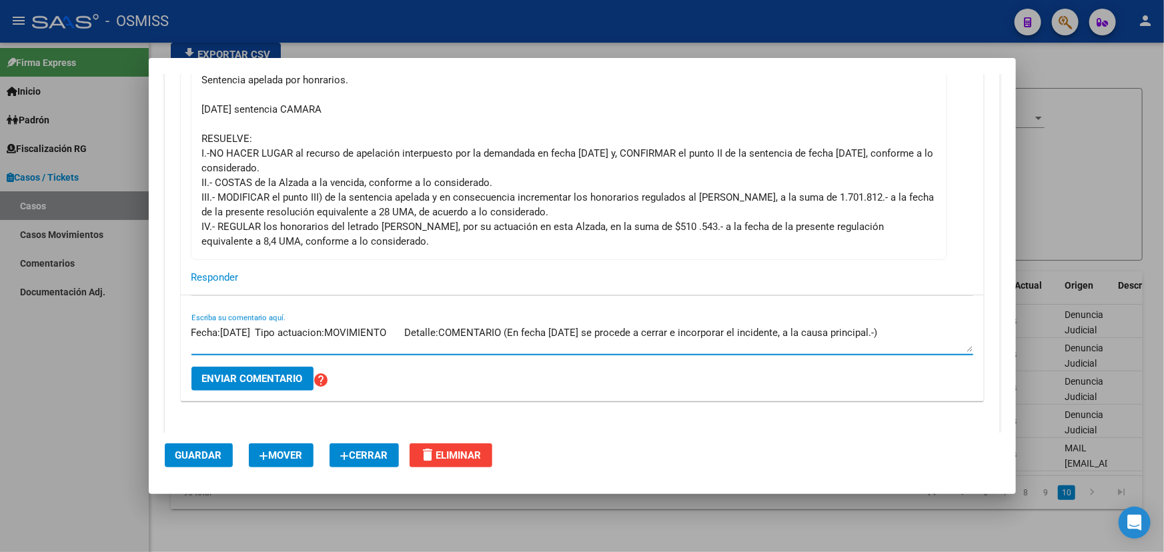
click at [265, 378] on span "Enviar comentario" at bounding box center [252, 379] width 101 height 12
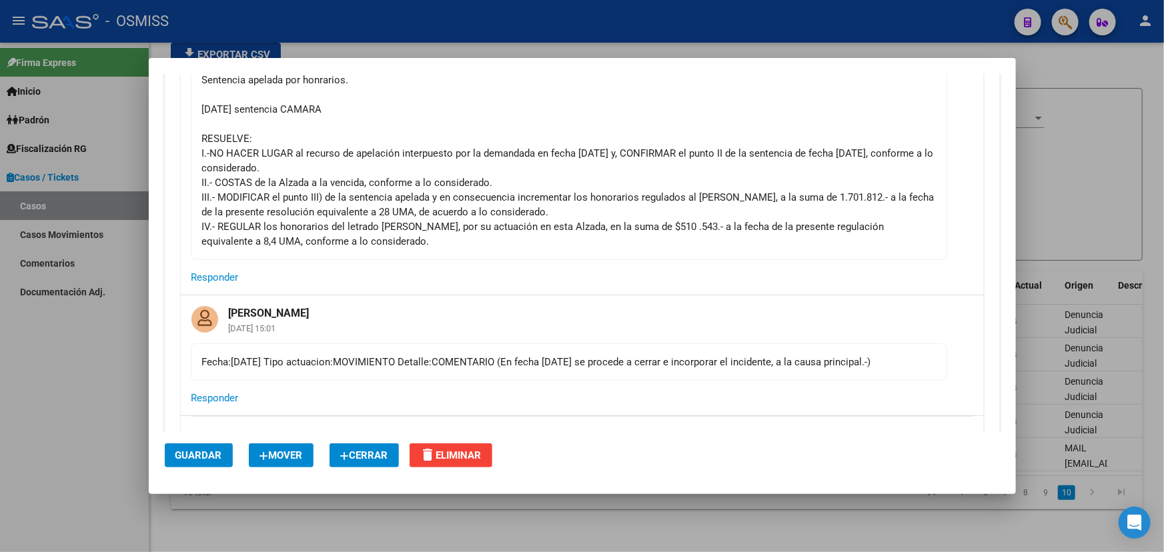
drag, startPoint x: 877, startPoint y: 360, endPoint x: 956, endPoint y: 362, distance: 78.7
click at [877, 360] on div "Fecha:[DATE] Tipo actuacion:MOVIMIENTO Detalle:COMENTARIO (En fecha [DATE] se p…" at bounding box center [569, 362] width 734 height 15
drag, startPoint x: 464, startPoint y: 374, endPoint x: 767, endPoint y: 383, distance: 303.7
click at [752, 384] on div "[PERSON_NAME] [DATE] 15:01 Fecha:[DATE] Tipo actuacion:MOVIMIENTO Detalle:COMEN…" at bounding box center [582, 355] width 803 height 119
click at [867, 382] on mat-card-actions "Responder" at bounding box center [582, 398] width 803 height 35
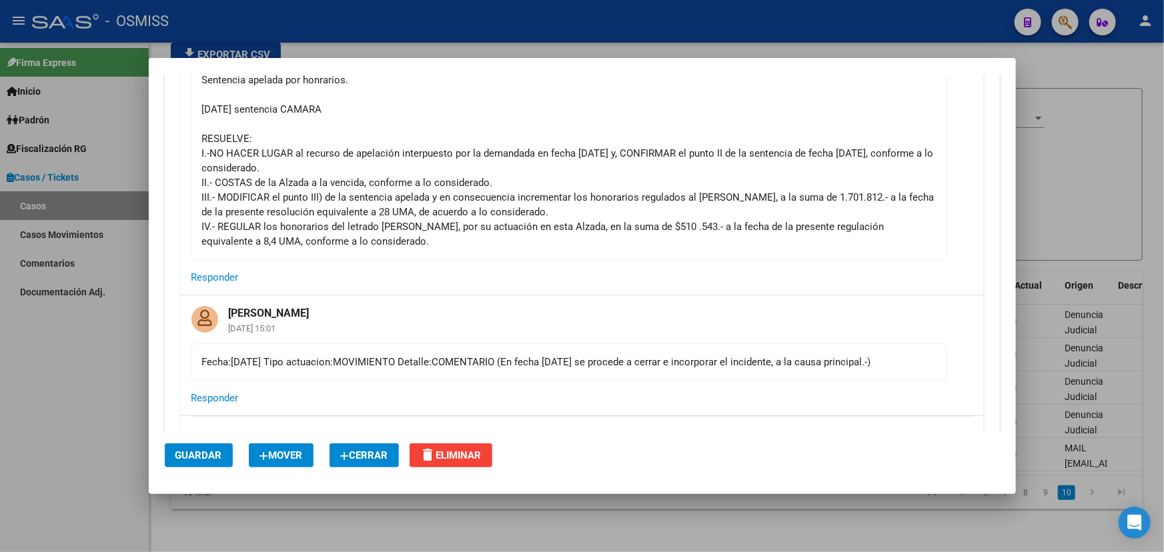
drag, startPoint x: 923, startPoint y: 360, endPoint x: 176, endPoint y: 371, distance: 746.6
click at [176, 371] on div "[PERSON_NAME] [DATE] 14:52 La actora [PERSON_NAME], falleció en fecha [DATE] co…" at bounding box center [582, 178] width 835 height 774
click at [273, 368] on div "Fecha:[DATE] Tipo actuacion:MOVIMIENTO Detalle:COMENTARIO (En fecha [DATE] se p…" at bounding box center [569, 362] width 734 height 15
drag, startPoint x: 195, startPoint y: 360, endPoint x: 940, endPoint y: 363, distance: 745.2
click at [835, 374] on mat-card-content "Fecha:[DATE] Tipo actuacion:MOVIMIENTO Detalle:COMENTARIO (En fecha [DATE] se p…" at bounding box center [569, 362] width 757 height 37
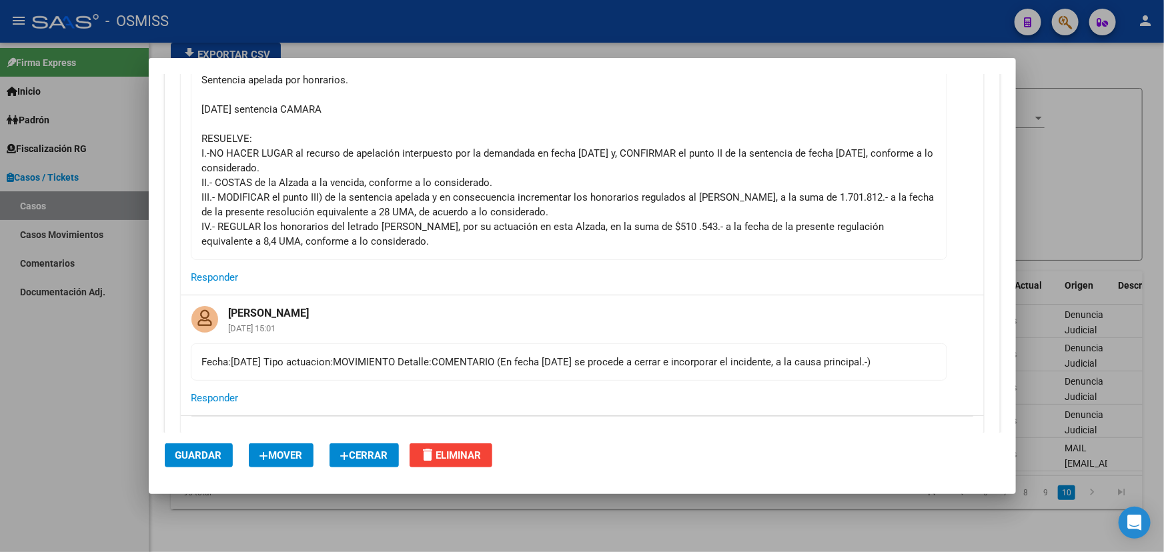
click at [952, 362] on div "[PERSON_NAME] [DATE] 15:01 Fecha:[DATE] Tipo actuacion:MOVIMIENTO Detalle:COMEN…" at bounding box center [582, 355] width 803 height 119
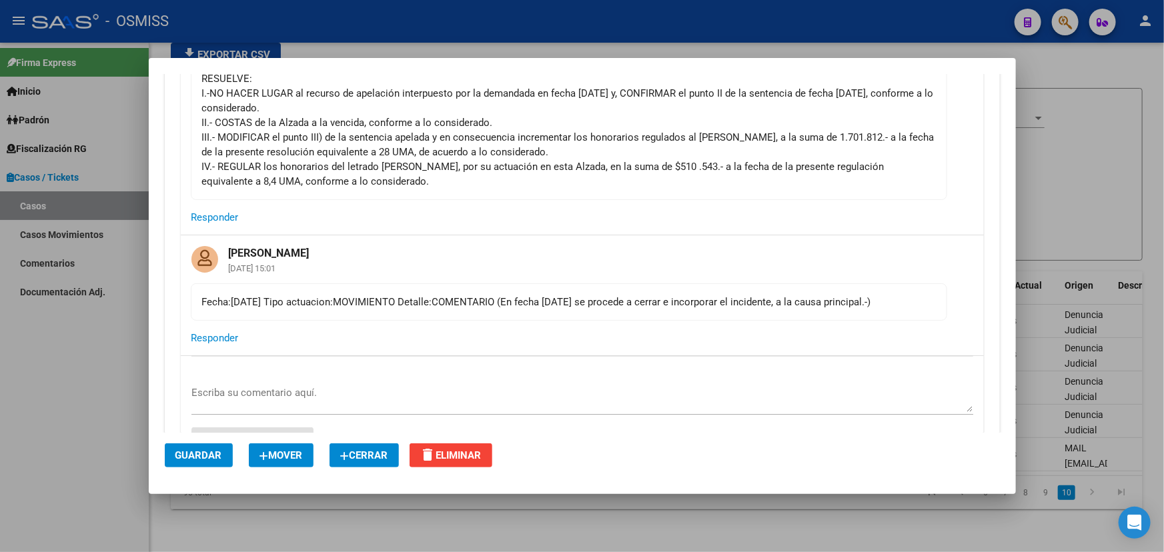
scroll to position [424, 0]
drag, startPoint x: 289, startPoint y: 298, endPoint x: 613, endPoint y: 298, distance: 324.2
click at [603, 298] on div "Fecha:[DATE] Tipo actuacion:MOVIMIENTO Detalle:COMENTARIO (En fecha [DATE] se p…" at bounding box center [569, 301] width 734 height 15
drag, startPoint x: 652, startPoint y: 296, endPoint x: 747, endPoint y: 286, distance: 95.3
click at [660, 301] on div "Fecha:[DATE] Tipo actuacion:MOVIMIENTO Detalle:COMENTARIO (En fecha [DATE] se p…" at bounding box center [569, 301] width 734 height 15
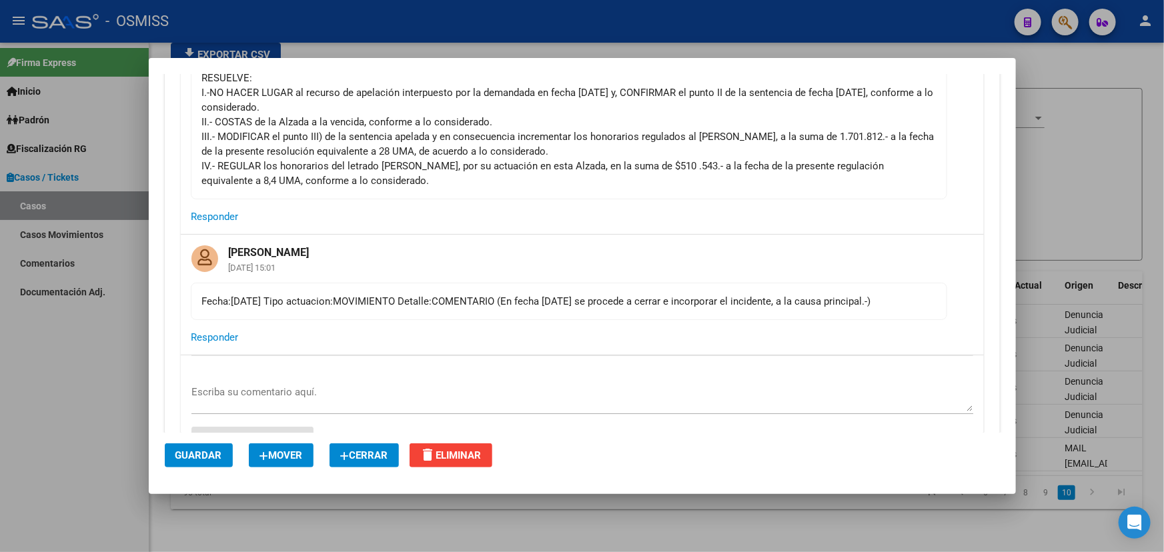
drag, startPoint x: 300, startPoint y: 301, endPoint x: 672, endPoint y: 304, distance: 372.3
click at [672, 304] on div "Fecha:[DATE] Tipo actuacion:MOVIMIENTO Detalle:COMENTARIO (En fecha [DATE] se p…" at bounding box center [569, 301] width 734 height 15
click at [763, 298] on div "Fecha:[DATE] Tipo actuacion:MOVIMIENTO Detalle:COMENTARIO (En fecha [DATE] se p…" at bounding box center [569, 301] width 734 height 15
drag, startPoint x: 907, startPoint y: 302, endPoint x: 590, endPoint y: 300, distance: 317.6
click at [640, 302] on div "Fecha:[DATE] Tipo actuacion:MOVIMIENTO Detalle:COMENTARIO (En fecha [DATE] se p…" at bounding box center [569, 301] width 734 height 15
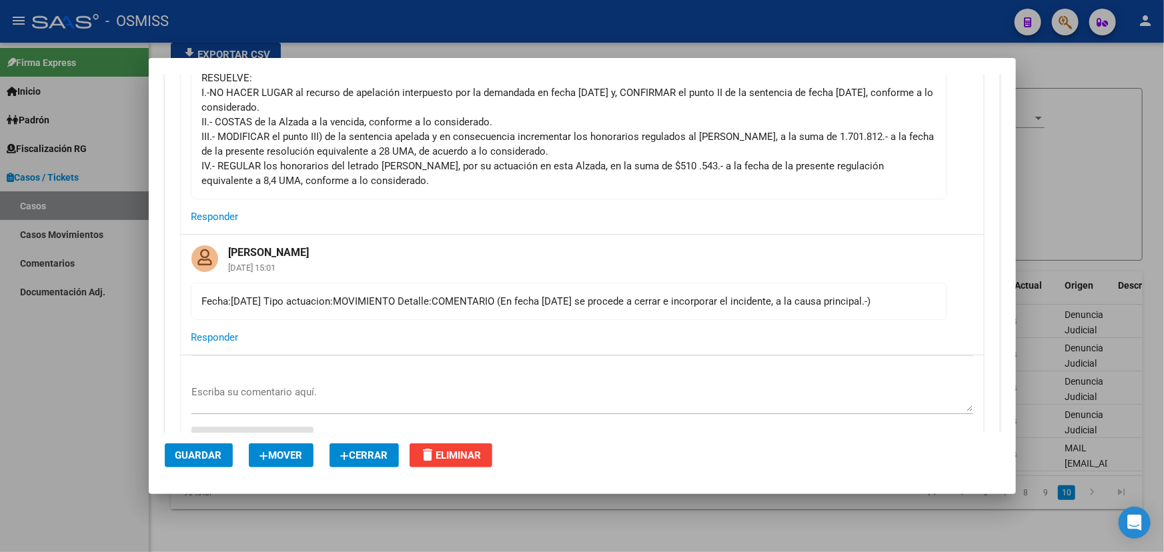
click at [586, 299] on div "Fecha:[DATE] Tipo actuacion:MOVIMIENTO Detalle:COMENTARIO (En fecha [DATE] se p…" at bounding box center [569, 301] width 734 height 15
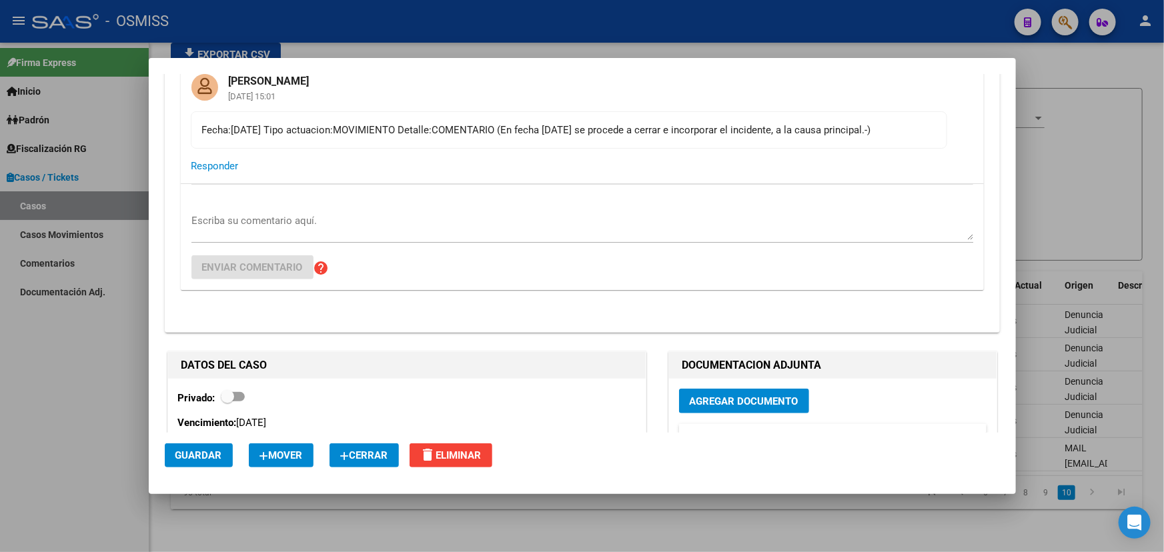
scroll to position [485, 0]
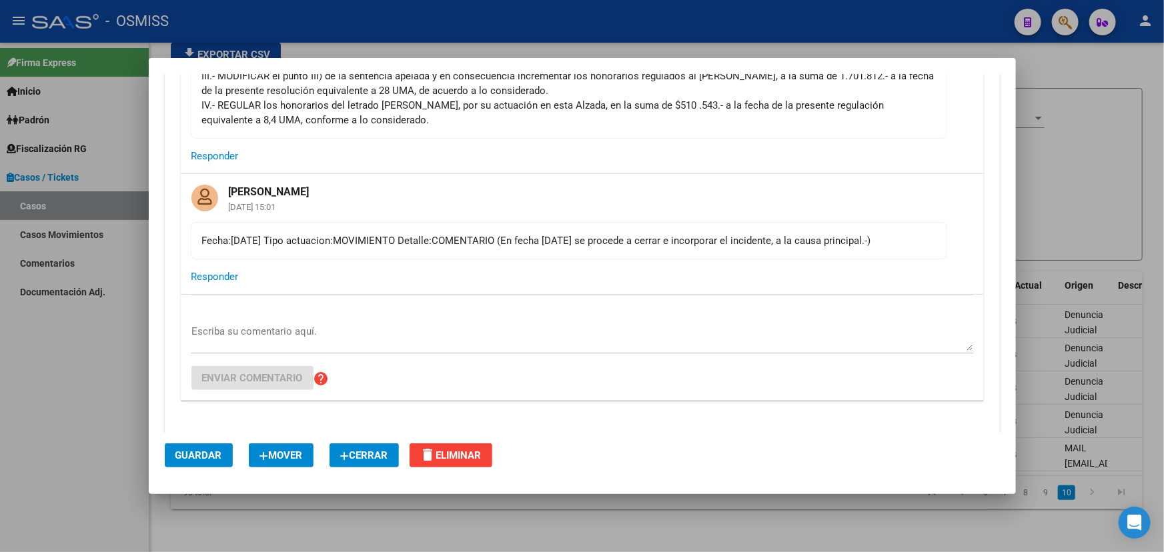
drag, startPoint x: 285, startPoint y: 249, endPoint x: 781, endPoint y: 253, distance: 495.7
click at [657, 257] on mat-card-content "Fecha:[DATE] Tipo actuacion:MOVIMIENTO Detalle:COMENTARIO (En fecha [DATE] se p…" at bounding box center [569, 240] width 757 height 37
click at [782, 253] on mat-card-content "Fecha:[DATE] Tipo actuacion:MOVIMIENTO Detalle:COMENTARIO (En fecha [DATE] se p…" at bounding box center [569, 240] width 757 height 37
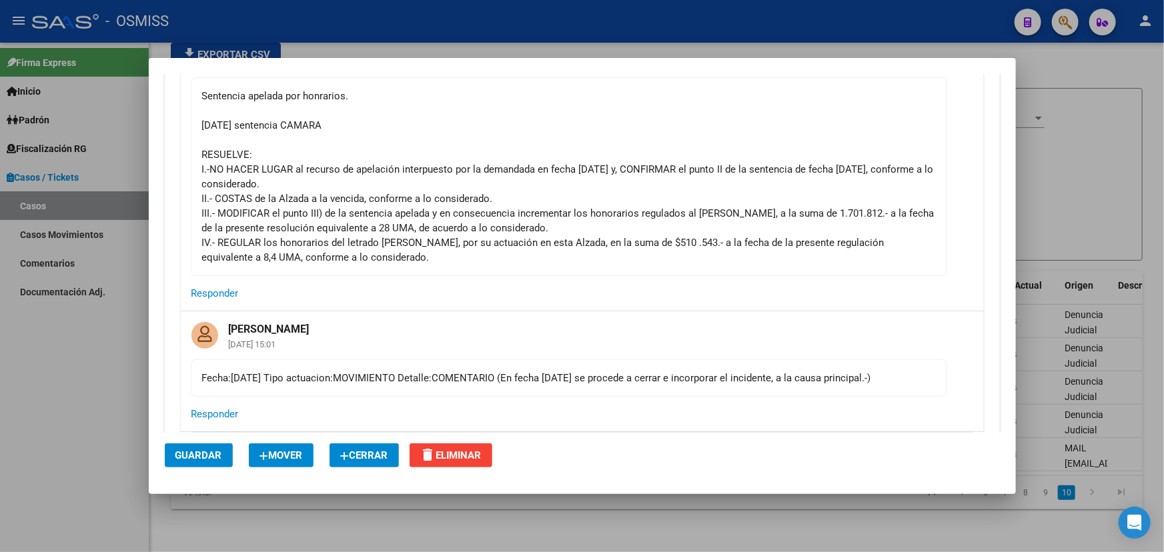
scroll to position [424, 0]
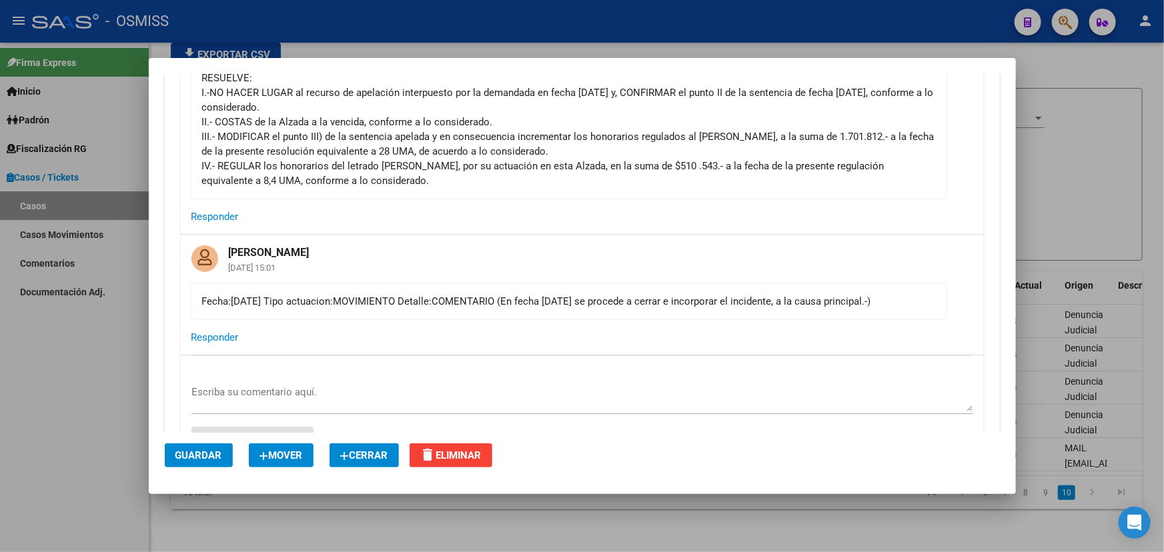
click at [247, 387] on textarea "Escriba su comentario aquí." at bounding box center [582, 398] width 782 height 27
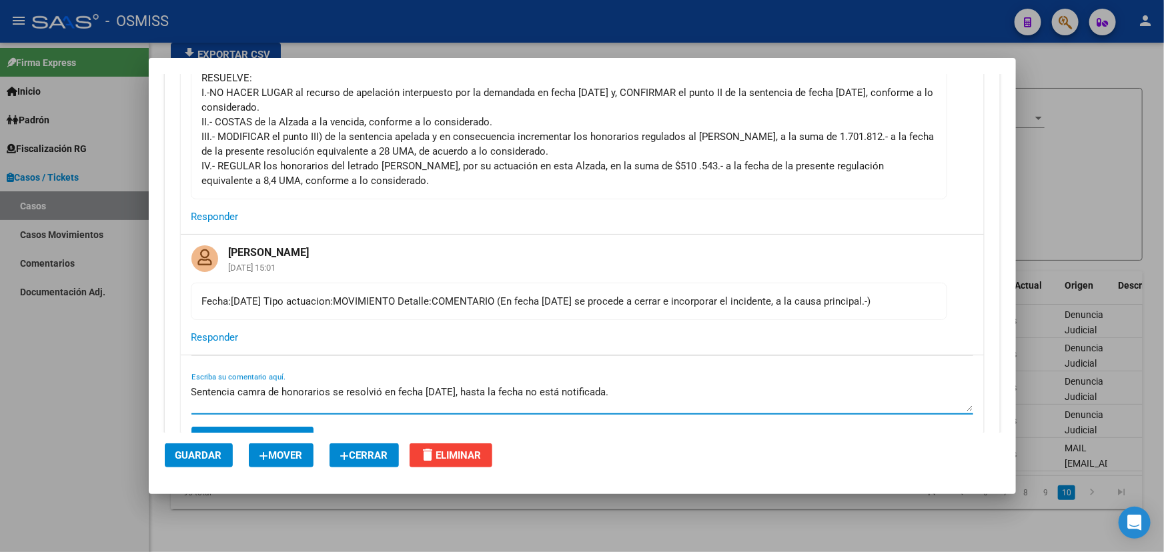
type textarea "Sentencia camra de honorarios se resolvió en fecha [DATE], hasta la fecha no es…"
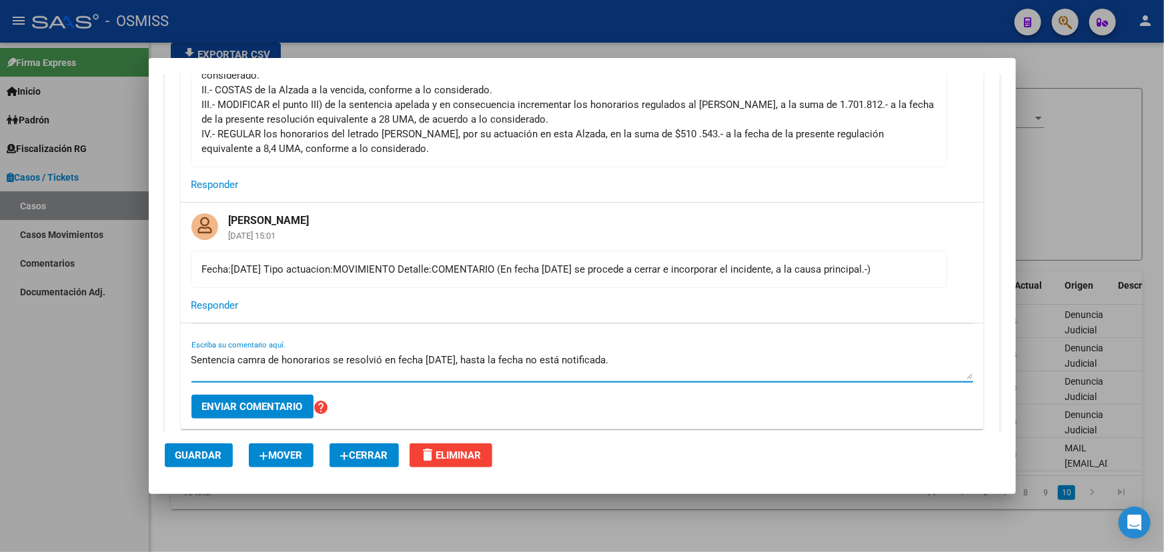
scroll to position [485, 0]
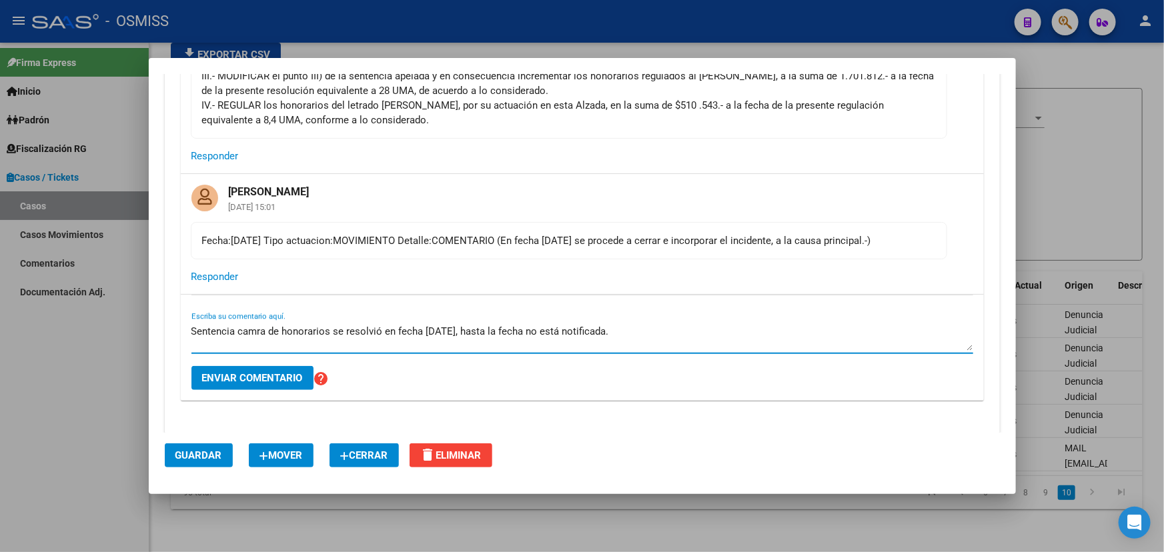
click at [262, 382] on span "Enviar comentario" at bounding box center [252, 378] width 101 height 12
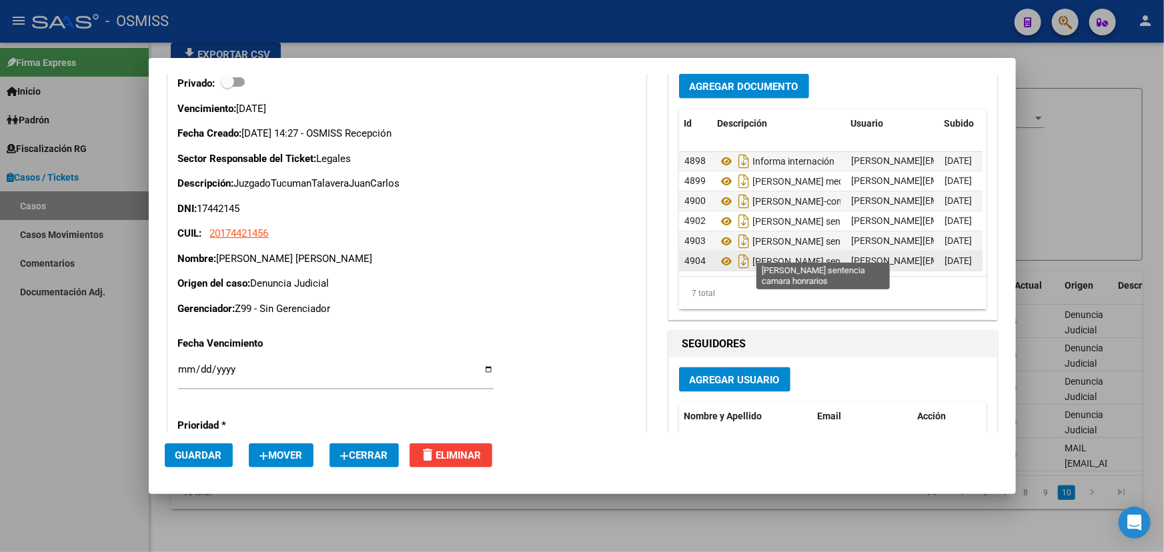
scroll to position [0, 65]
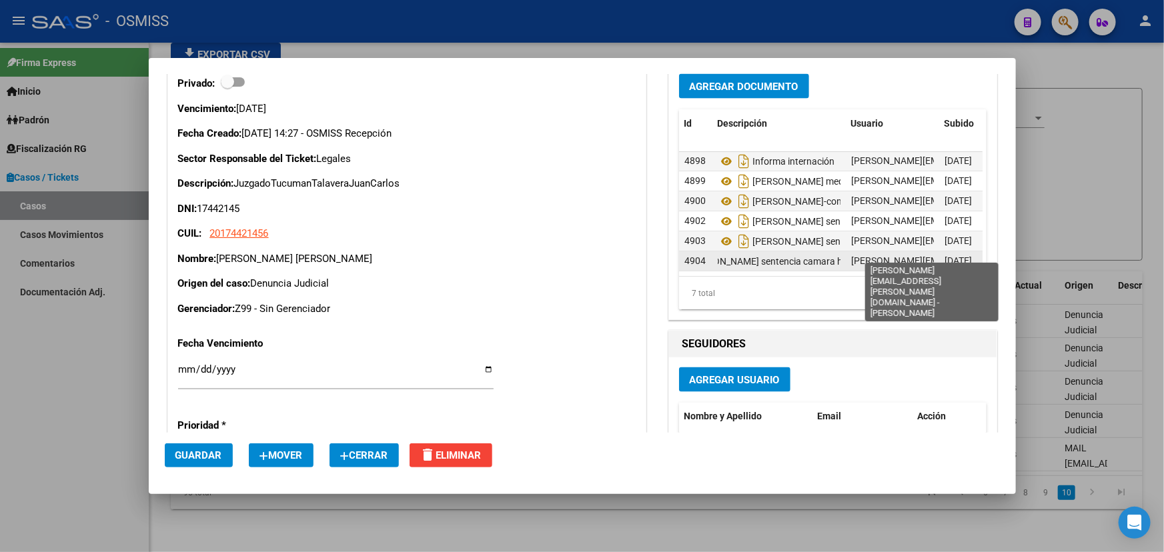
drag, startPoint x: 757, startPoint y: 252, endPoint x: 913, endPoint y: 245, distance: 155.6
click at [913, 252] on div "4904 [PERSON_NAME] sentencia camara honrarios [PERSON_NAME][EMAIL_ADDRESS][PERS…" at bounding box center [876, 262] width 394 height 20
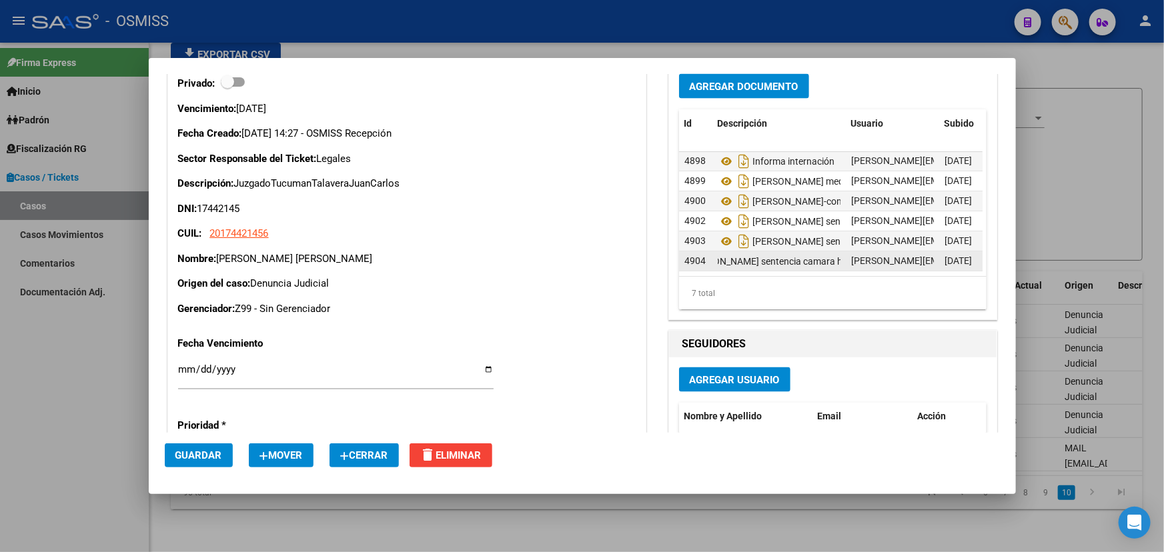
click at [785, 258] on div "[PERSON_NAME] sentencia camara honrarios" at bounding box center [779, 261] width 123 height 21
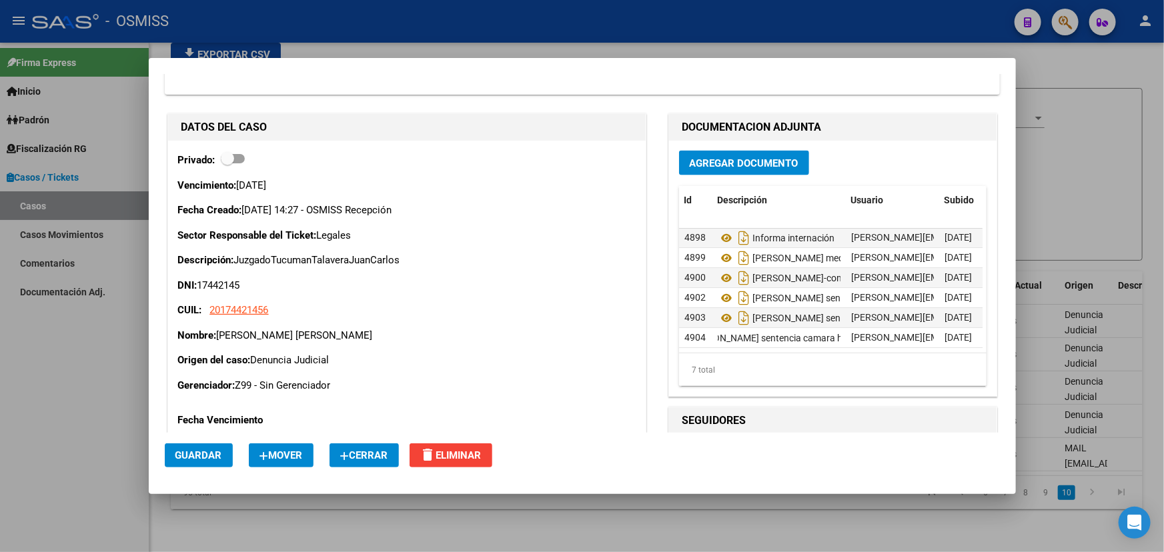
scroll to position [849, 0]
